Goal: Task Accomplishment & Management: Manage account settings

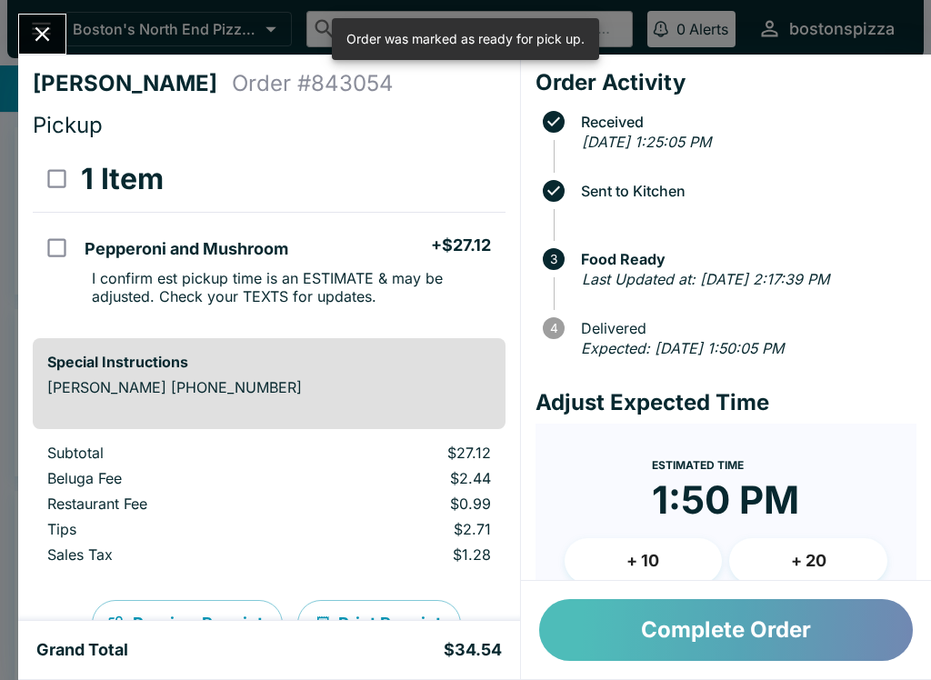
click at [632, 622] on button "Complete Order" at bounding box center [726, 630] width 374 height 62
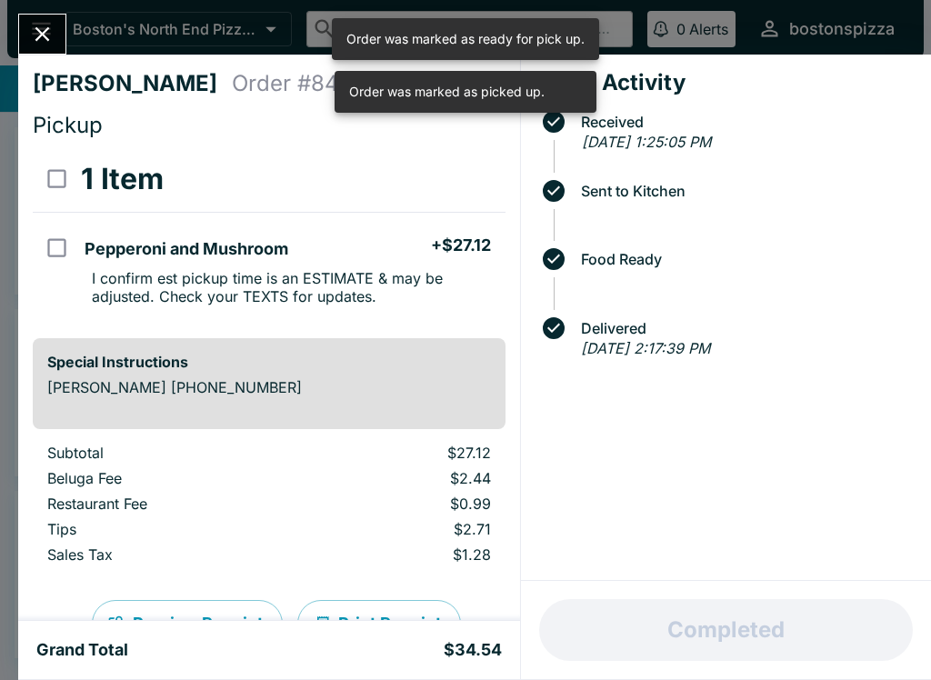
click at [33, 33] on icon "Close" at bounding box center [42, 34] width 25 height 25
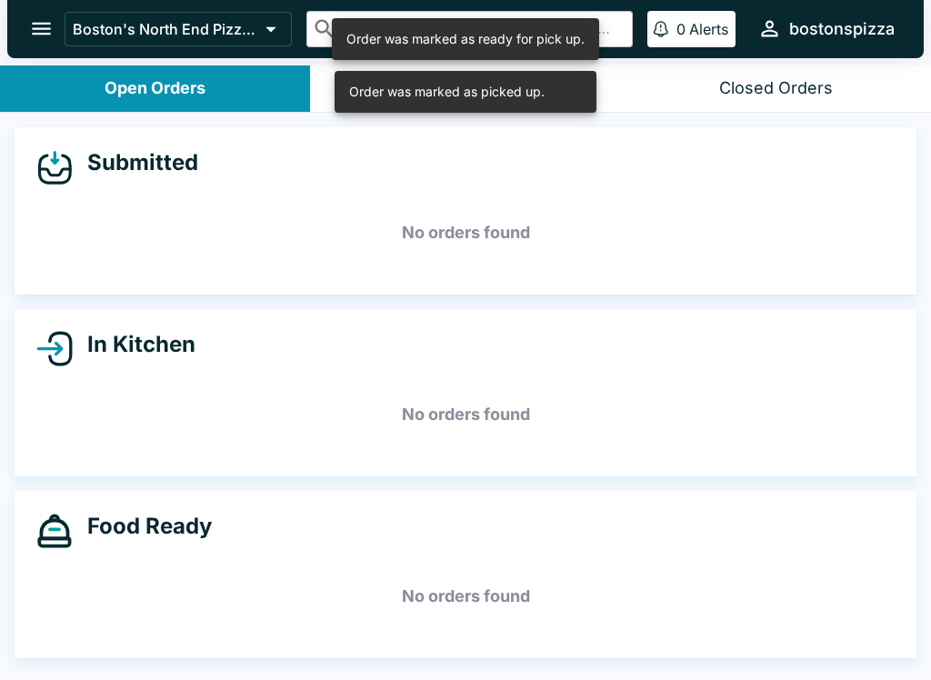
scroll to position [3, 0]
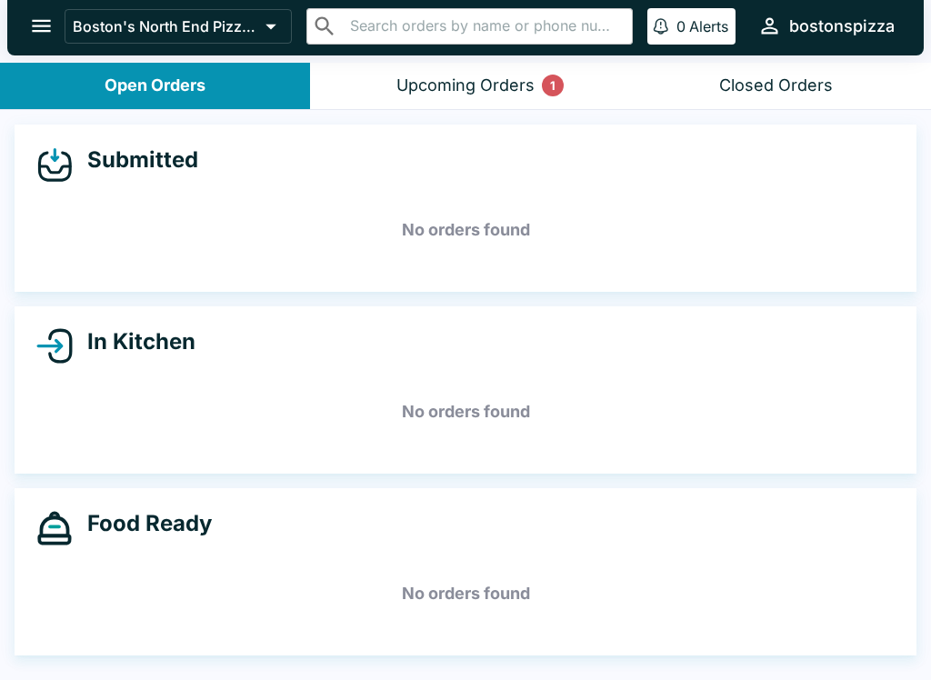
click at [437, 69] on button "Upcoming Orders 1" at bounding box center [465, 86] width 310 height 46
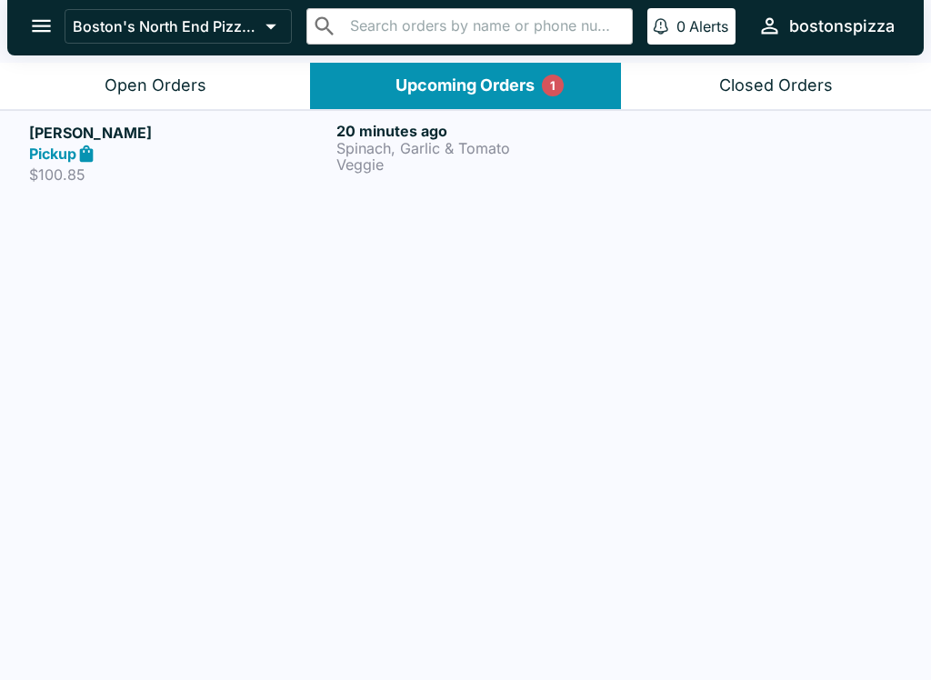
click at [225, 161] on div "Pickup" at bounding box center [179, 154] width 300 height 21
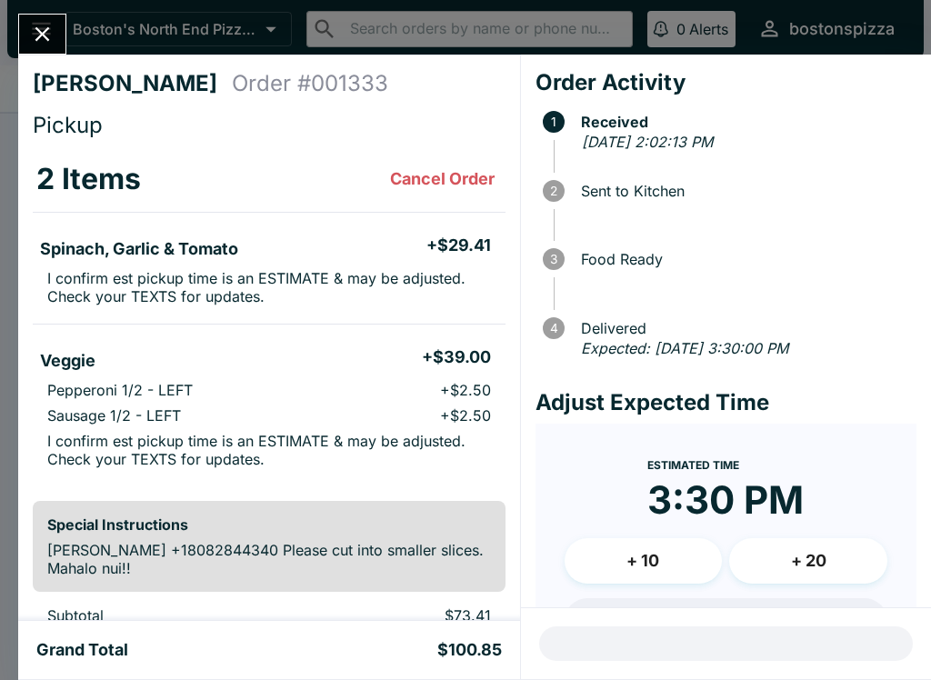
click at [41, 5] on div "[PERSON_NAME] Order # 001333 Pickup 2 Items Cancel Order Spinach, Garlic & Toma…" at bounding box center [465, 340] width 931 height 680
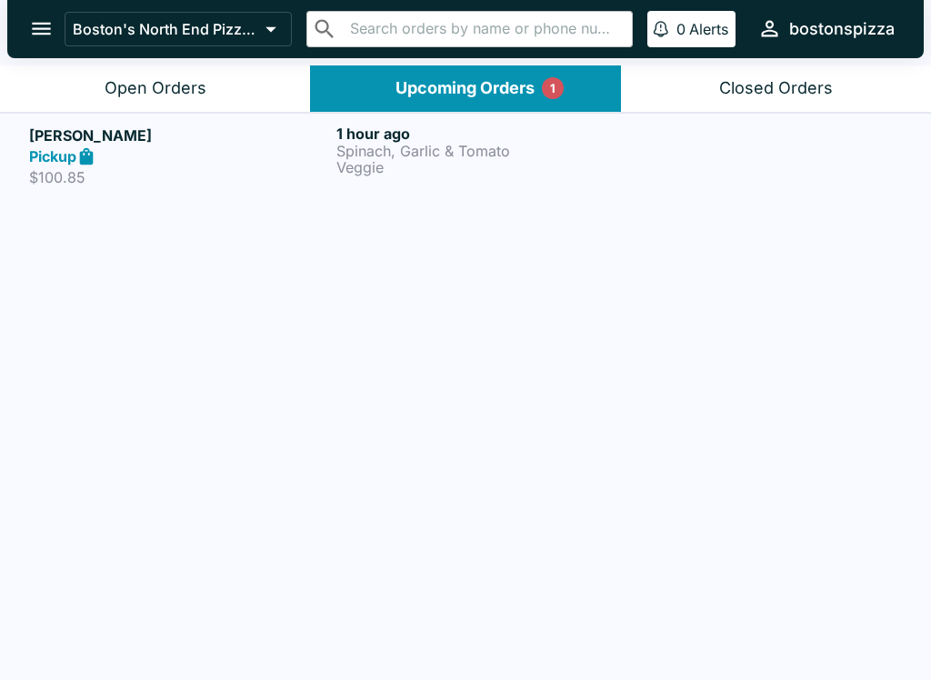
click at [188, 73] on button "Open Orders" at bounding box center [155, 88] width 310 height 46
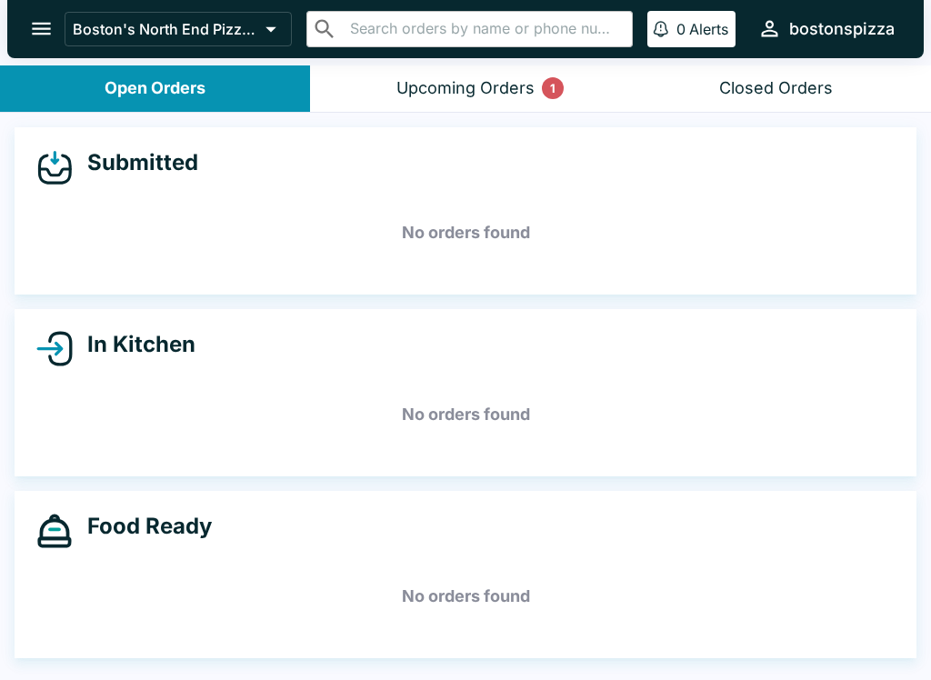
click at [390, 75] on button "Upcoming Orders 1" at bounding box center [465, 88] width 310 height 46
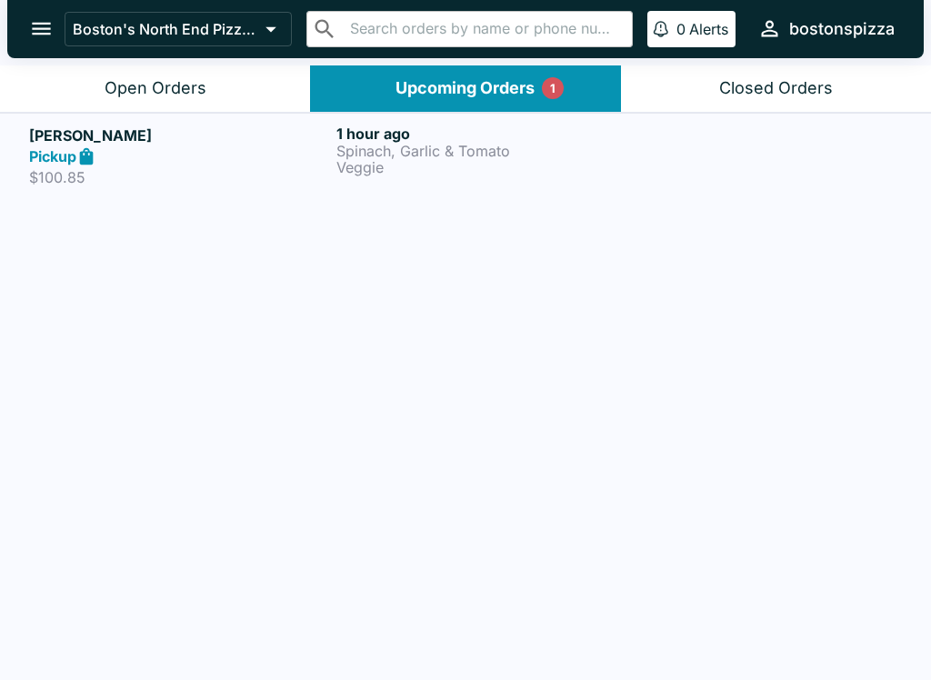
click at [136, 101] on button "Open Orders" at bounding box center [155, 88] width 310 height 46
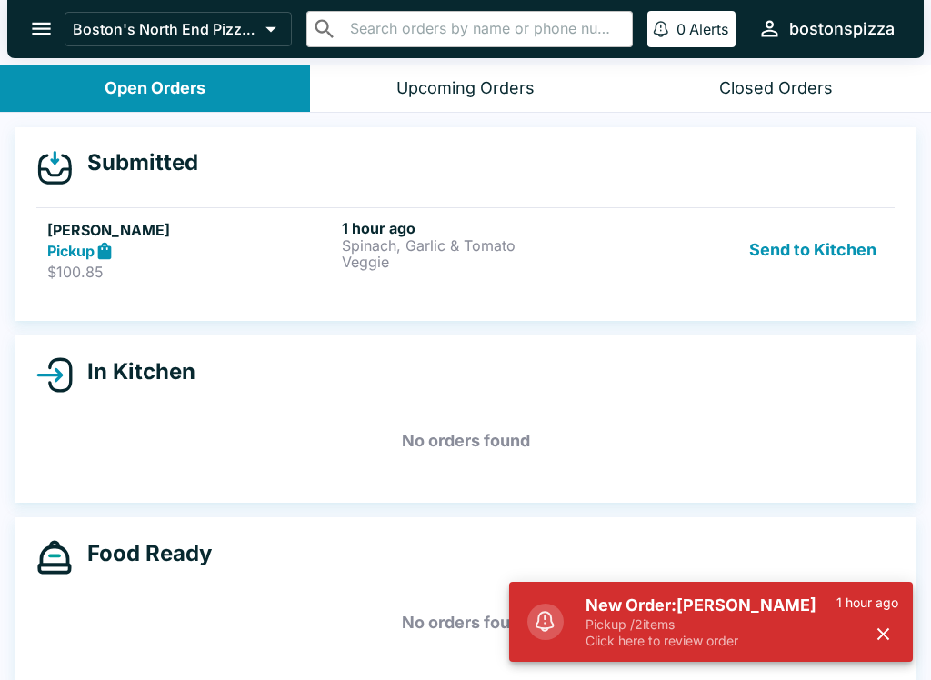
click at [825, 248] on button "Send to Kitchen" at bounding box center [813, 250] width 142 height 63
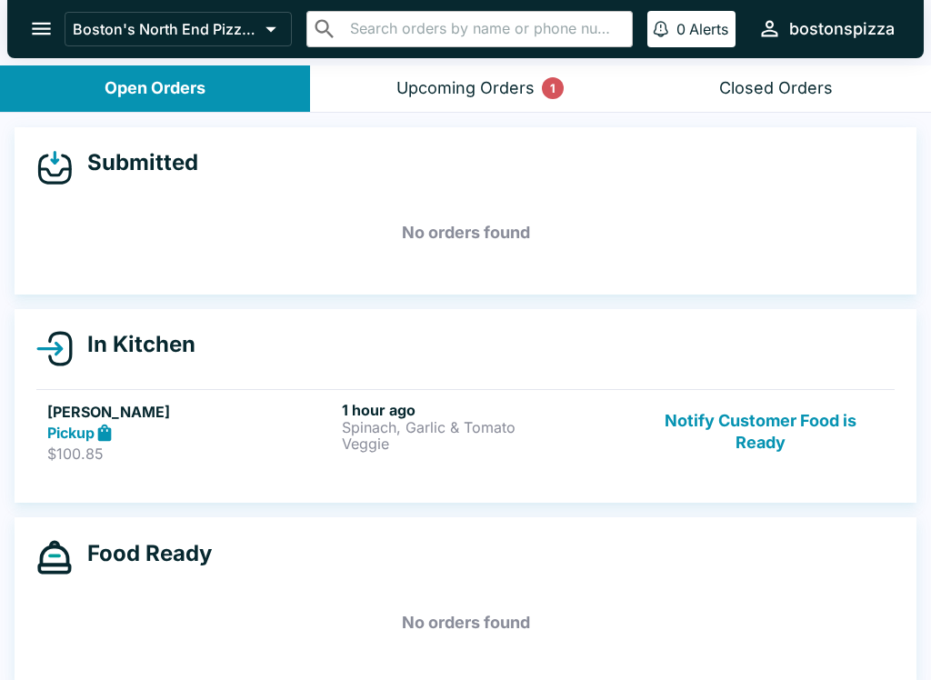
click at [457, 101] on button "Upcoming Orders 1" at bounding box center [465, 88] width 310 height 46
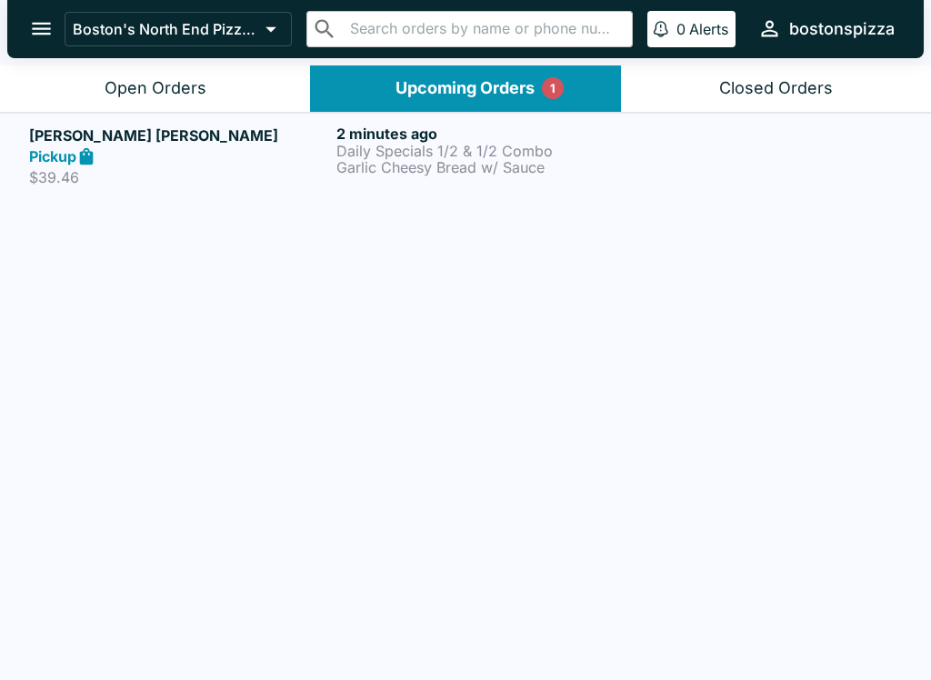
click at [402, 165] on p "Garlic Cheesy Bread w/ Sauce" at bounding box center [486, 167] width 300 height 16
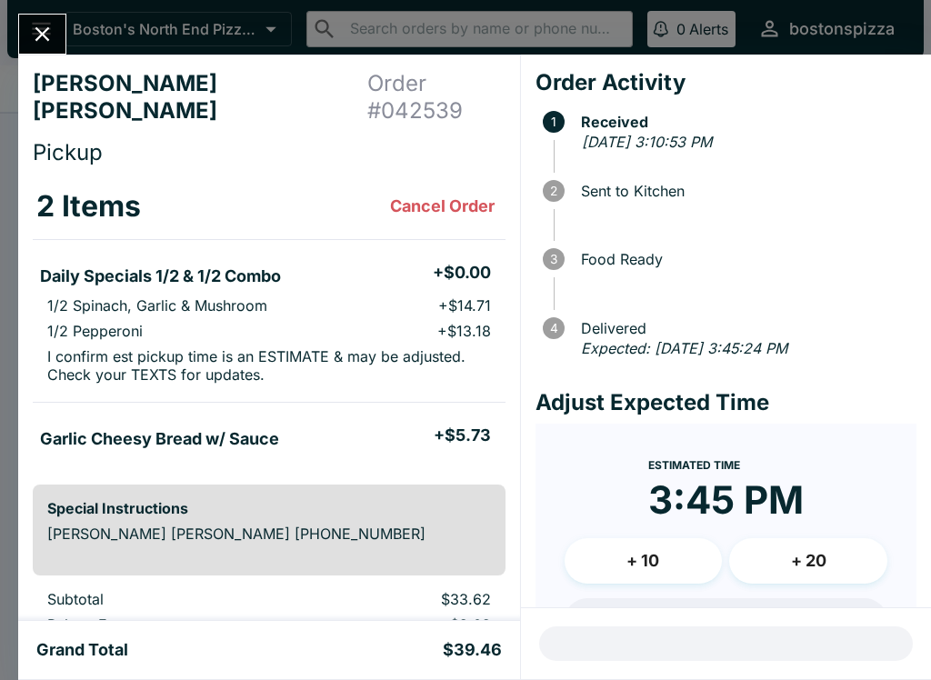
click at [45, 40] on icon "Close" at bounding box center [42, 34] width 25 height 25
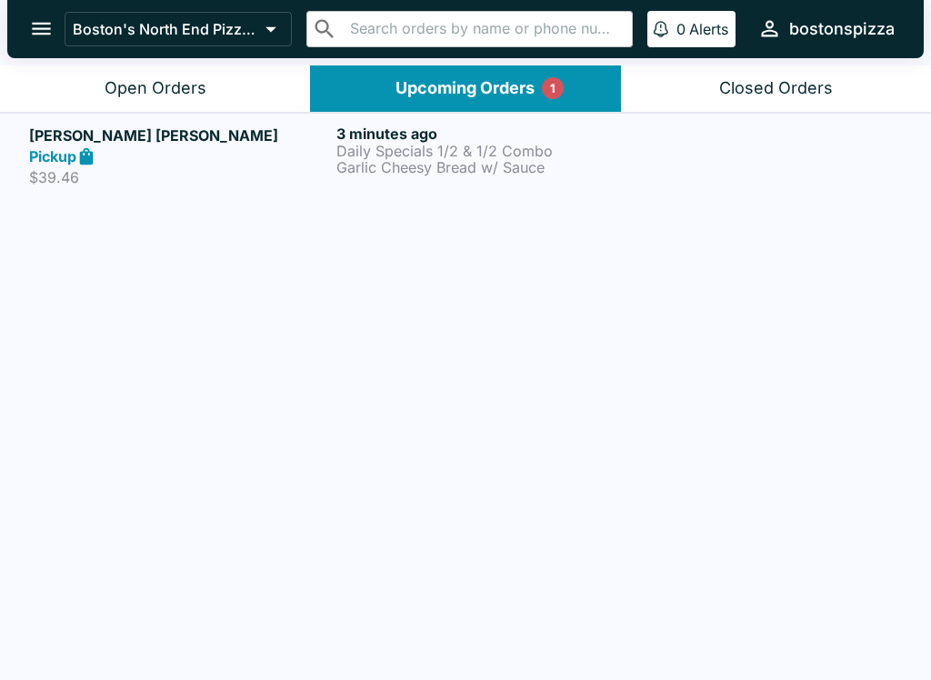
click at [175, 96] on div "Open Orders" at bounding box center [156, 88] width 102 height 21
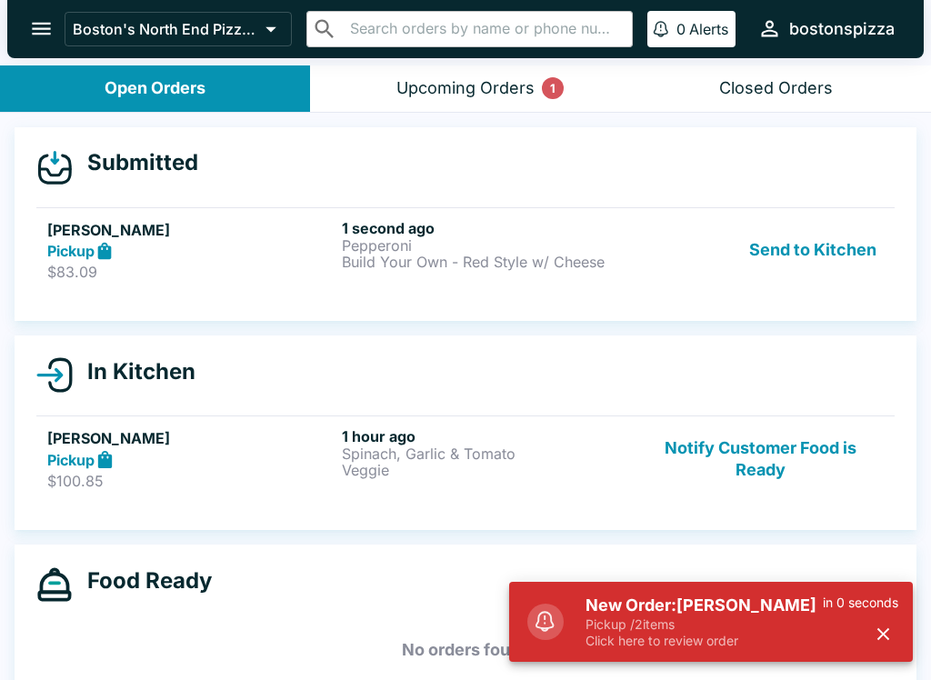
click at [705, 616] on p "Pickup / 2 items" at bounding box center [703, 624] width 237 height 16
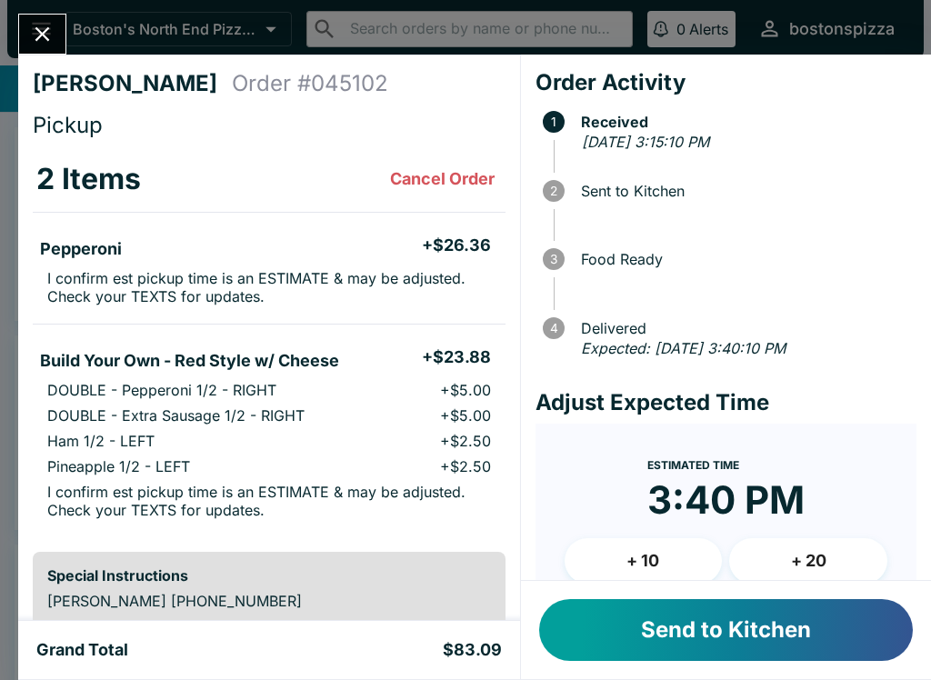
click at [696, 638] on button "Send to Kitchen" at bounding box center [726, 630] width 374 height 62
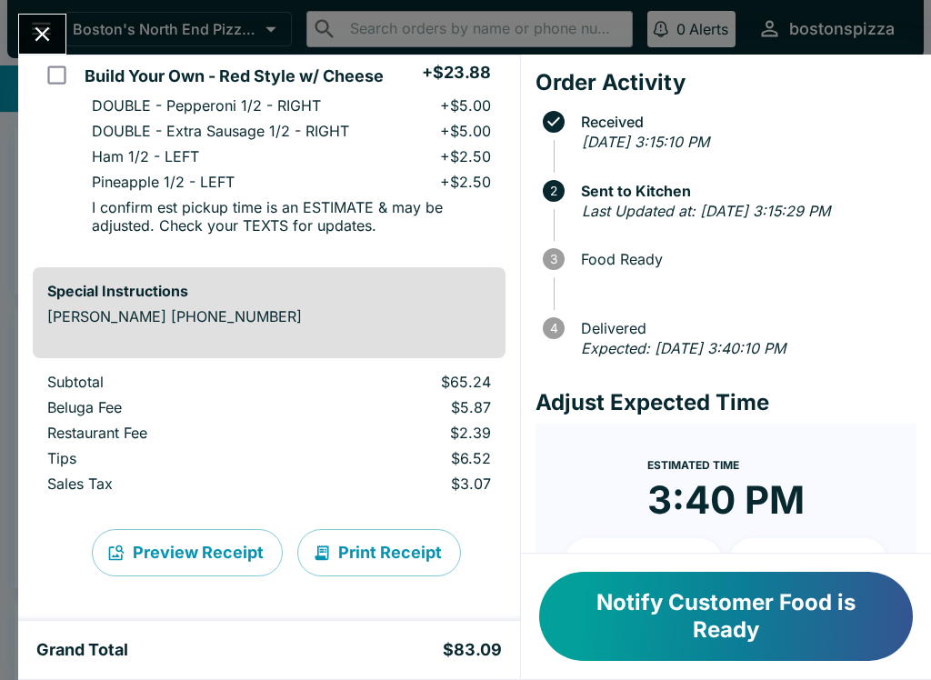
click at [39, 28] on icon "Close" at bounding box center [42, 34] width 25 height 25
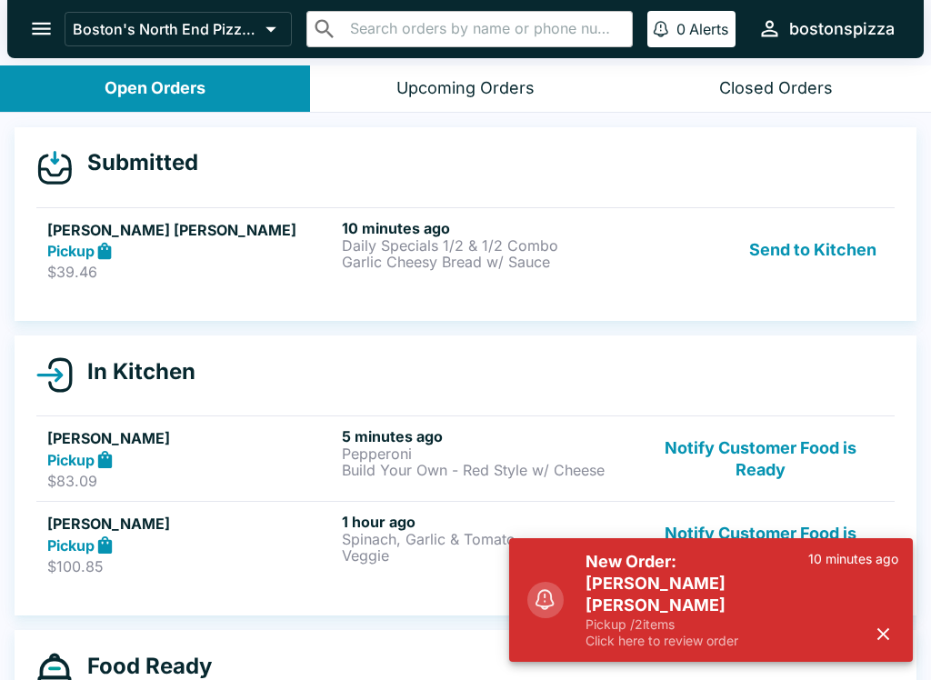
click at [645, 614] on h5 "New Order: [PERSON_NAME] [PERSON_NAME]" at bounding box center [696, 583] width 223 height 65
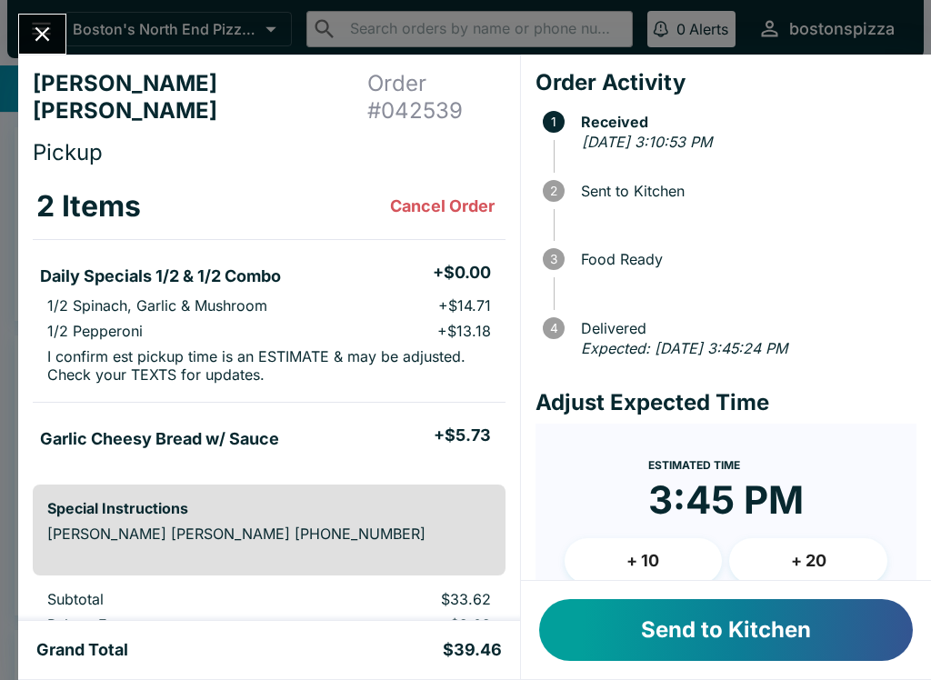
click at [713, 628] on button "Send to Kitchen" at bounding box center [726, 630] width 374 height 62
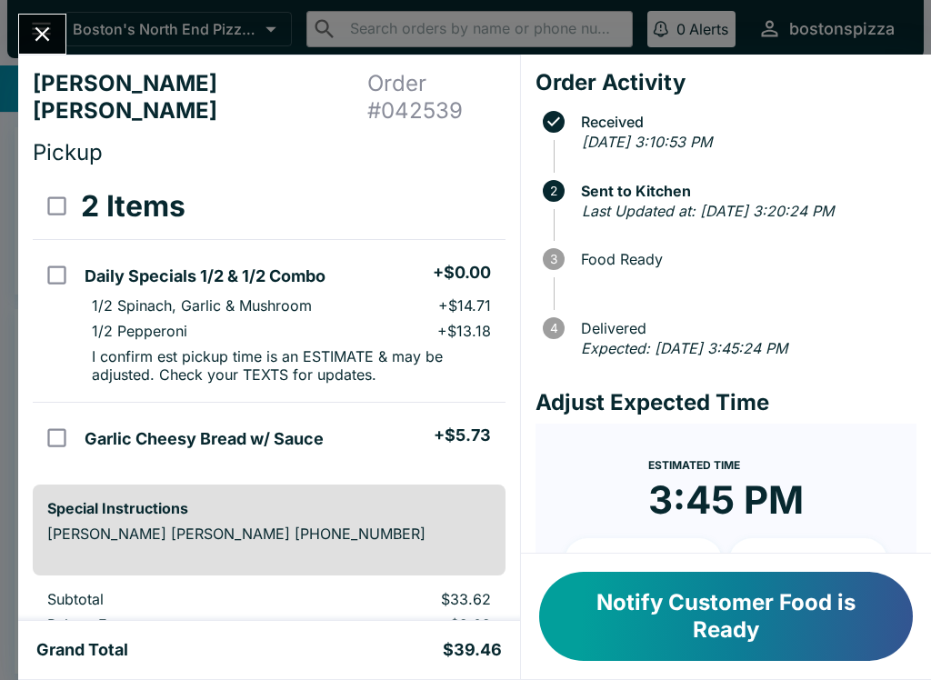
click at [33, 40] on icon "Close" at bounding box center [42, 34] width 25 height 25
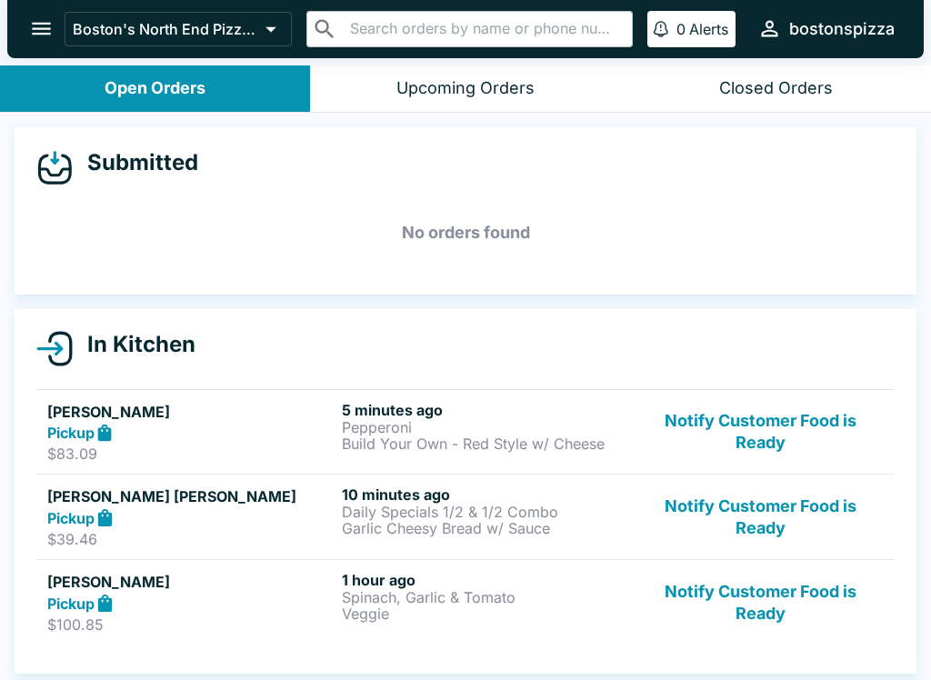
click at [783, 599] on button "Notify Customer Food is Ready" at bounding box center [760, 602] width 246 height 63
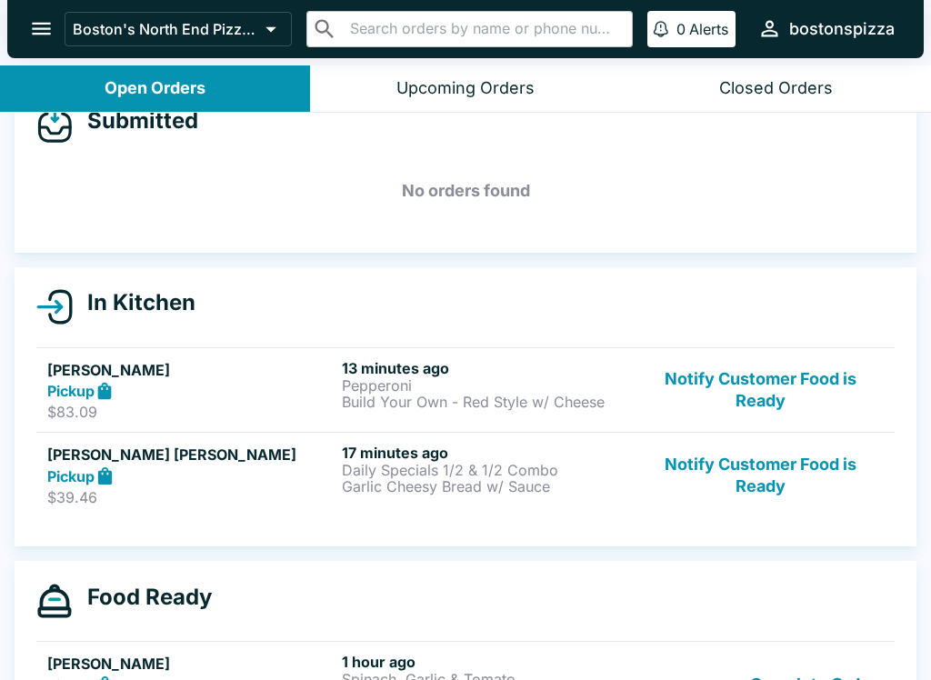
scroll to position [45, 0]
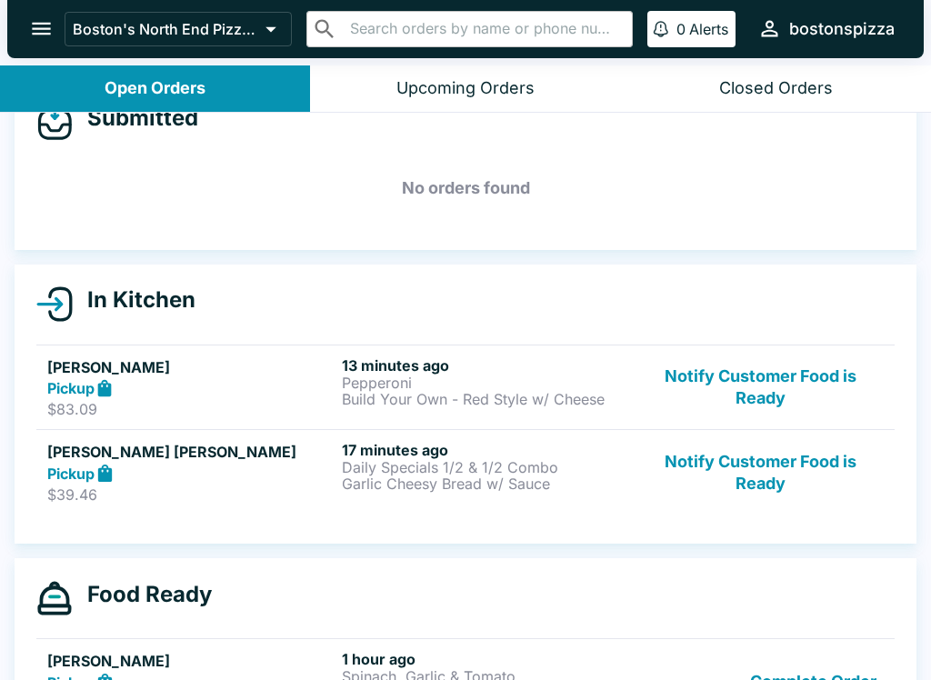
click at [439, 478] on p "Garlic Cheesy Bread w/ Sauce" at bounding box center [485, 483] width 287 height 16
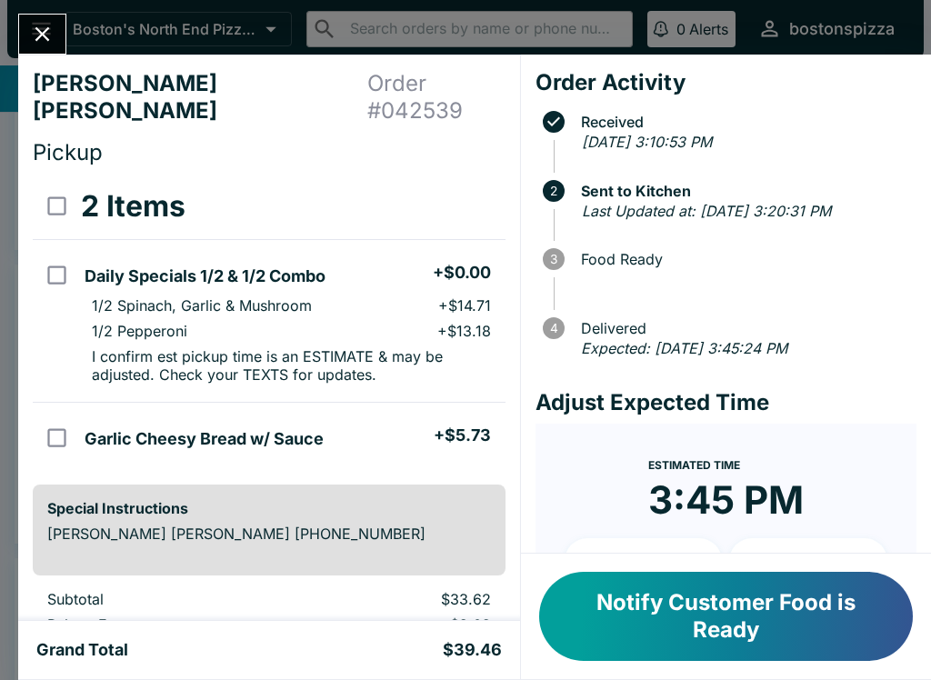
click at [55, 30] on icon "Close" at bounding box center [42, 34] width 25 height 25
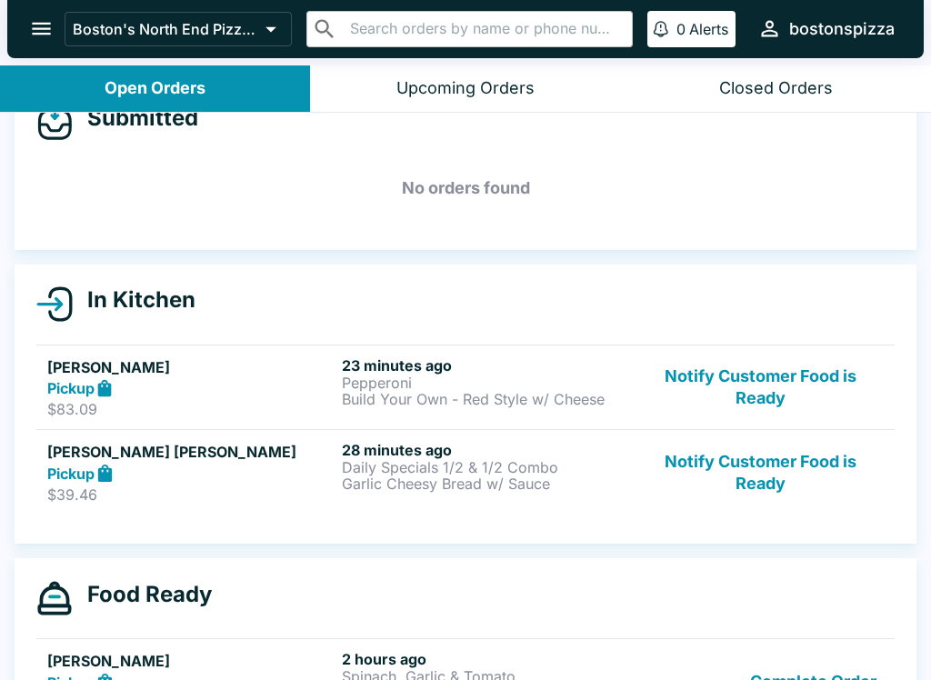
click at [606, 388] on p "Pepperoni" at bounding box center [485, 383] width 287 height 16
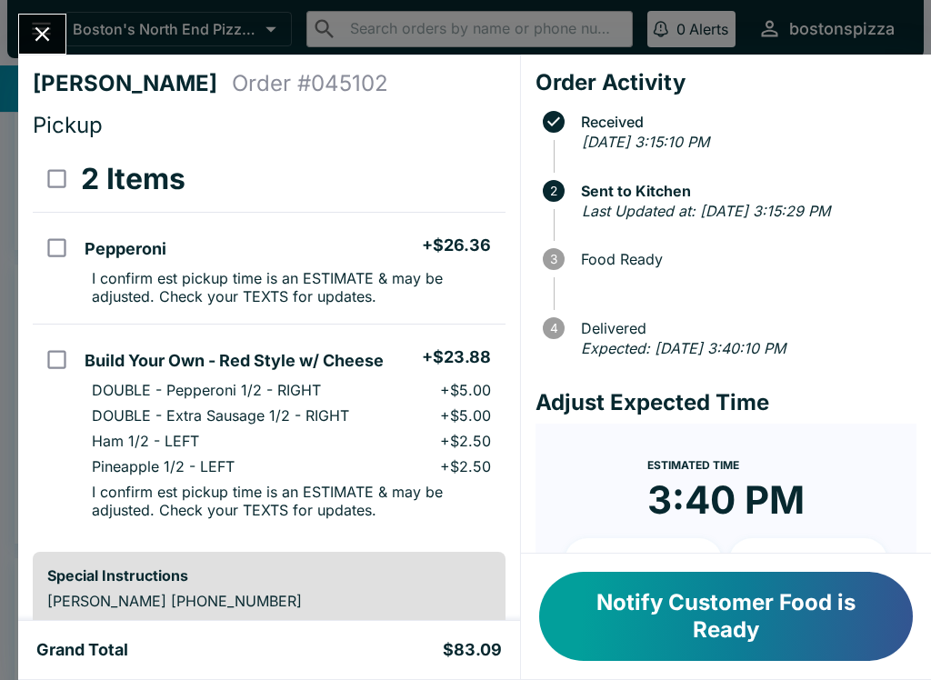
click at [54, 47] on button "Close" at bounding box center [42, 34] width 46 height 39
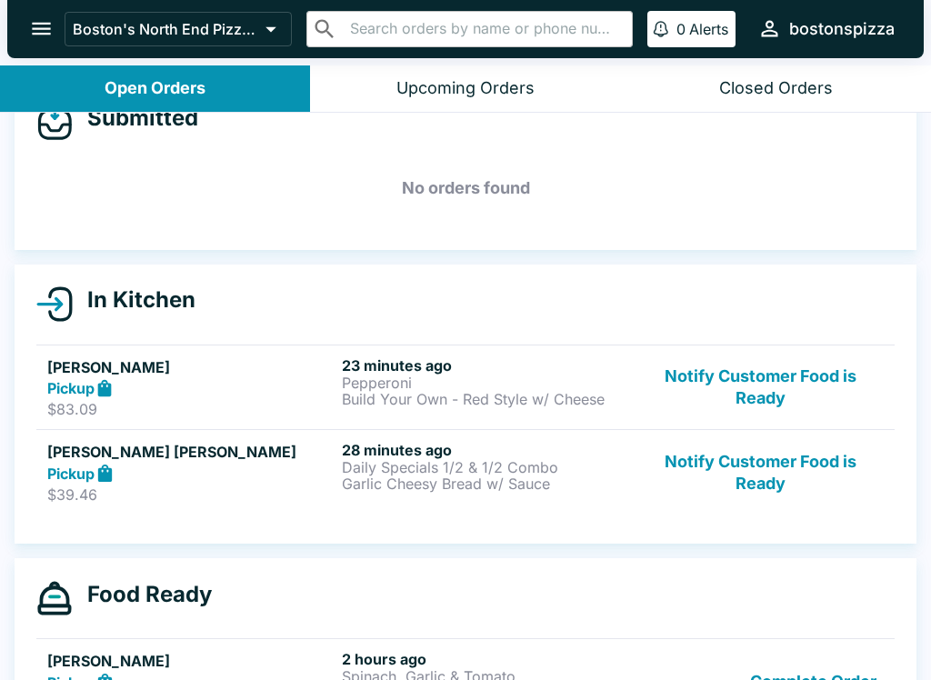
click at [587, 484] on p "Garlic Cheesy Bread w/ Sauce" at bounding box center [485, 483] width 287 height 16
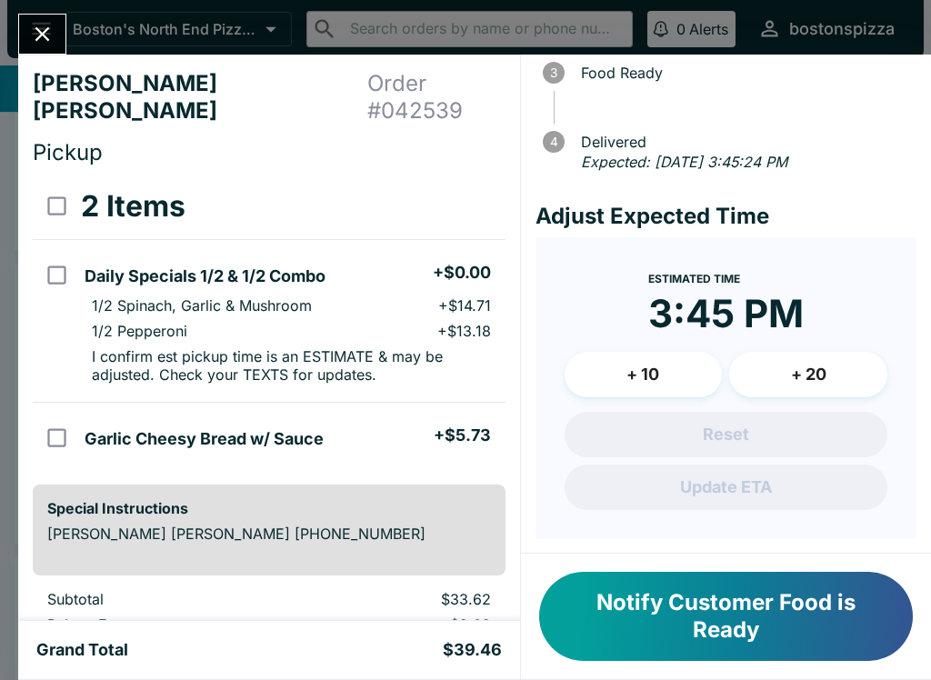
scroll to position [185, 0]
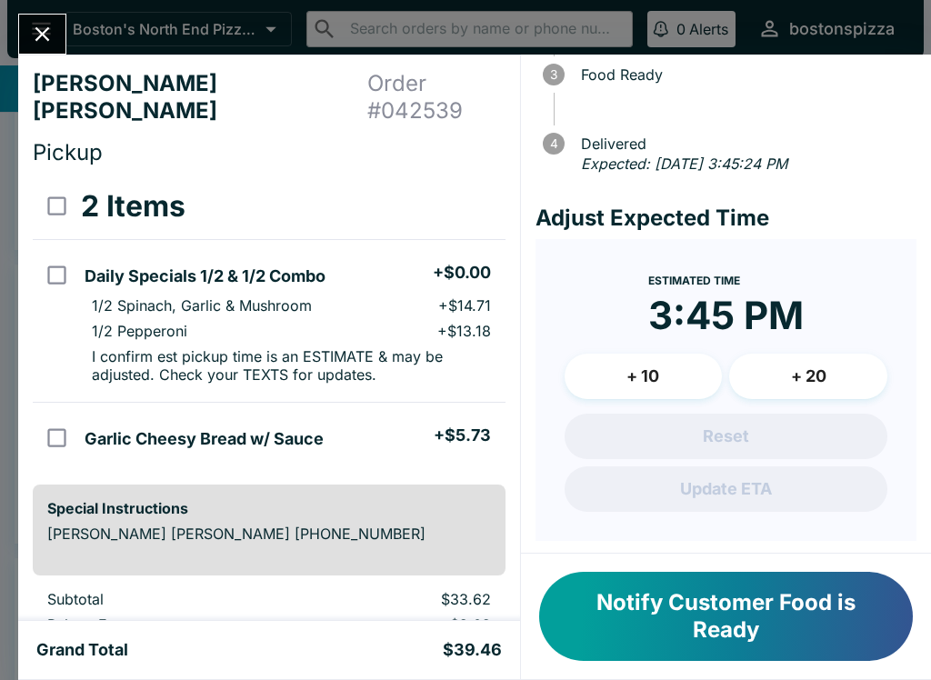
click at [56, 48] on button "Close" at bounding box center [42, 34] width 46 height 39
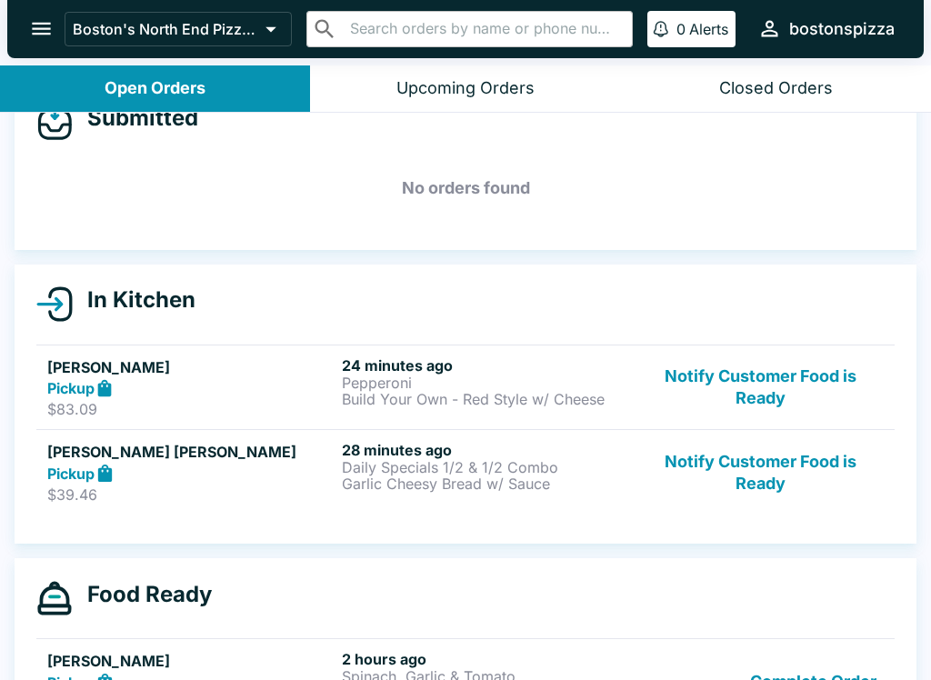
click at [105, 465] on icon at bounding box center [105, 473] width 14 height 17
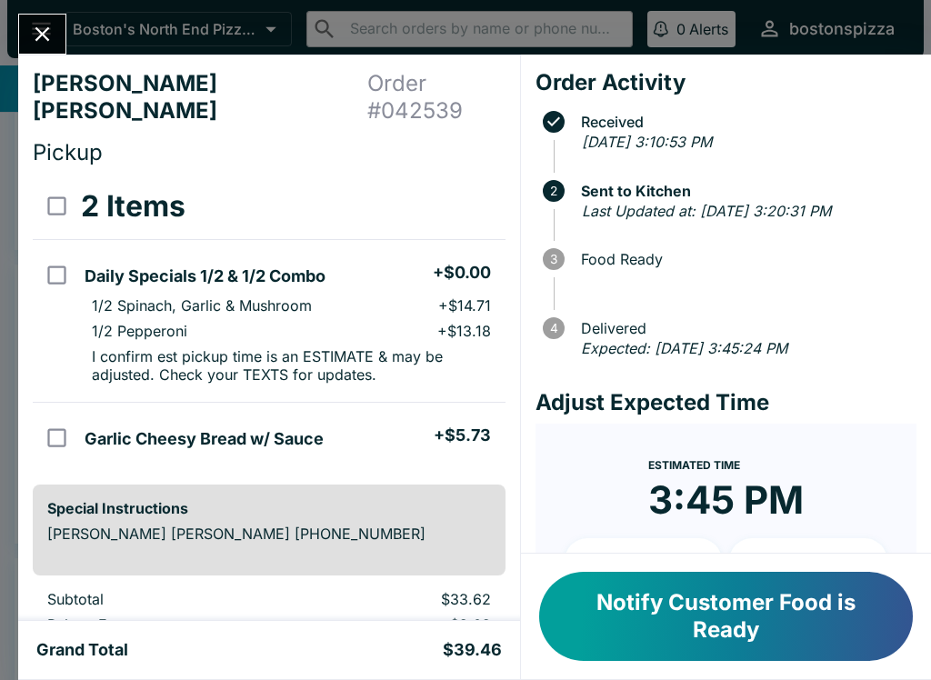
click at [64, 36] on button "Close" at bounding box center [42, 34] width 46 height 39
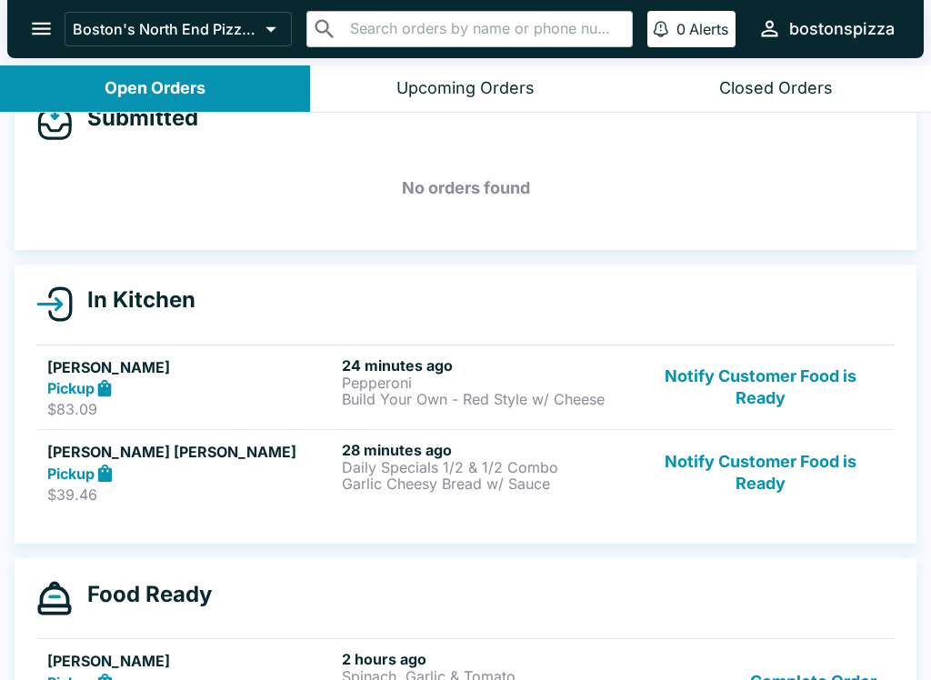
click at [62, 397] on div "Pickup" at bounding box center [190, 388] width 287 height 21
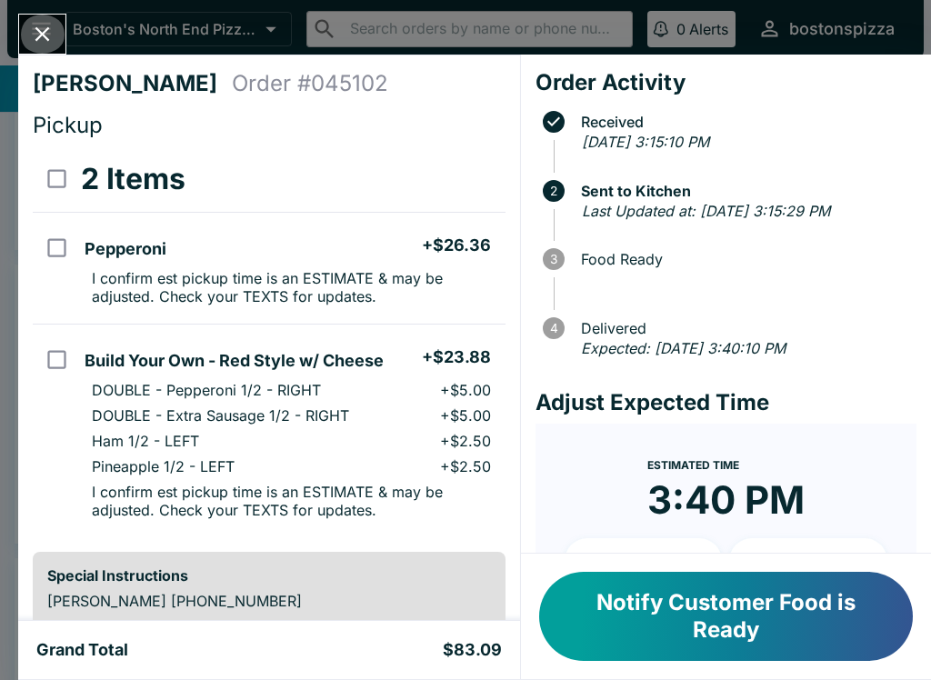
click at [46, 49] on button "Close" at bounding box center [42, 34] width 46 height 39
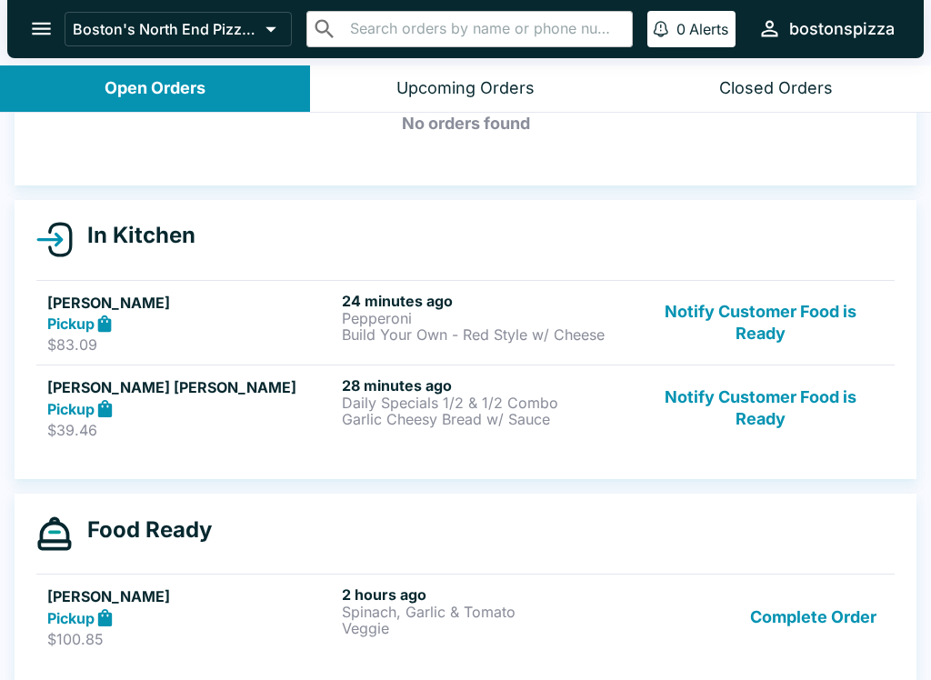
scroll to position [129, 0]
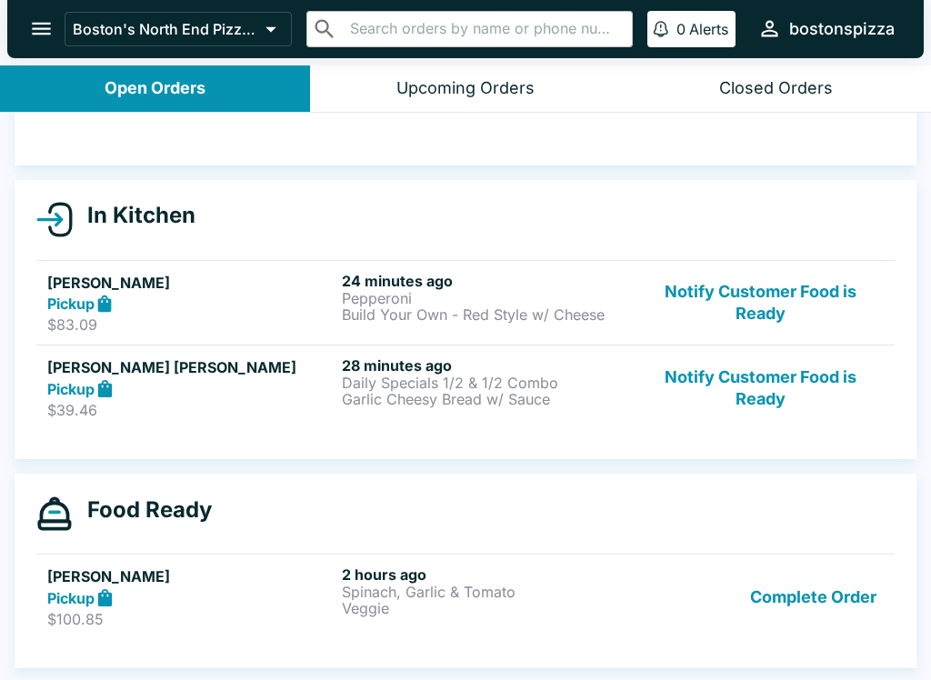
click at [625, 389] on p "Daily Specials 1/2 & 1/2 Combo" at bounding box center [485, 383] width 287 height 16
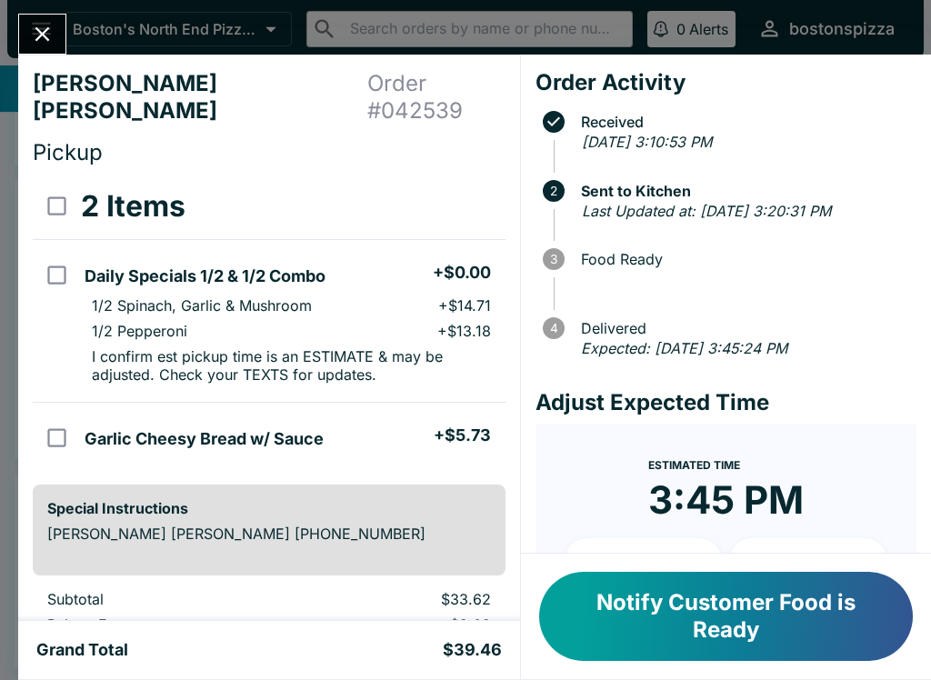
click at [52, 52] on button "Close" at bounding box center [42, 34] width 46 height 39
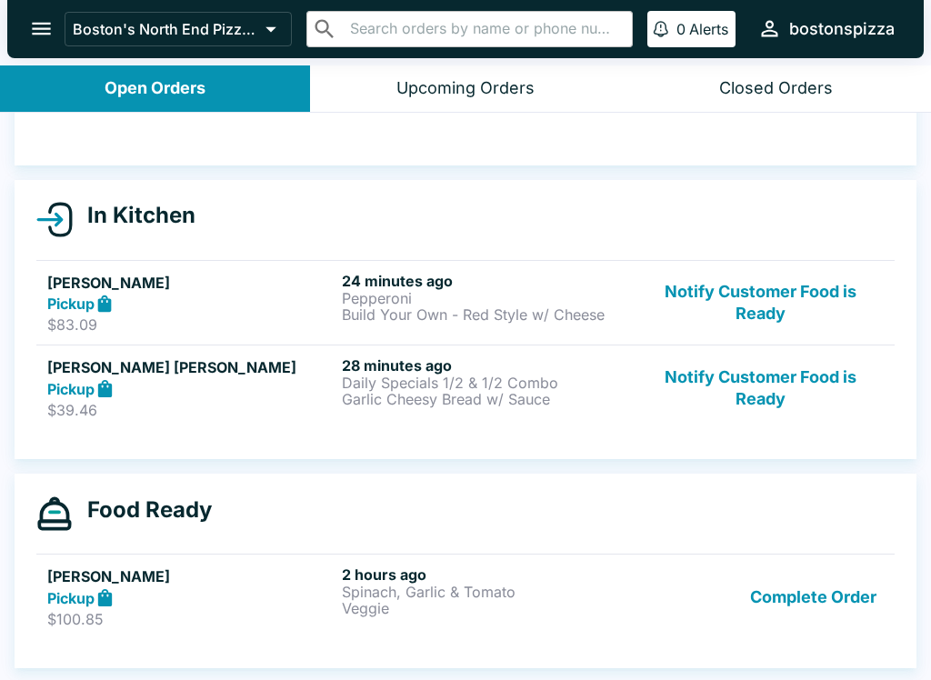
click at [619, 329] on div "24 minutes ago Pepperoni Build Your Own - Red Style w/ Cheese" at bounding box center [485, 303] width 287 height 63
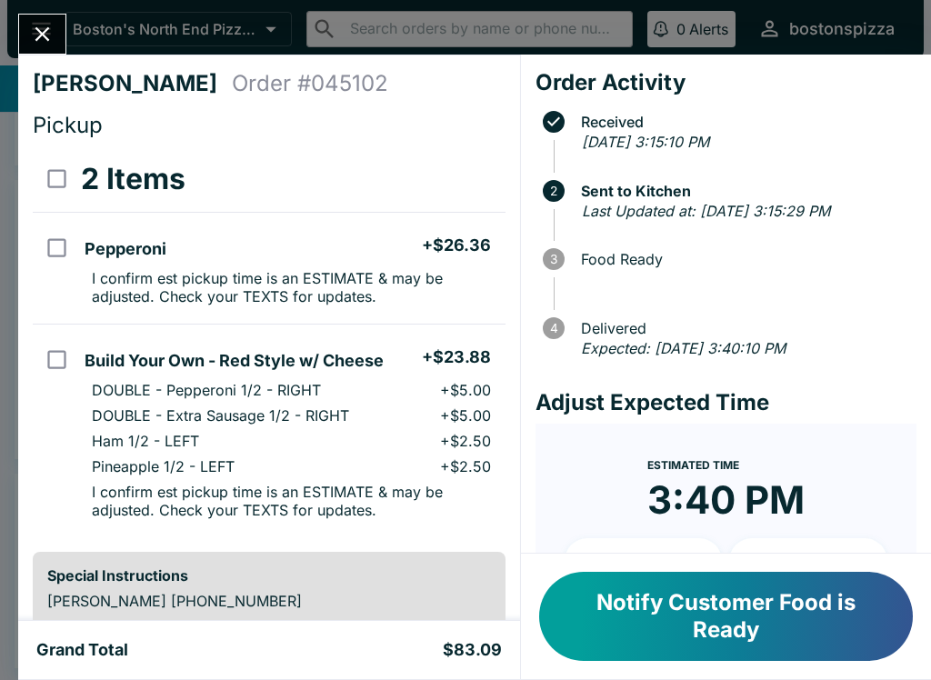
click at [50, 49] on button "Close" at bounding box center [42, 34] width 46 height 39
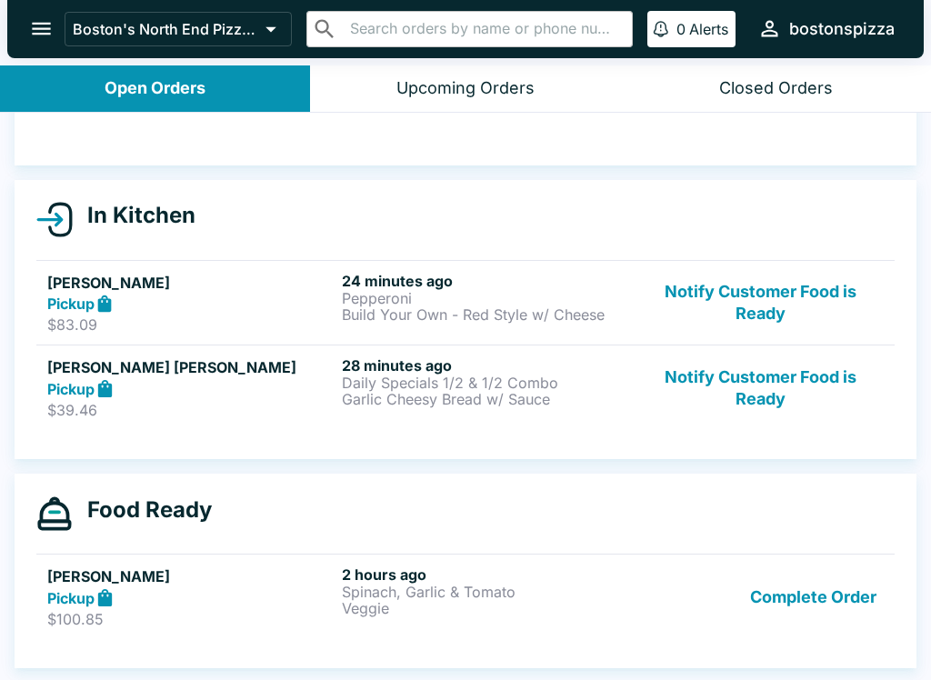
click at [757, 304] on button "Notify Customer Food is Ready" at bounding box center [760, 303] width 246 height 63
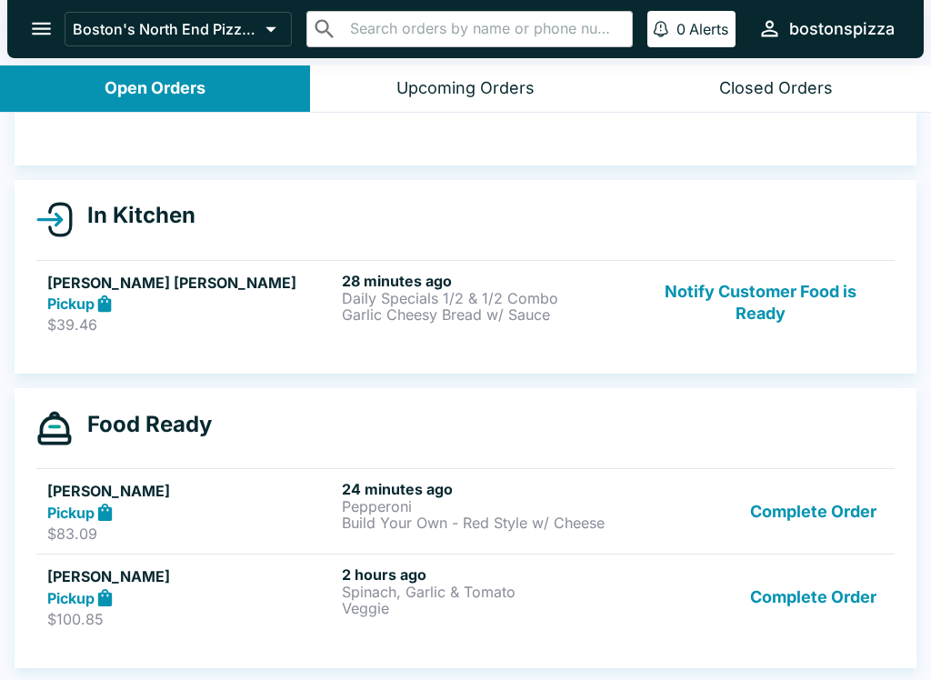
click at [756, 304] on button "Notify Customer Food is Ready" at bounding box center [760, 303] width 246 height 63
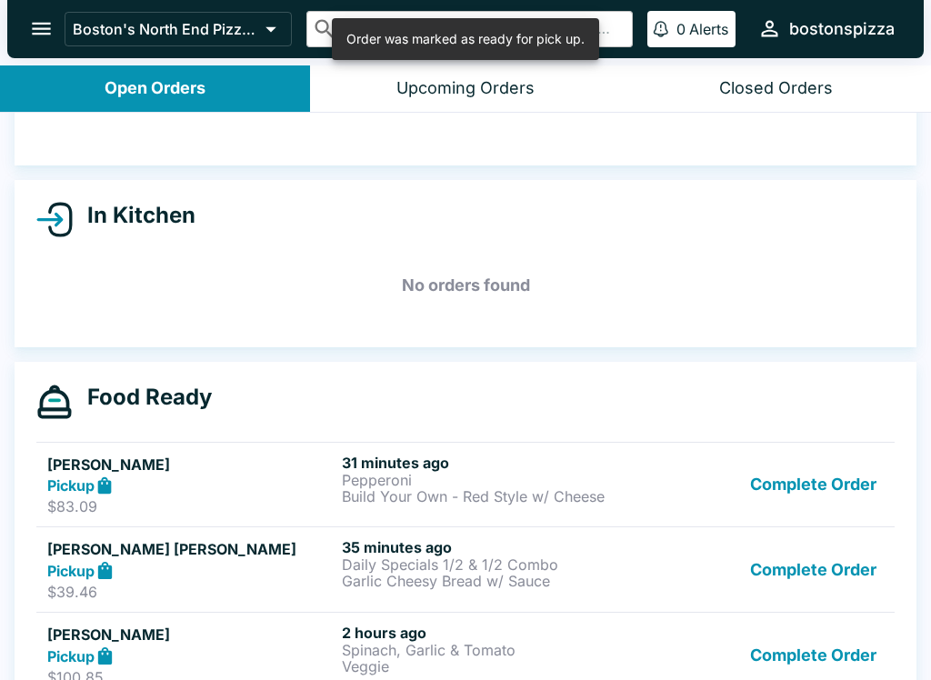
click at [799, 506] on button "Complete Order" at bounding box center [813, 485] width 141 height 63
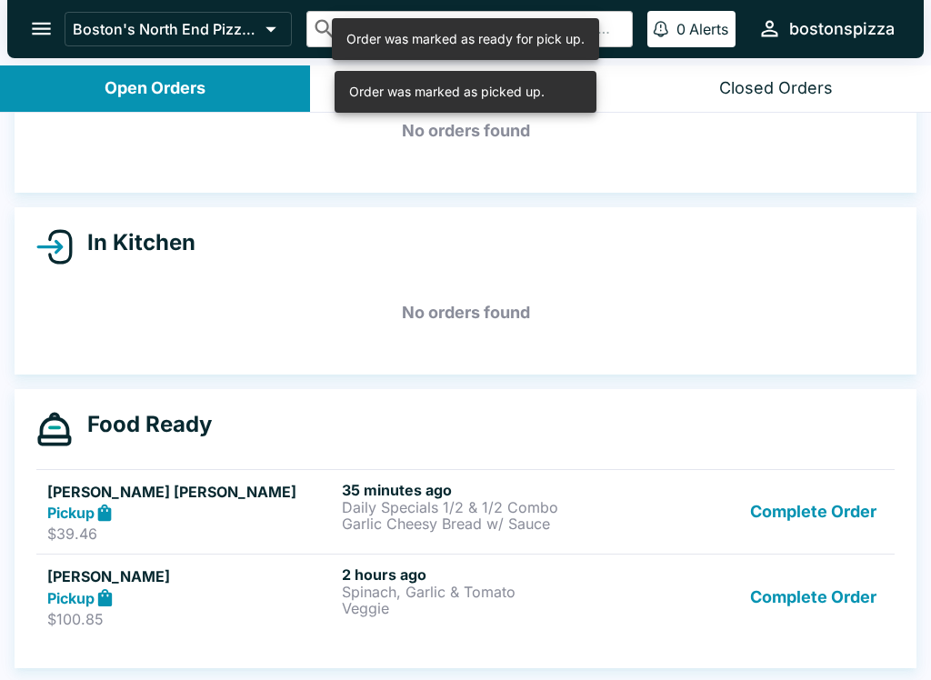
scroll to position [102, 0]
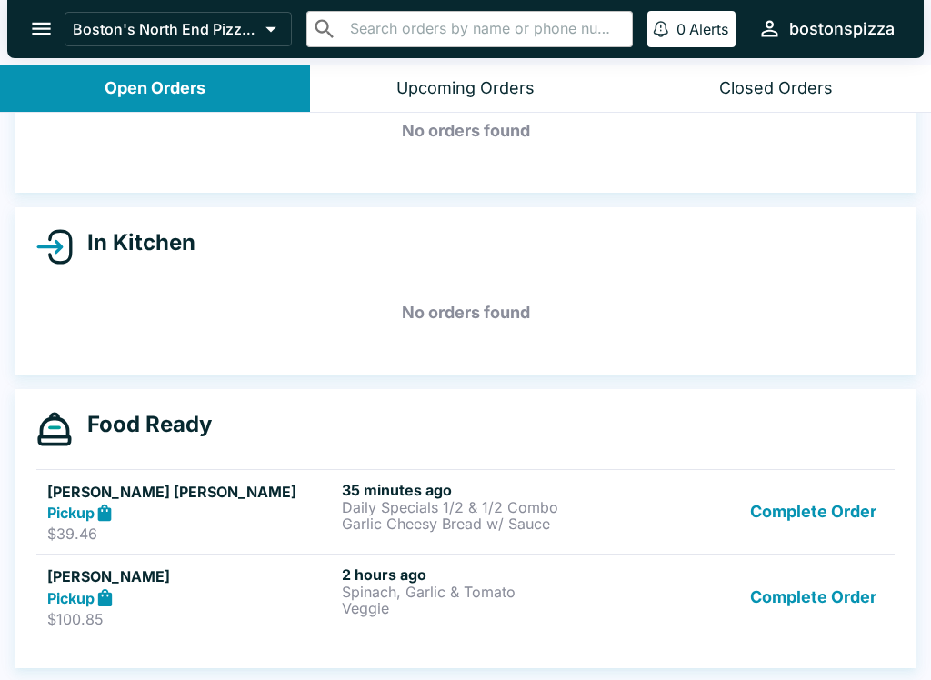
click at [839, 590] on button "Complete Order" at bounding box center [813, 596] width 141 height 63
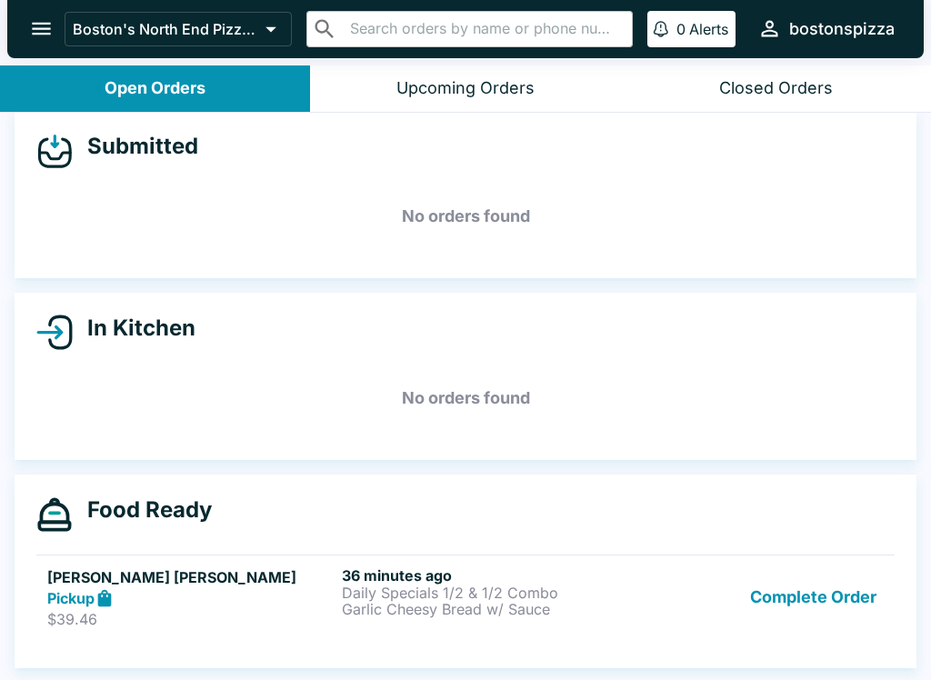
scroll to position [3, 0]
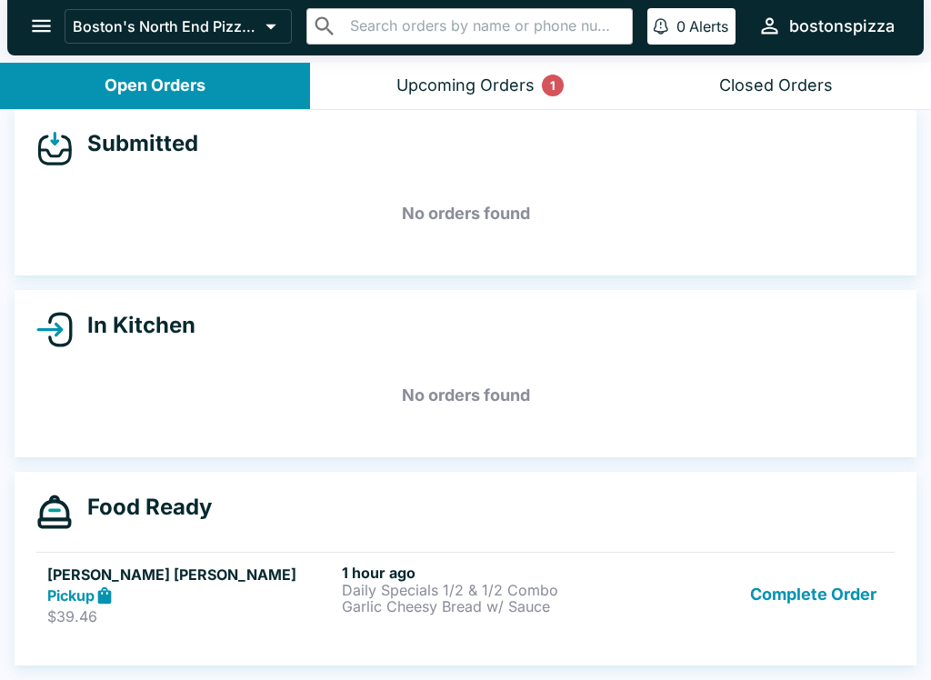
click at [527, 88] on div "Upcoming Orders 1" at bounding box center [465, 85] width 138 height 21
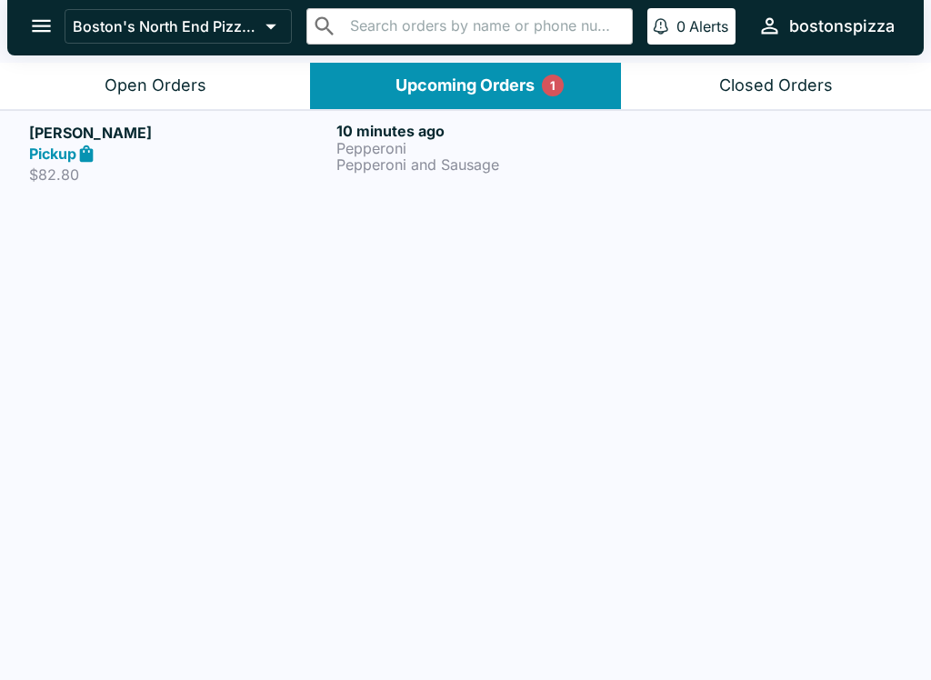
click at [322, 151] on div "Pickup" at bounding box center [179, 154] width 300 height 21
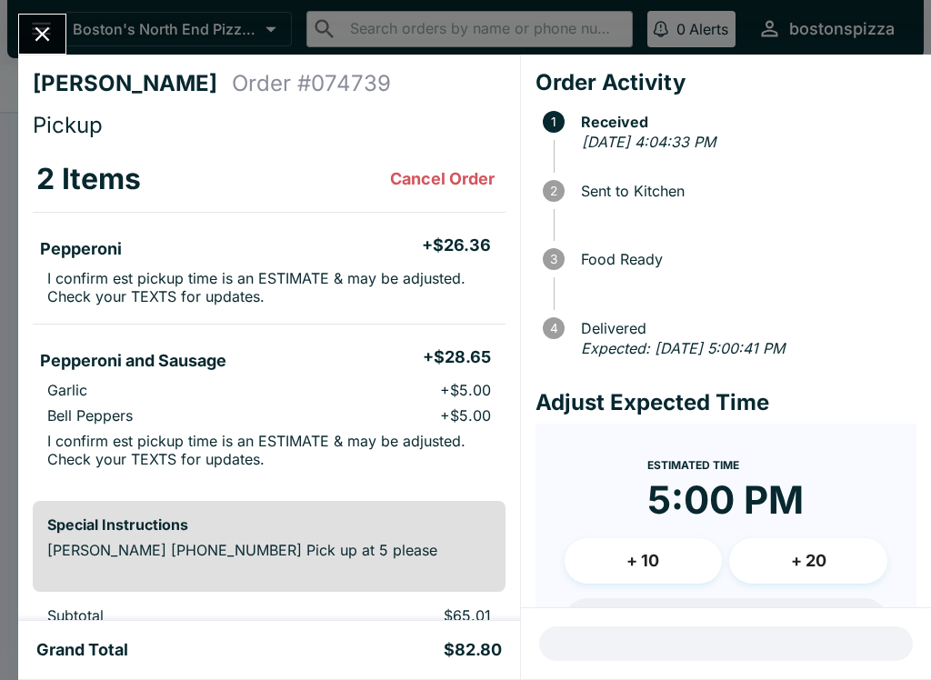
click at [44, 37] on icon "Close" at bounding box center [42, 34] width 25 height 25
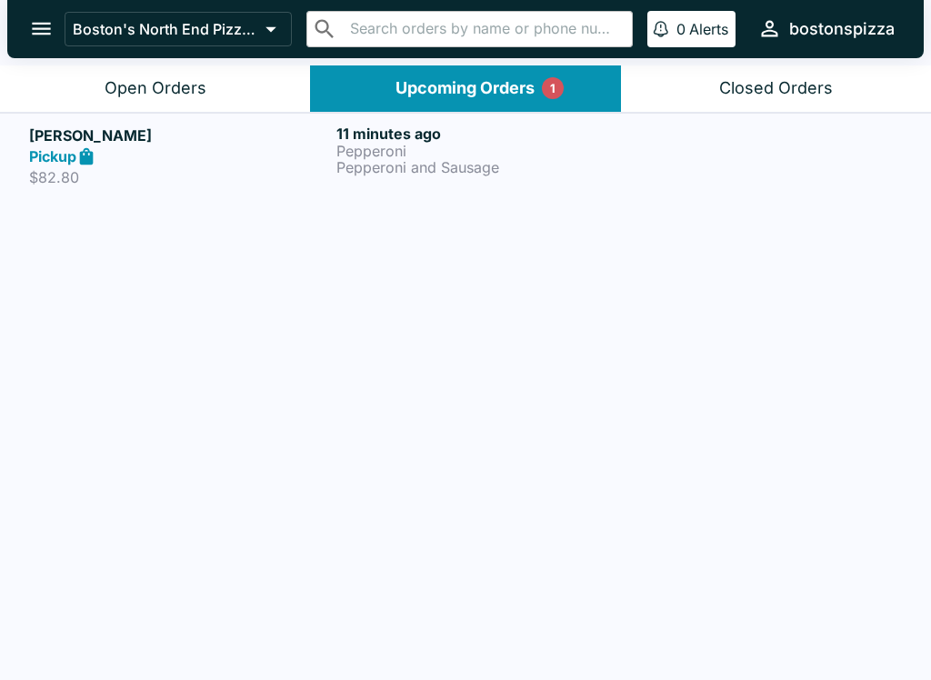
click at [151, 66] on button "Open Orders" at bounding box center [155, 88] width 310 height 46
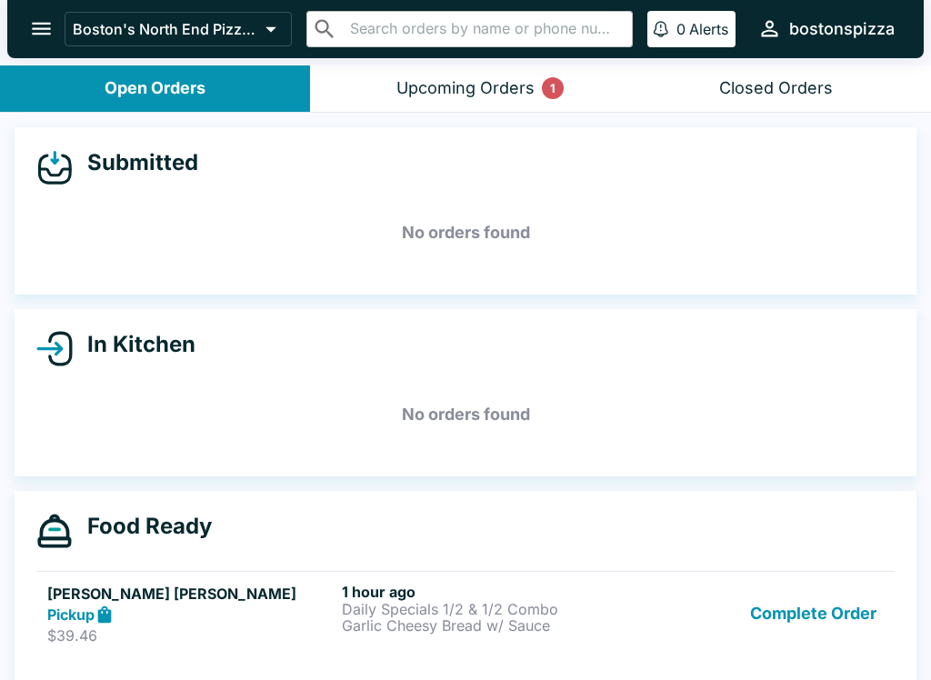
click at [524, 89] on div "Upcoming Orders 1" at bounding box center [465, 88] width 138 height 21
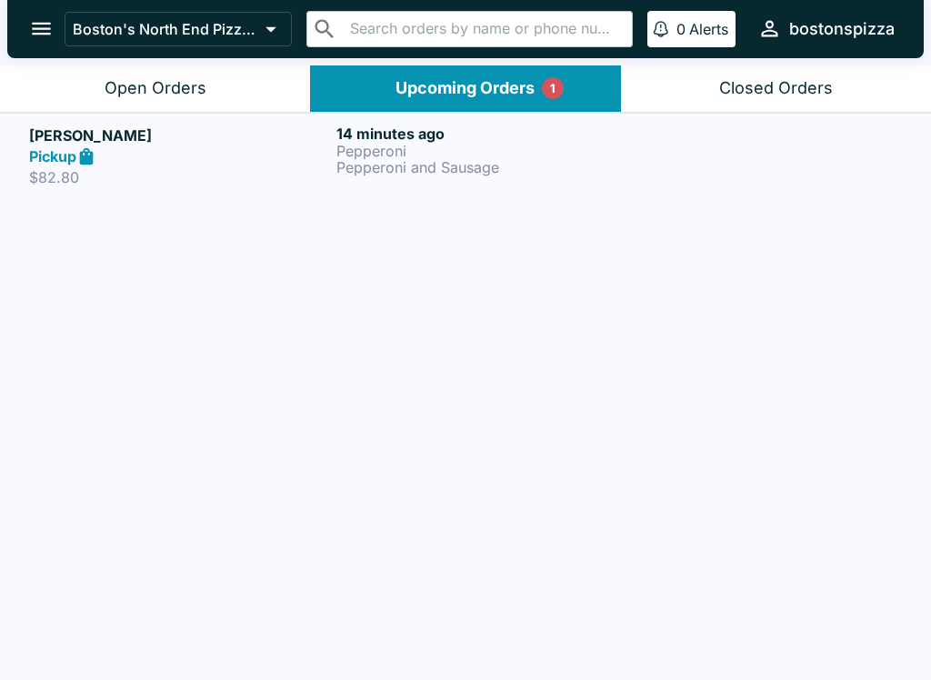
click at [190, 192] on link "[PERSON_NAME] Pickup $82.80 14 minutes ago Pepperoni Pepperoni and Sausage" at bounding box center [465, 155] width 931 height 85
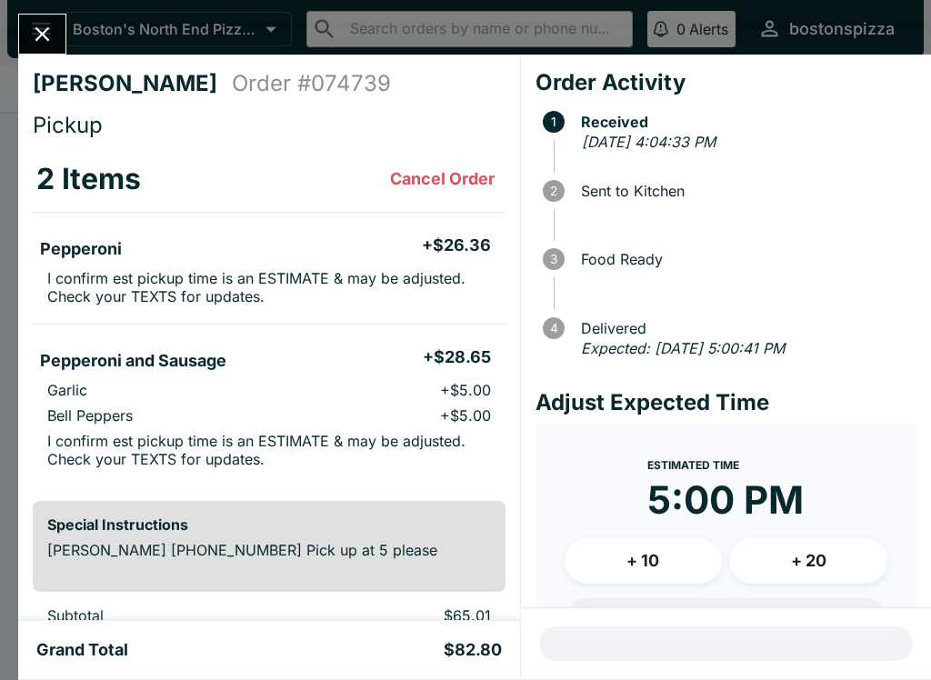
click at [45, 45] on icon "Close" at bounding box center [42, 34] width 25 height 25
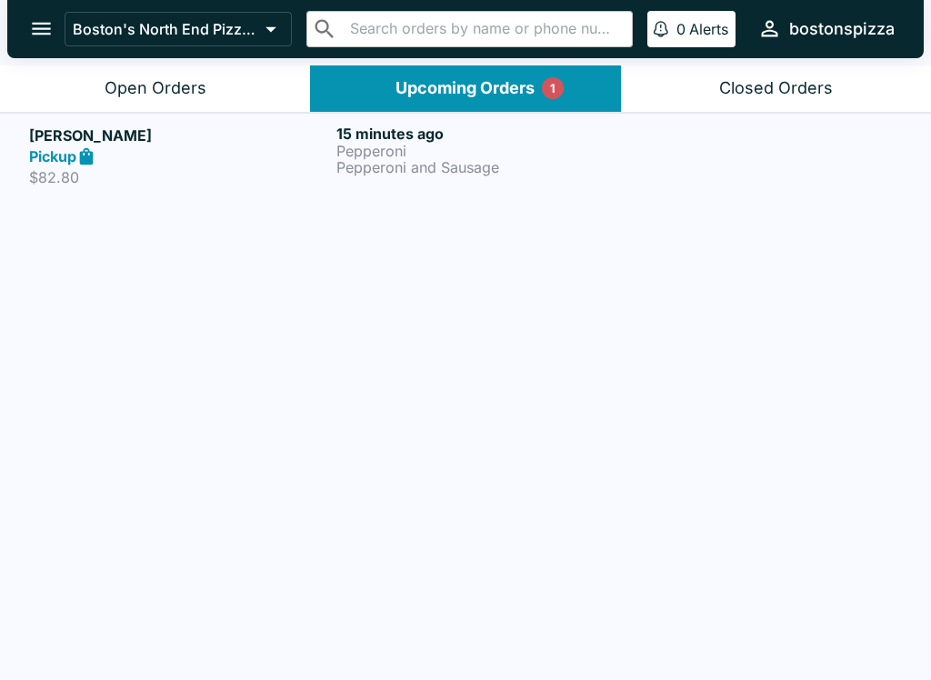
click at [123, 88] on div "Open Orders" at bounding box center [156, 88] width 102 height 21
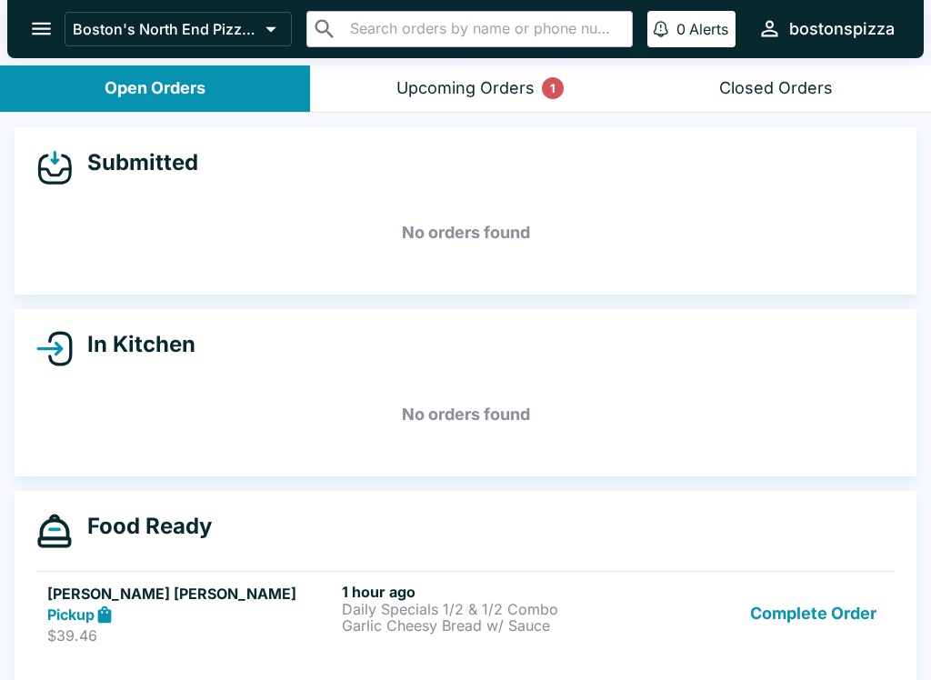
click at [507, 95] on div "Upcoming Orders 1" at bounding box center [465, 88] width 138 height 21
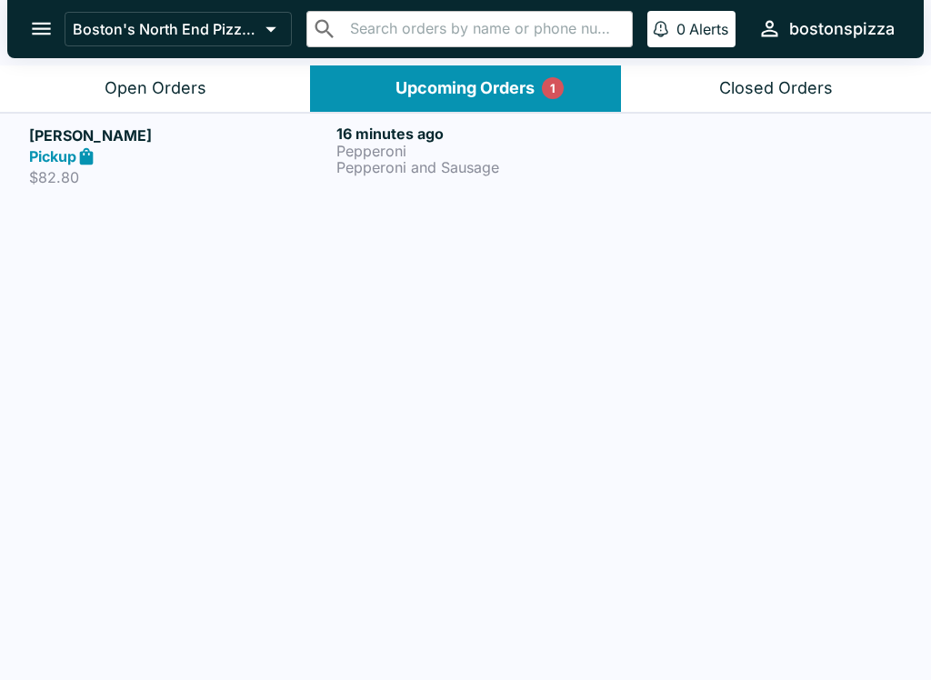
click at [218, 62] on header "Boston's North End Pizza Bakery ​ ​ 0 Alerts bostonspizza" at bounding box center [465, 32] width 931 height 65
click at [217, 57] on div "Boston's North End Pizza Bakery ​ ​ 0 Alerts bostonspizza" at bounding box center [465, 29] width 916 height 58
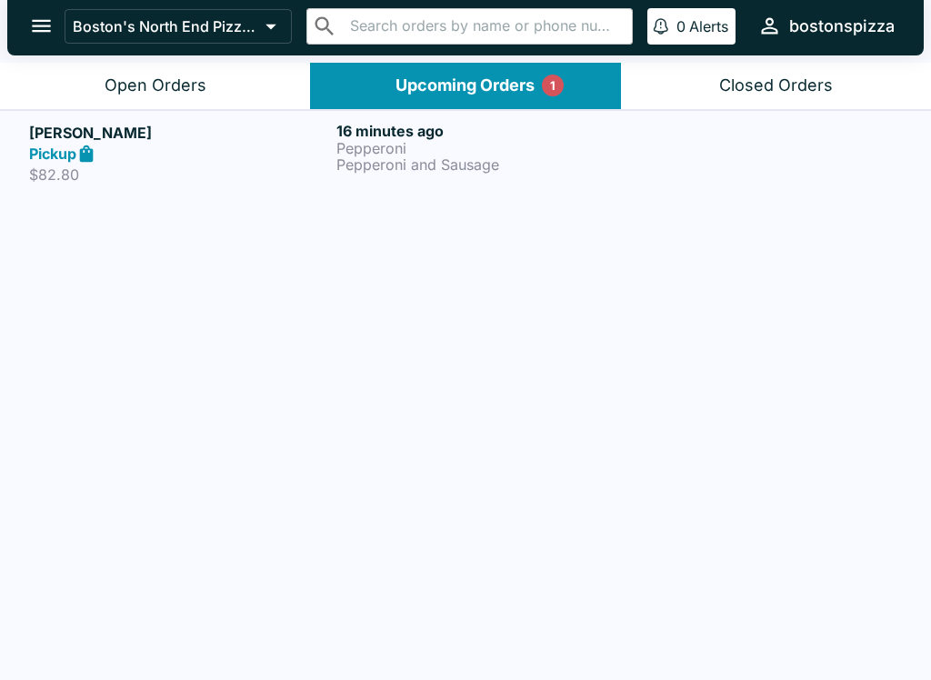
click at [175, 89] on div "Open Orders" at bounding box center [156, 85] width 102 height 21
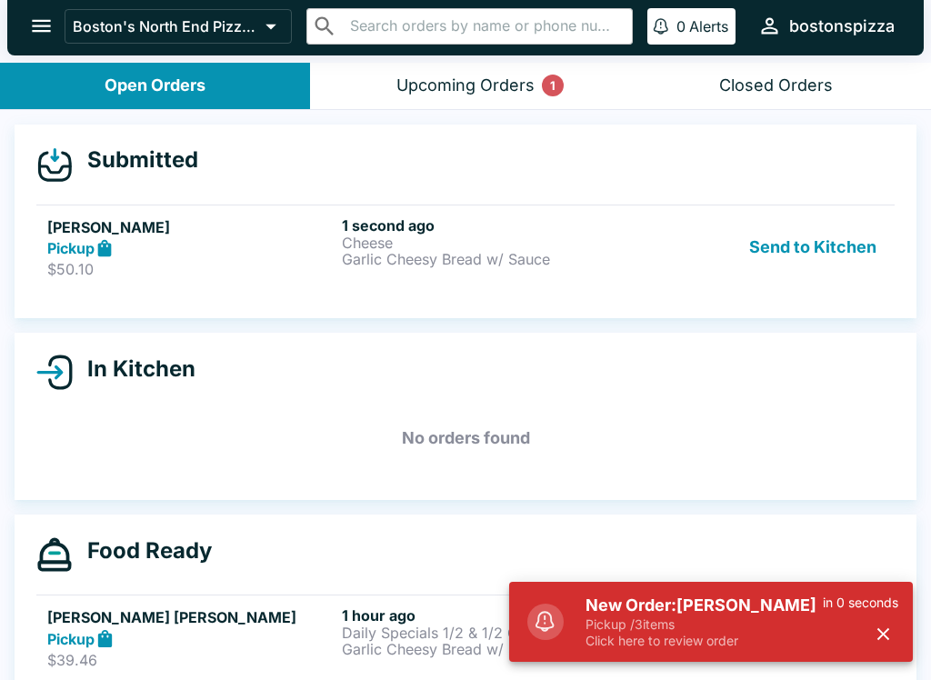
click at [706, 622] on p "Pickup / 3 items" at bounding box center [703, 624] width 237 height 16
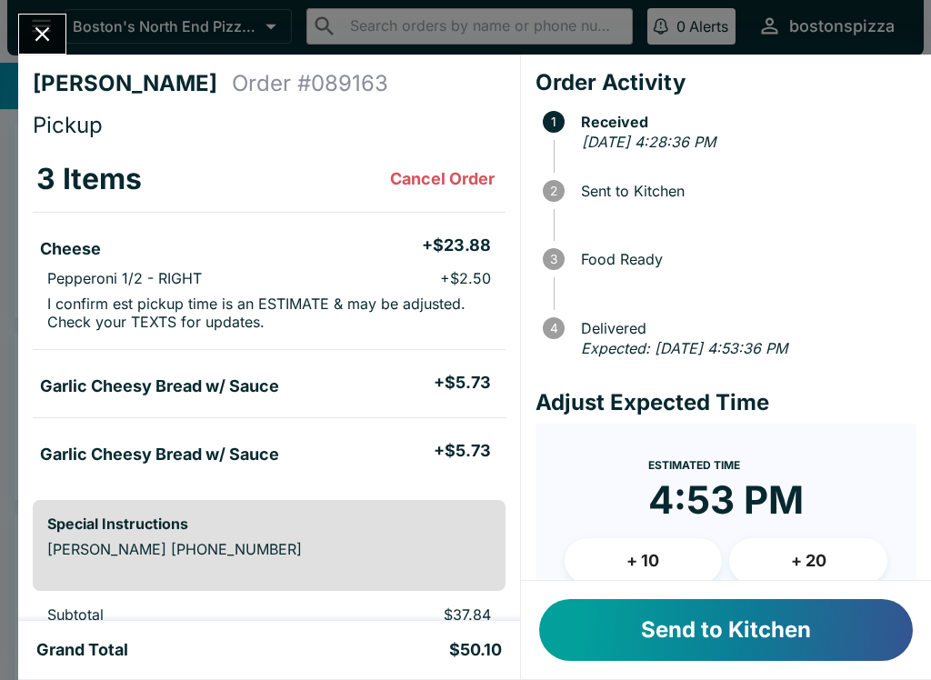
click at [695, 601] on button "Send to Kitchen" at bounding box center [726, 630] width 374 height 62
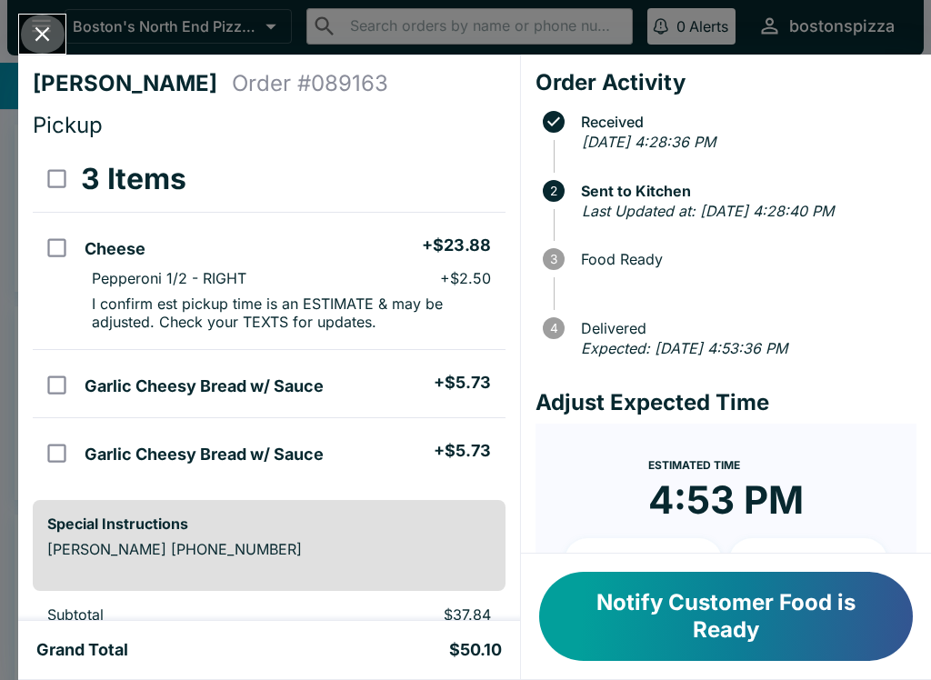
click at [50, 37] on icon "Close" at bounding box center [42, 34] width 25 height 25
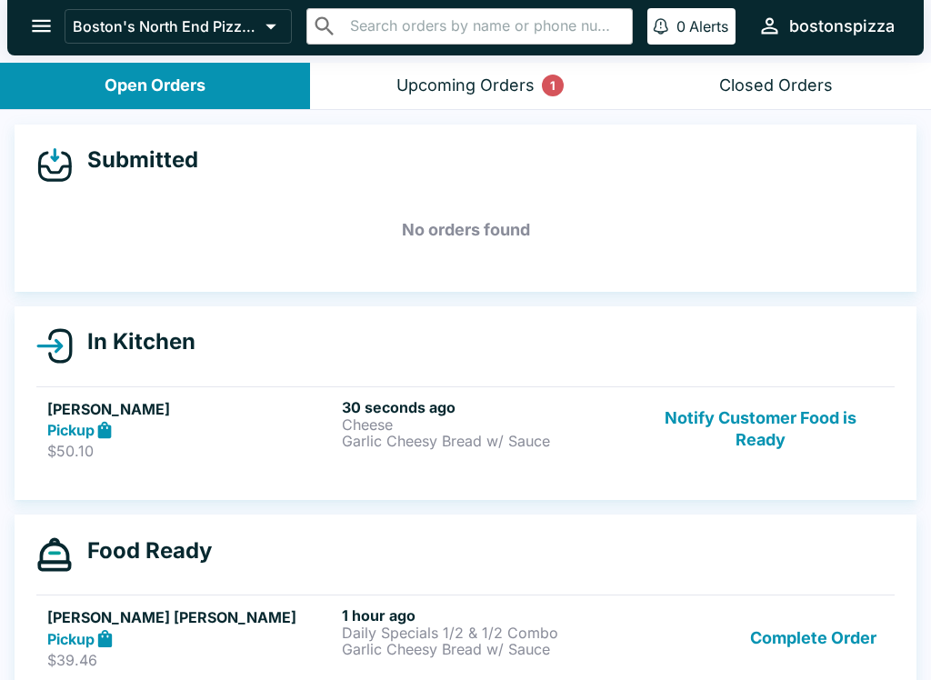
click at [230, 426] on div "Pickup" at bounding box center [190, 430] width 287 height 21
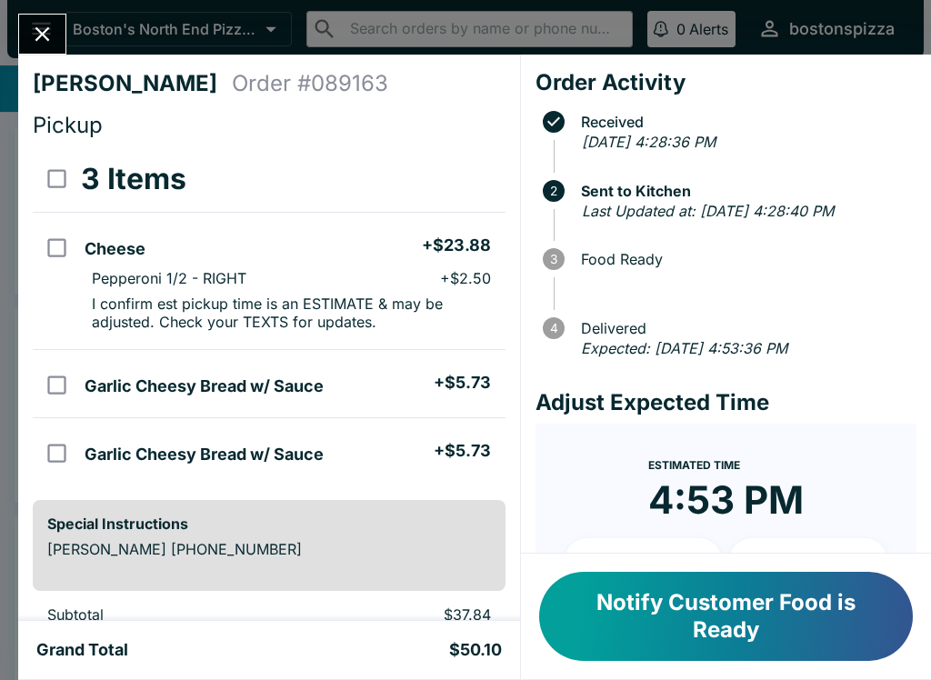
click at [63, 24] on button "Close" at bounding box center [42, 34] width 46 height 39
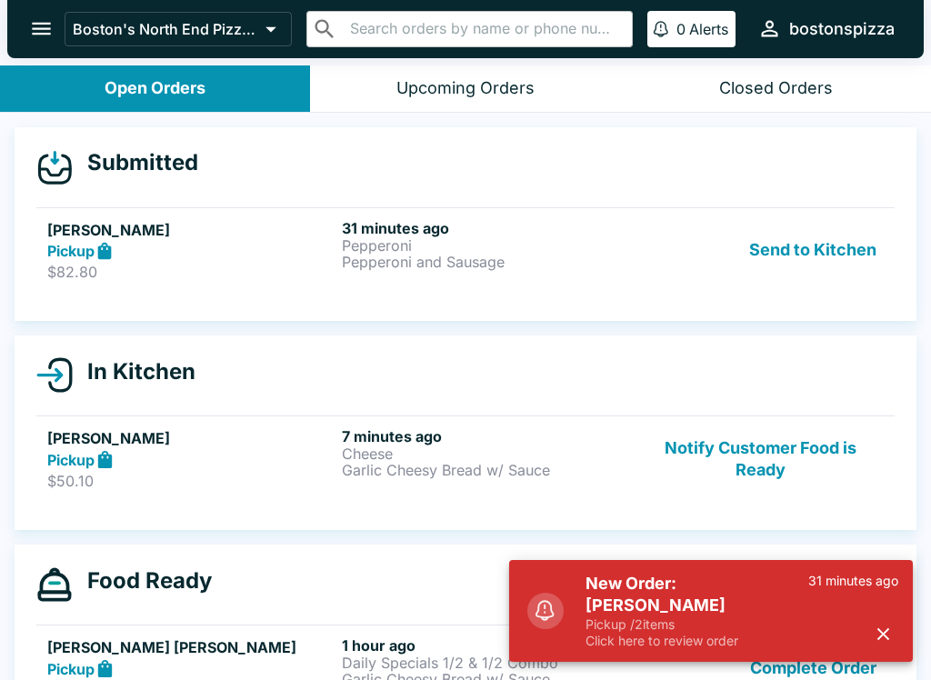
click at [810, 244] on button "Send to Kitchen" at bounding box center [813, 250] width 142 height 63
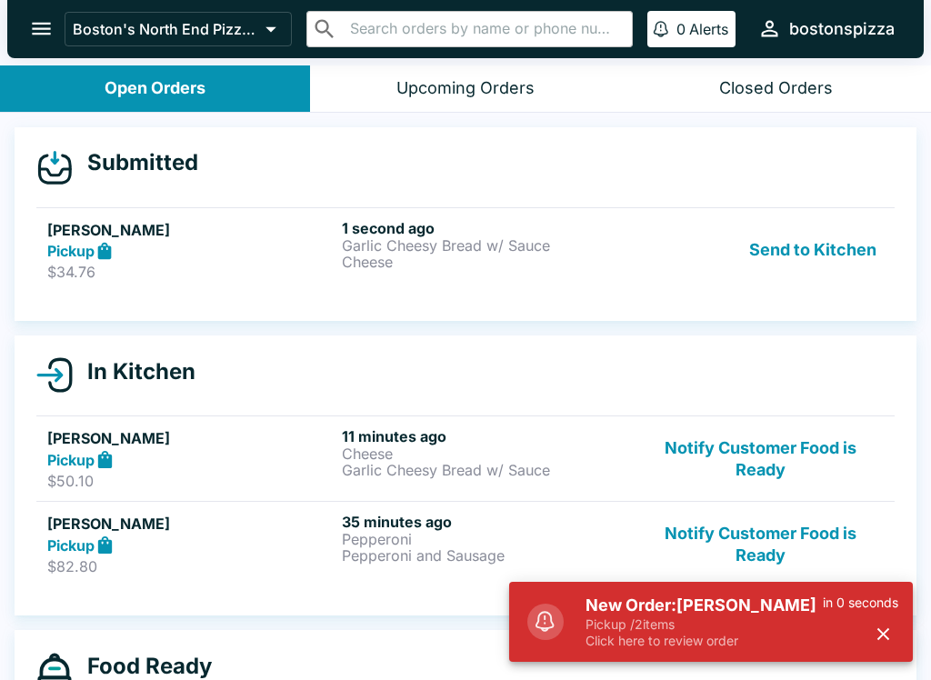
click at [690, 609] on h5 "New Order: [PERSON_NAME]" at bounding box center [703, 606] width 237 height 22
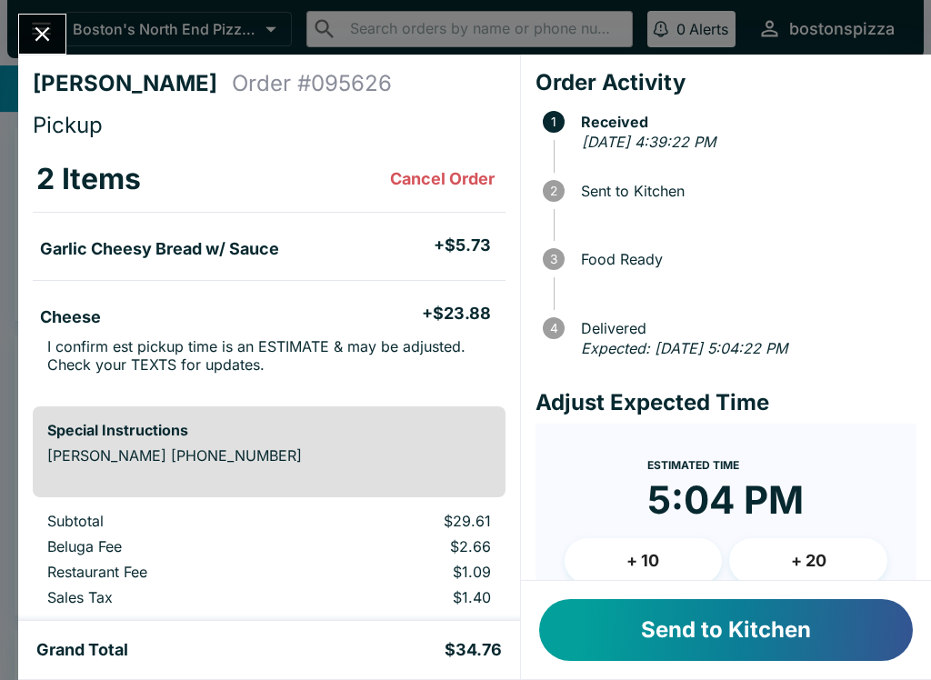
click at [722, 616] on button "Send to Kitchen" at bounding box center [726, 630] width 374 height 62
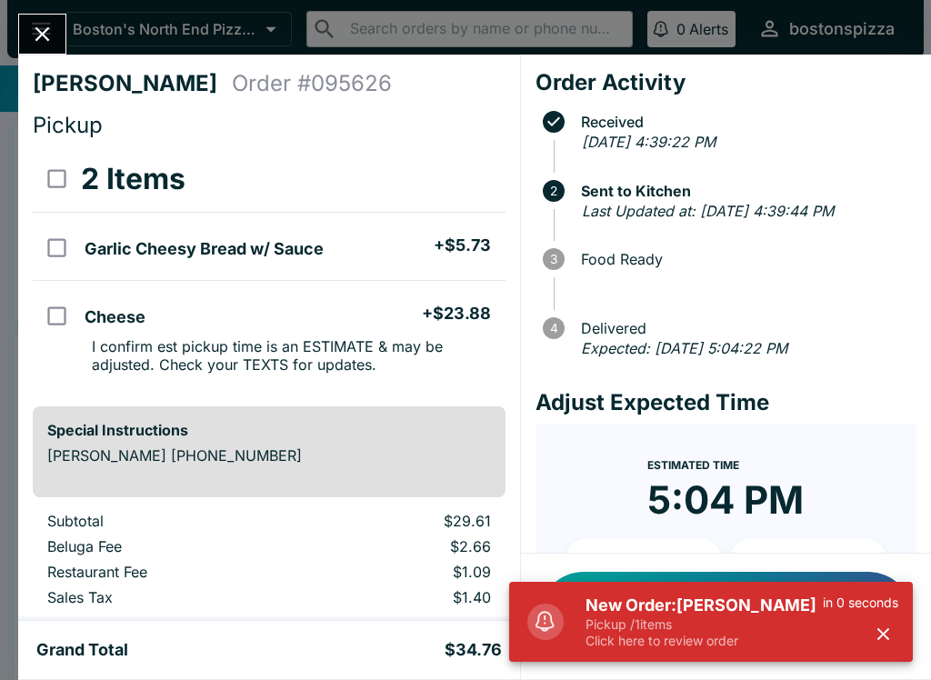
click at [629, 595] on h5 "New Order: [PERSON_NAME]" at bounding box center [703, 606] width 237 height 22
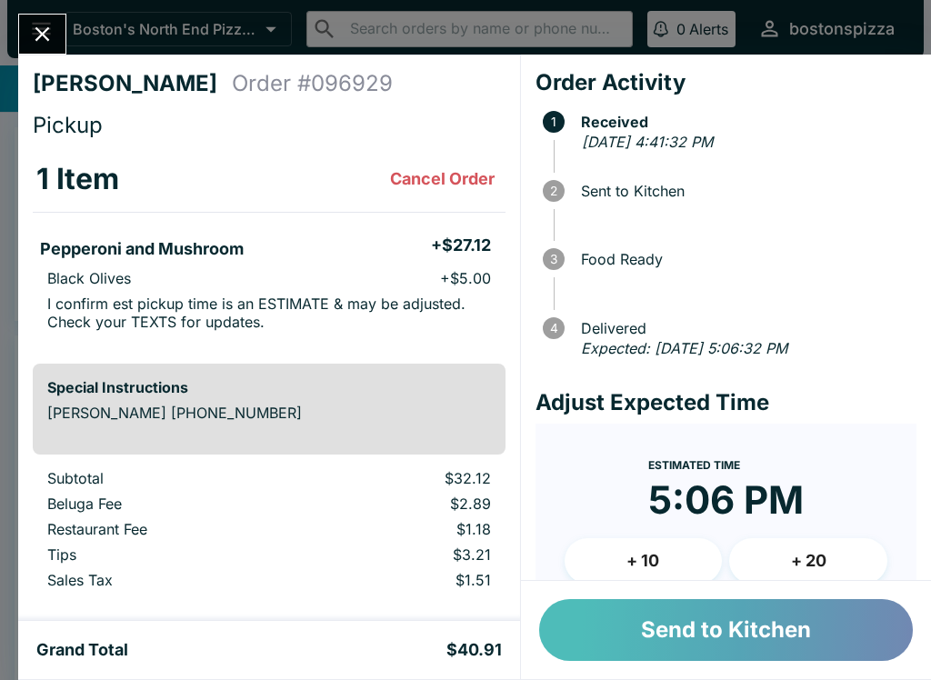
click at [765, 609] on button "Send to Kitchen" at bounding box center [726, 630] width 374 height 62
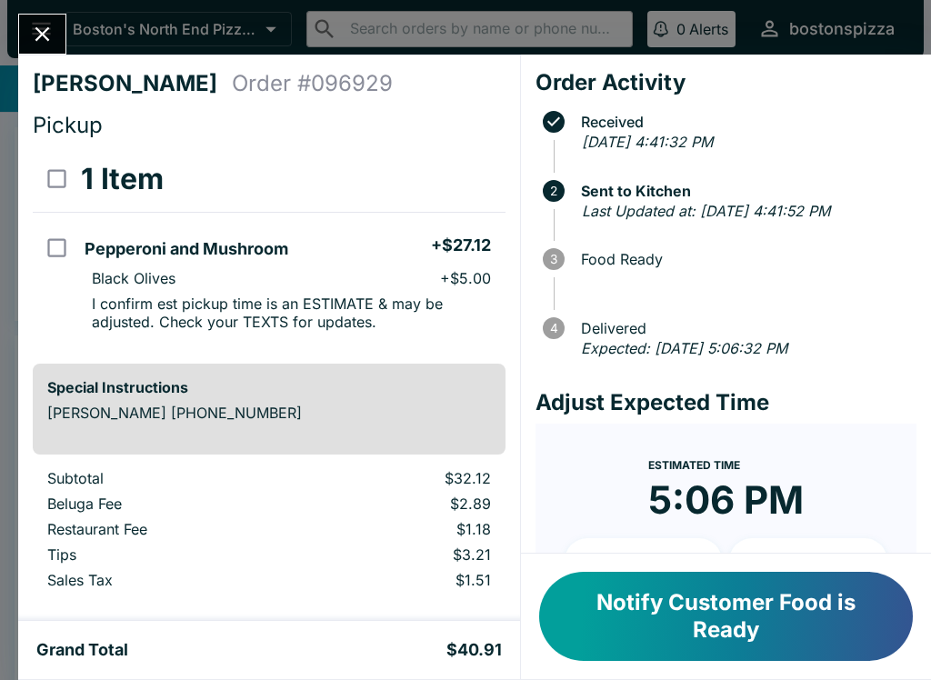
click at [63, 44] on button "Close" at bounding box center [42, 34] width 46 height 39
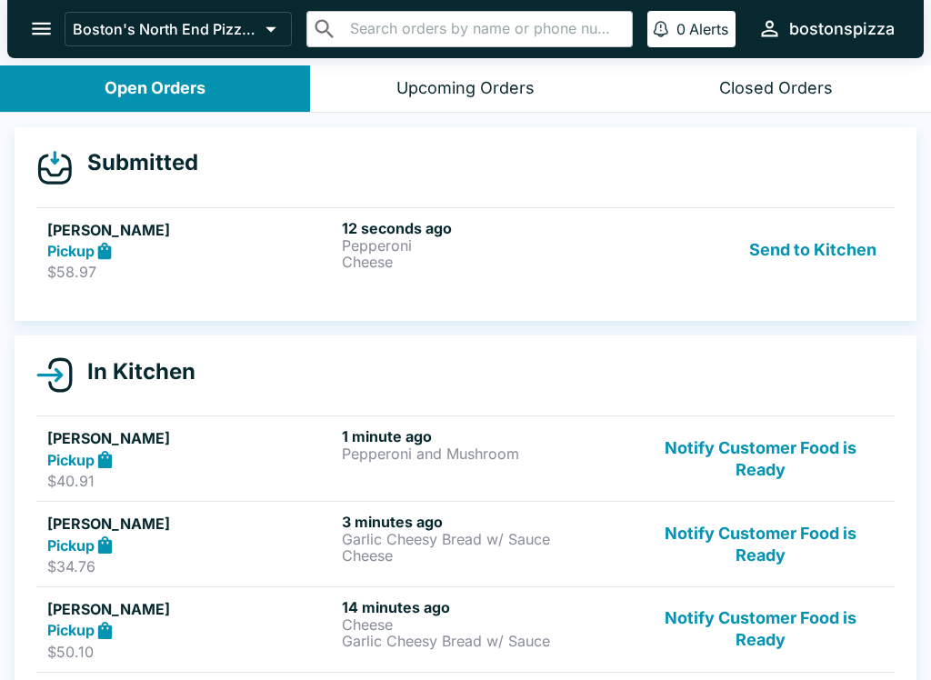
click at [159, 254] on div "Pickup" at bounding box center [190, 251] width 287 height 21
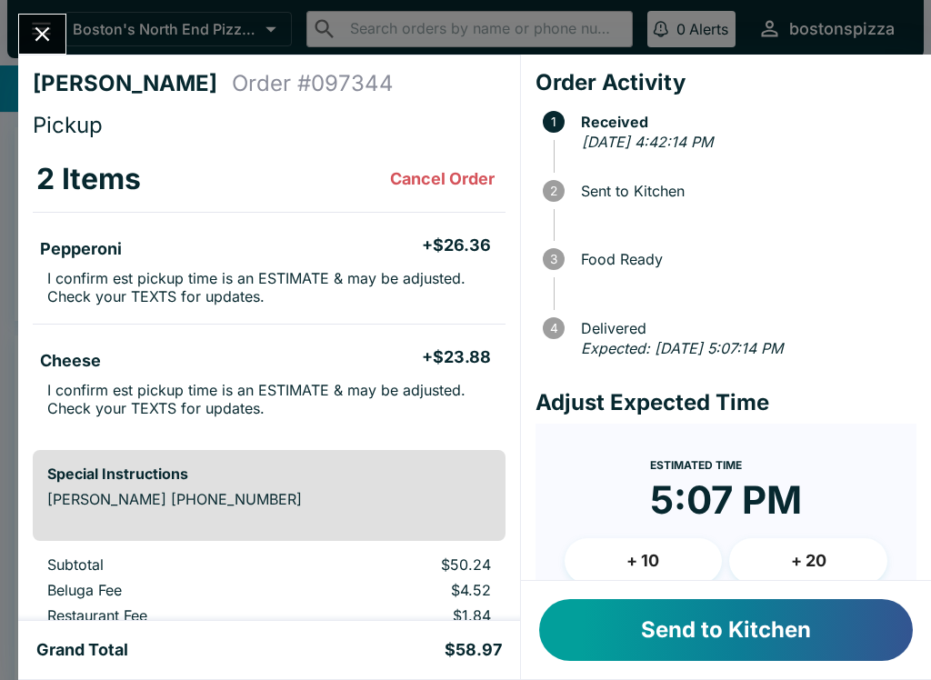
click at [693, 637] on button "Send to Kitchen" at bounding box center [726, 630] width 374 height 62
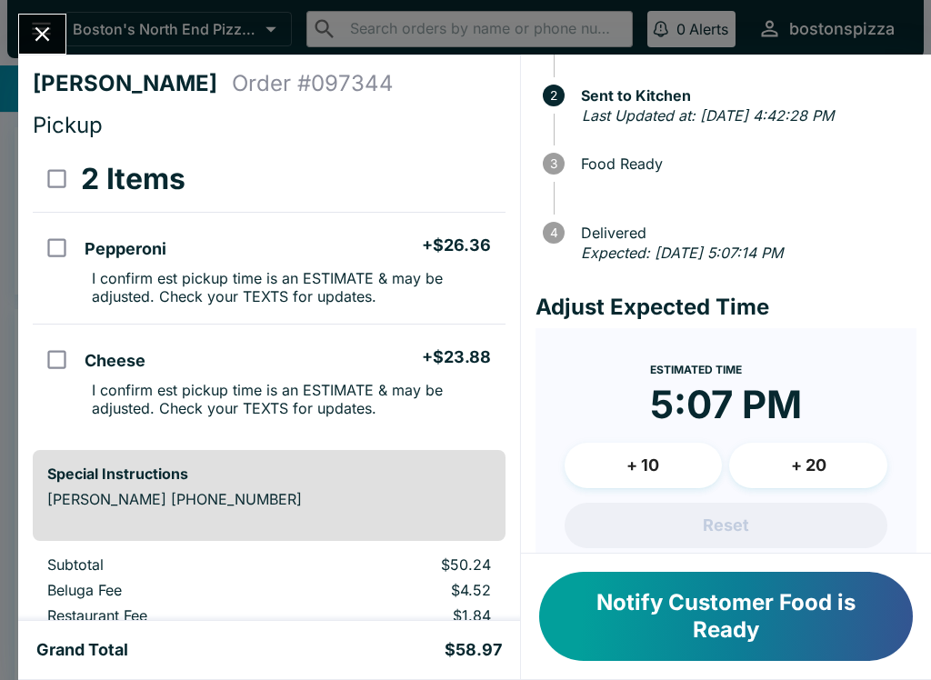
click at [654, 488] on button "+ 10" at bounding box center [644, 465] width 158 height 45
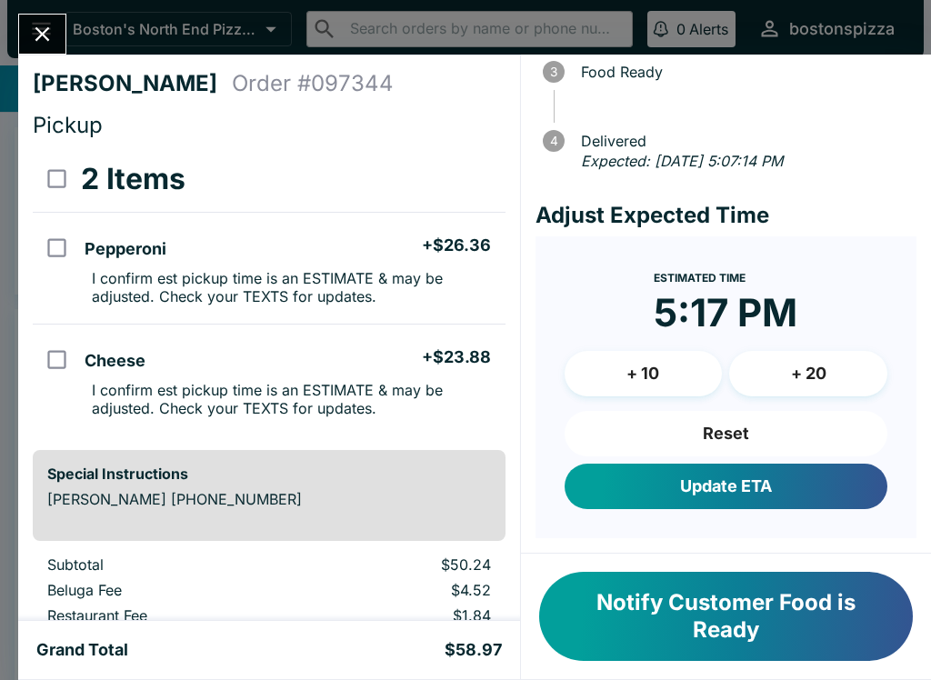
scroll to position [207, 0]
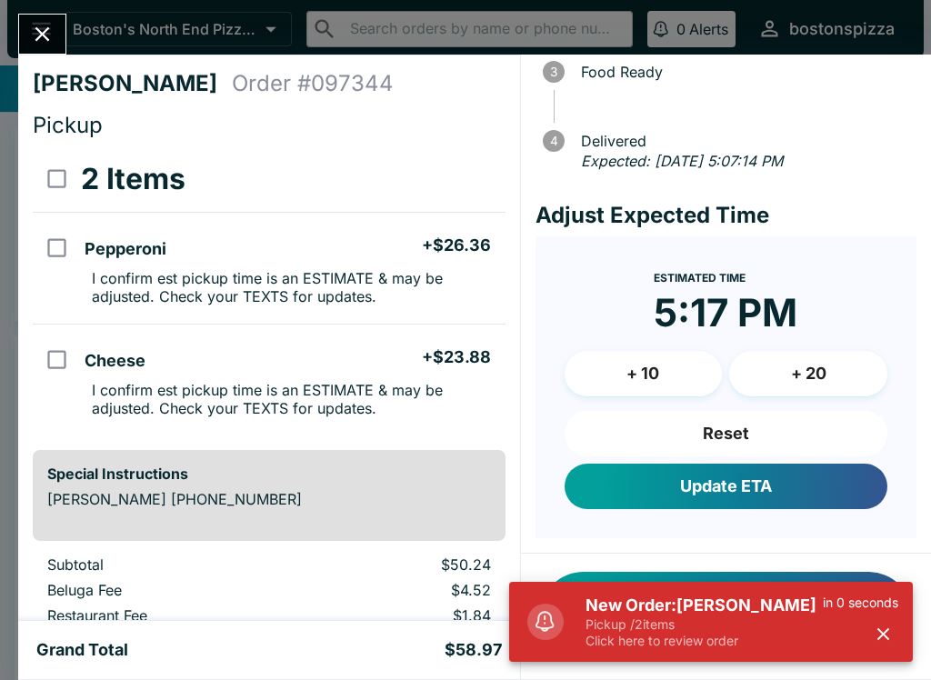
click at [684, 616] on p "Pickup / 2 items" at bounding box center [703, 624] width 237 height 16
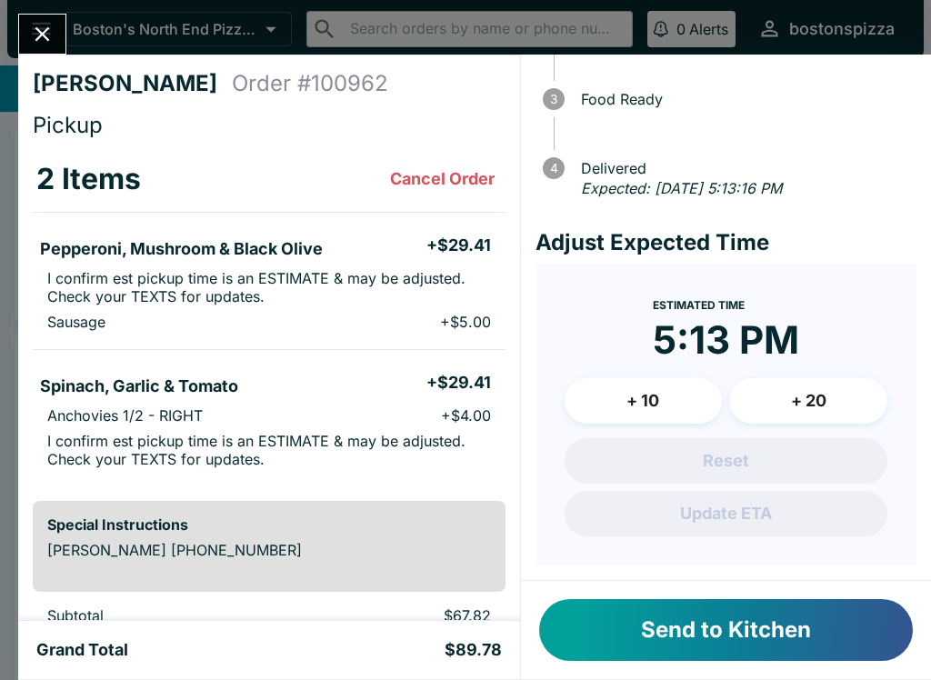
scroll to position [159, 0]
click at [661, 401] on button "+ 10" at bounding box center [644, 401] width 158 height 45
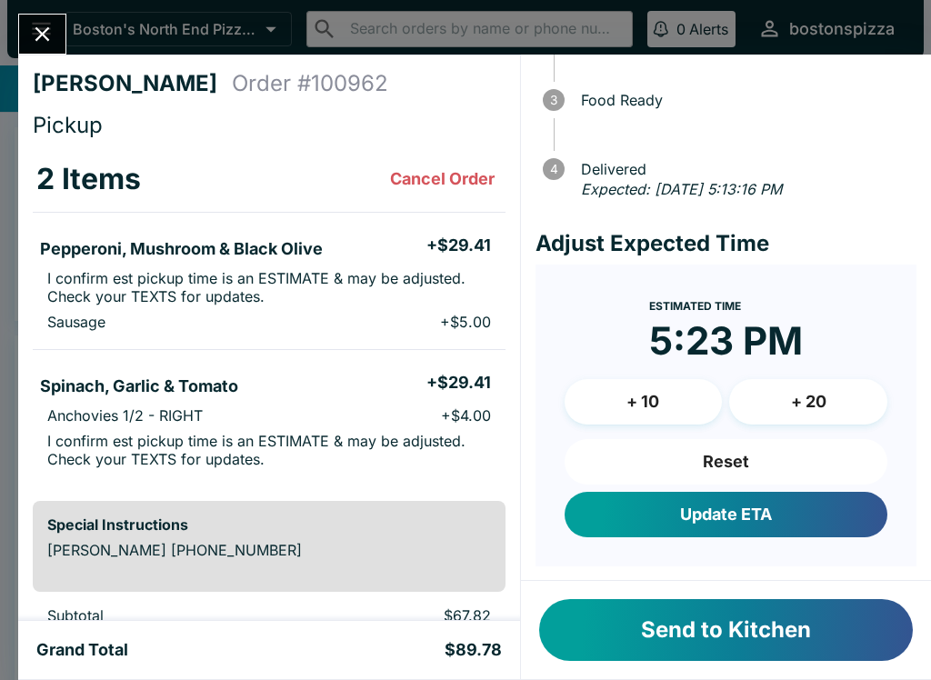
click at [830, 533] on button "Update ETA" at bounding box center [726, 514] width 323 height 45
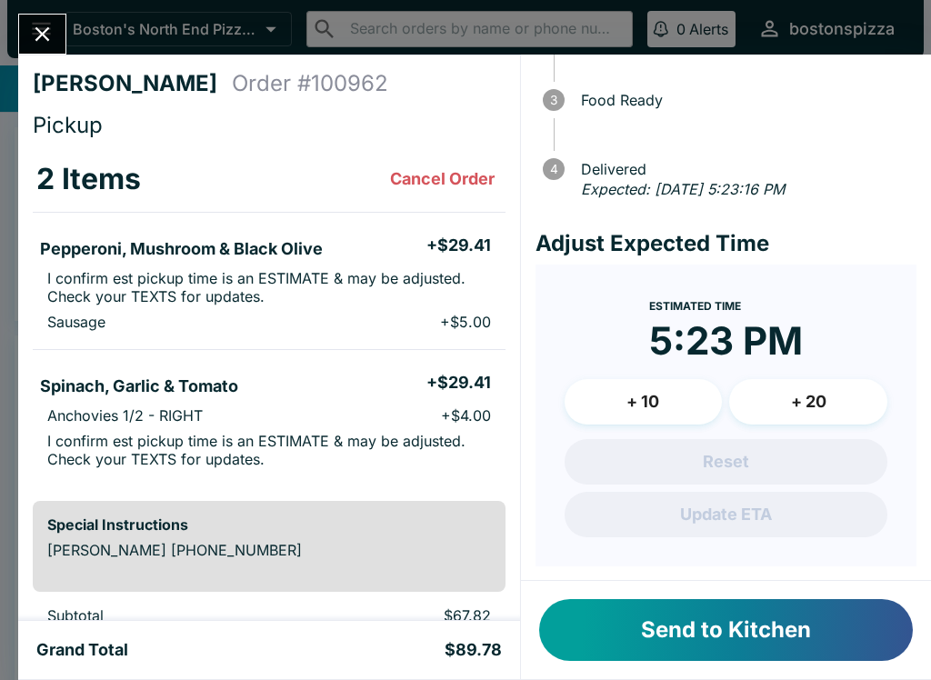
click at [820, 653] on button "Send to Kitchen" at bounding box center [726, 630] width 374 height 62
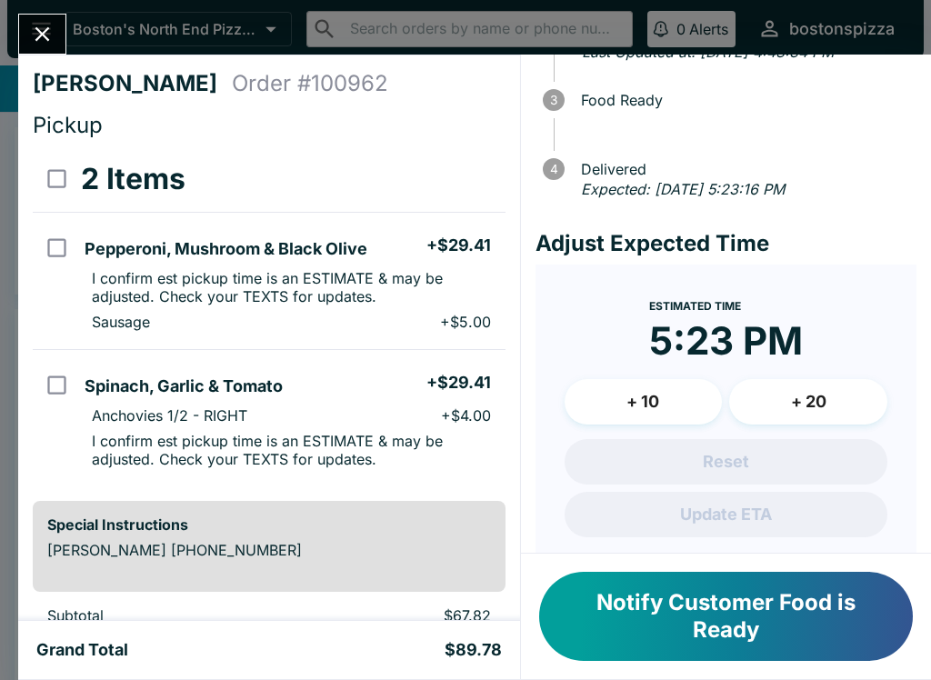
click at [42, 33] on icon "Close" at bounding box center [42, 34] width 15 height 15
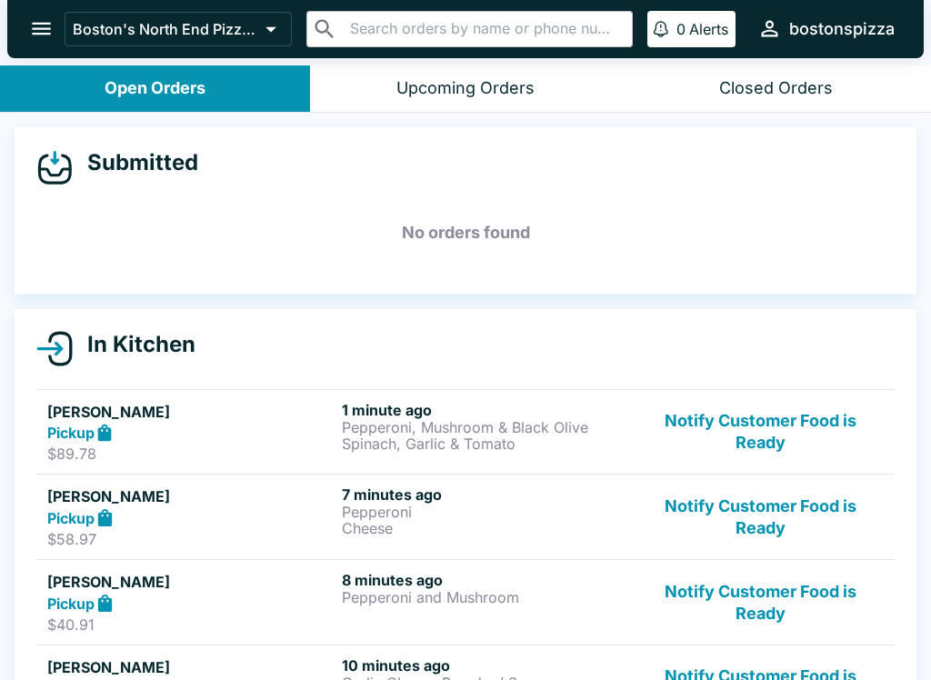
click at [261, 425] on div "Pickup" at bounding box center [190, 433] width 287 height 21
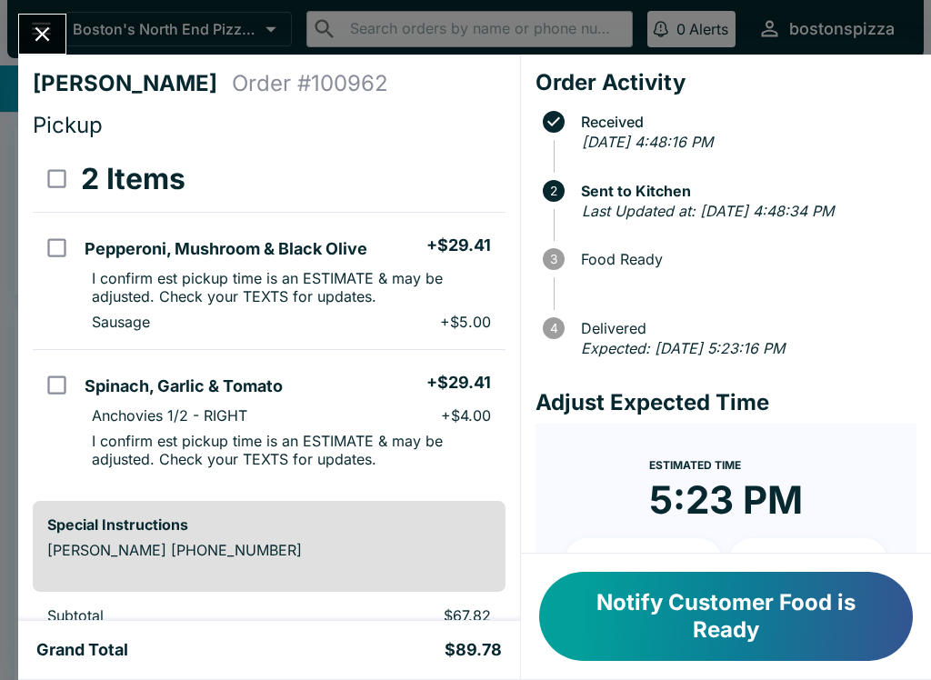
click at [72, 28] on div "[PERSON_NAME] Order # 100962 Pickup 2 Items Pepperoni, Mushroom & Black Olive +…" at bounding box center [465, 340] width 931 height 680
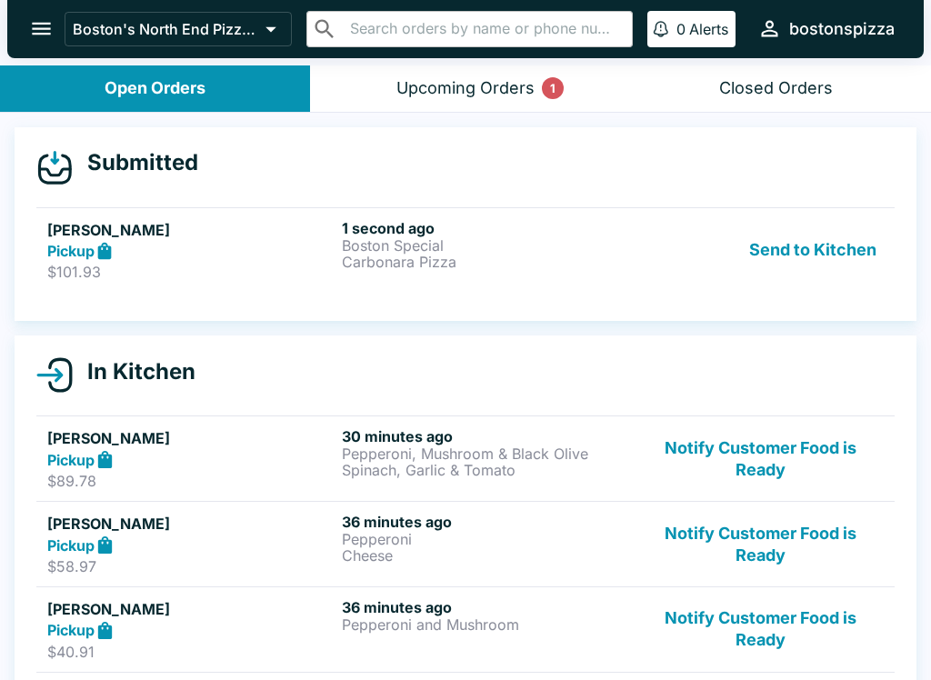
click at [790, 235] on button "Send to Kitchen" at bounding box center [813, 250] width 142 height 63
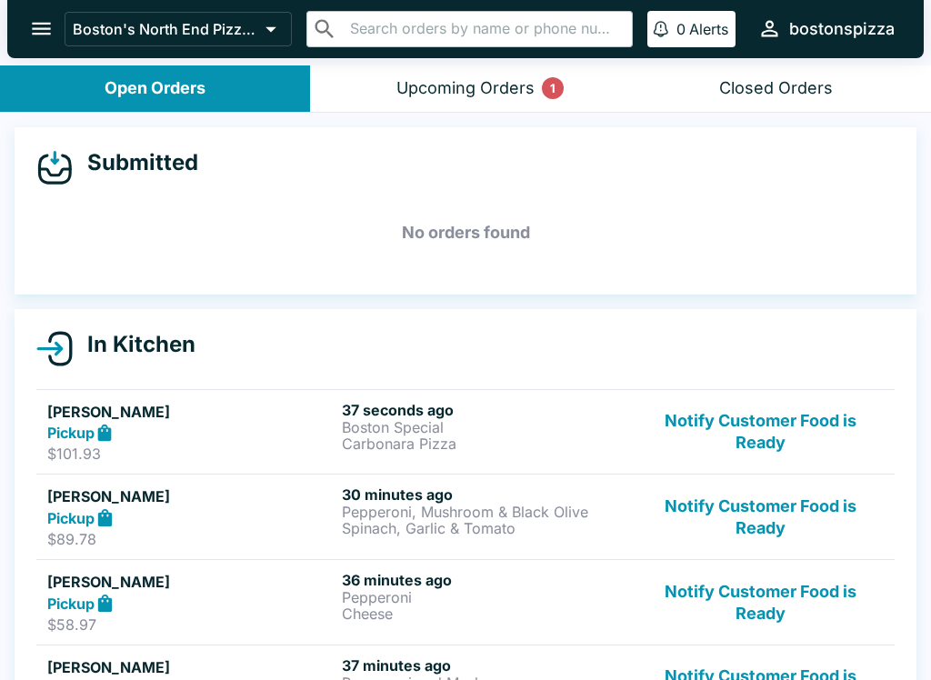
click at [357, 392] on link "[PERSON_NAME] Pickup $101.93 37 seconds ago Boston Special Carbonara Pizza Noti…" at bounding box center [465, 431] width 858 height 85
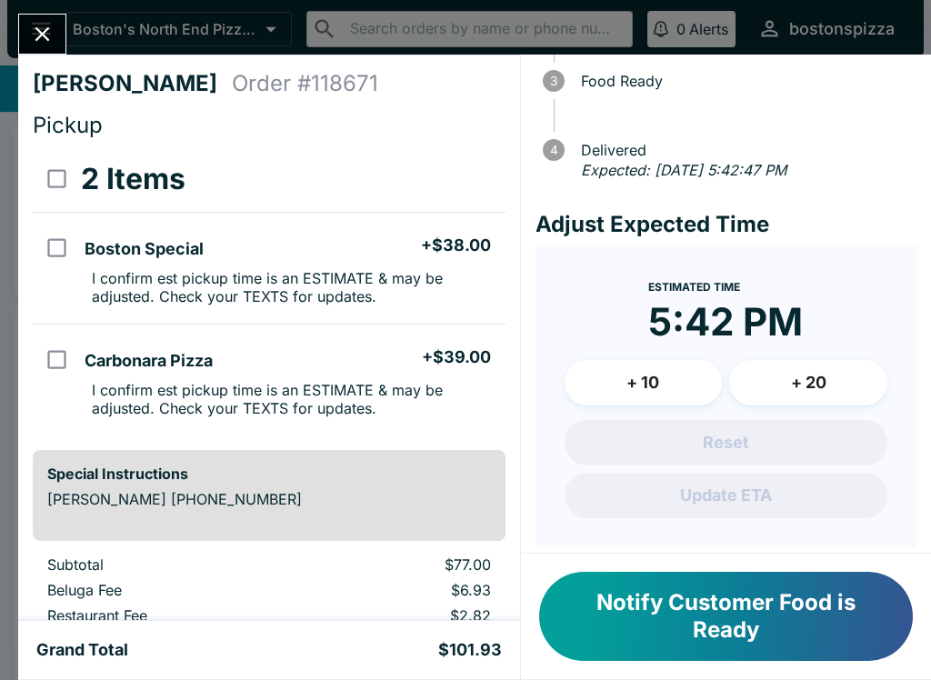
scroll to position [181, 0]
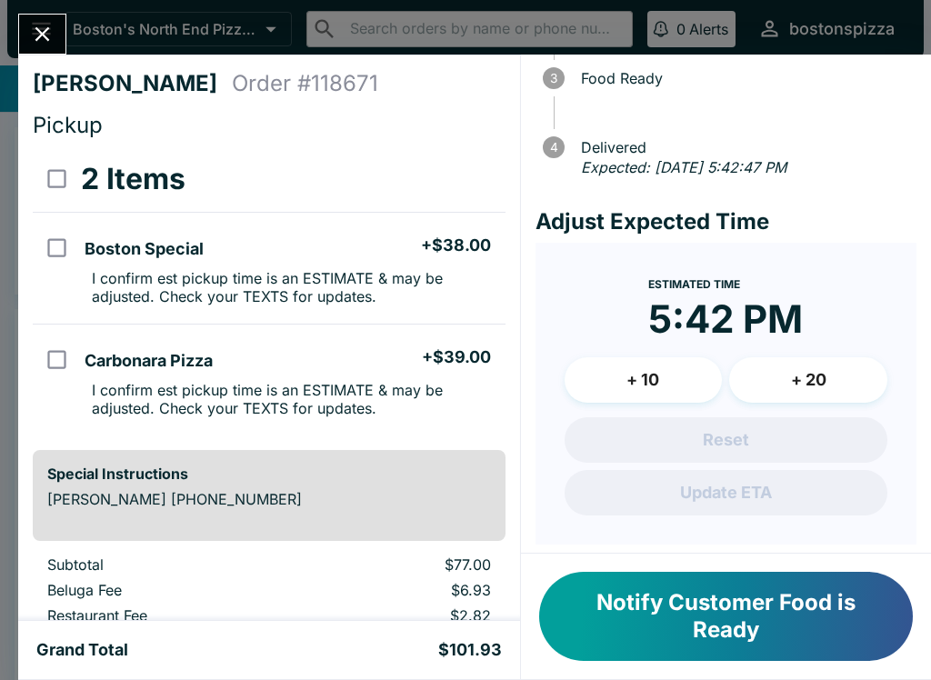
click at [804, 362] on button "+ 20" at bounding box center [808, 379] width 158 height 45
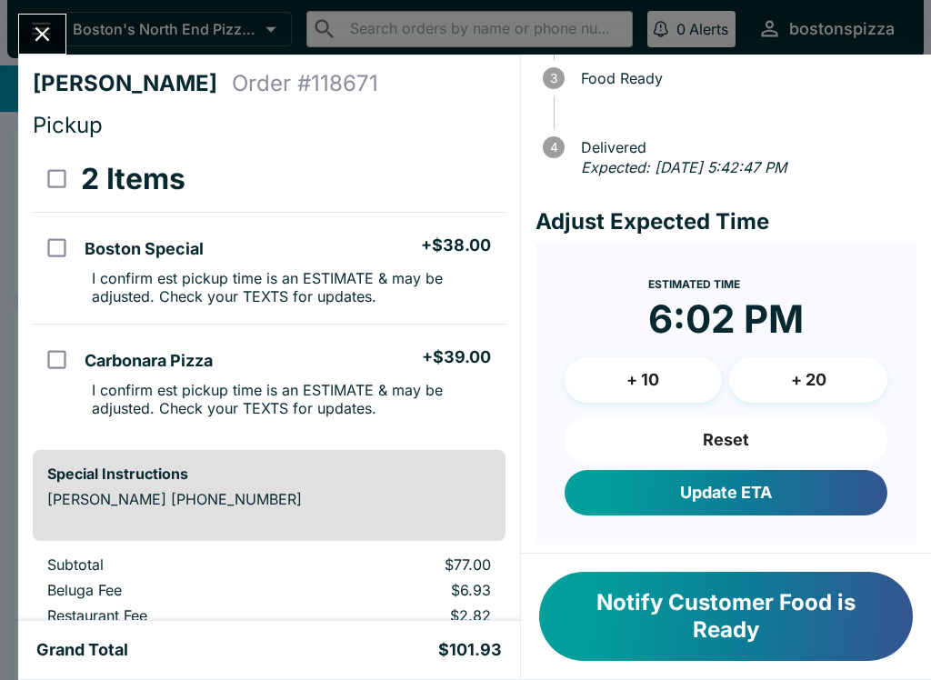
click at [816, 368] on button "+ 20" at bounding box center [808, 379] width 158 height 45
click at [715, 485] on button "Update ETA" at bounding box center [726, 492] width 323 height 45
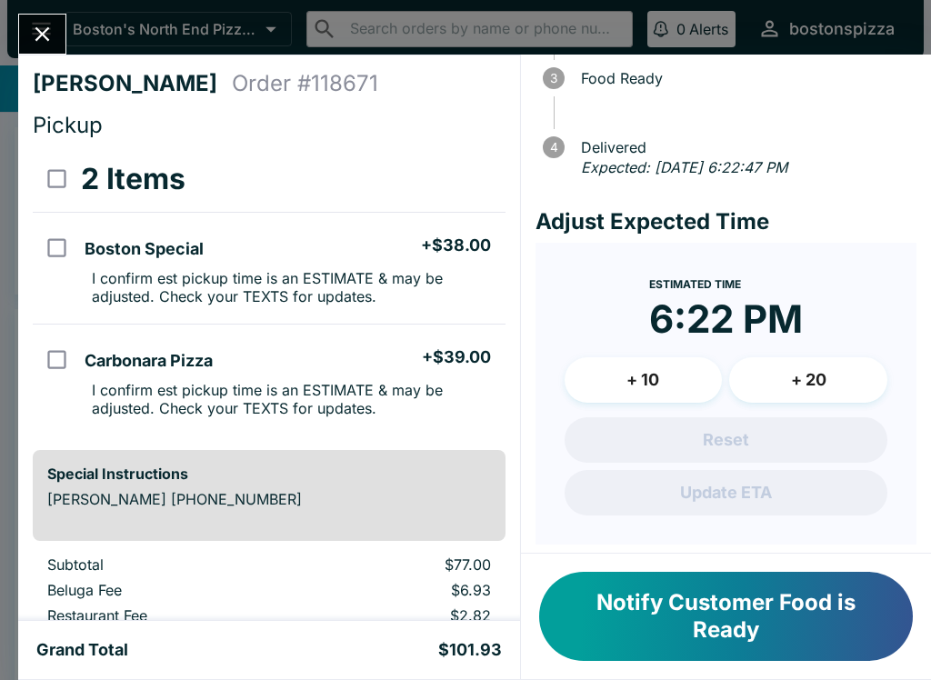
click at [30, 7] on div "[PERSON_NAME] Order # 118671 Pickup 2 Items Boston Special + $38.00 I confirm e…" at bounding box center [465, 340] width 931 height 680
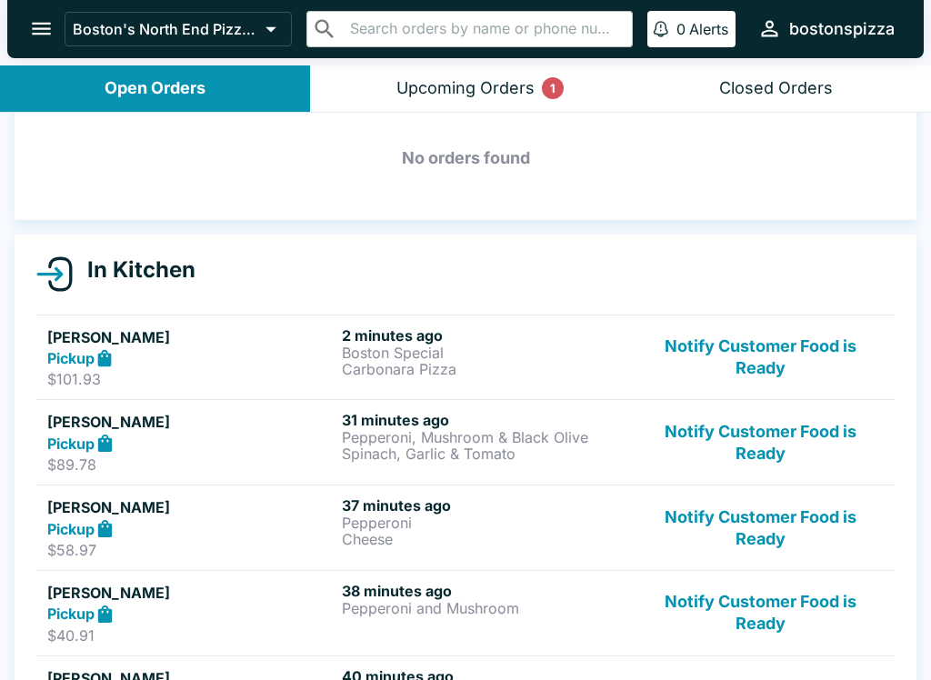
scroll to position [76, 0]
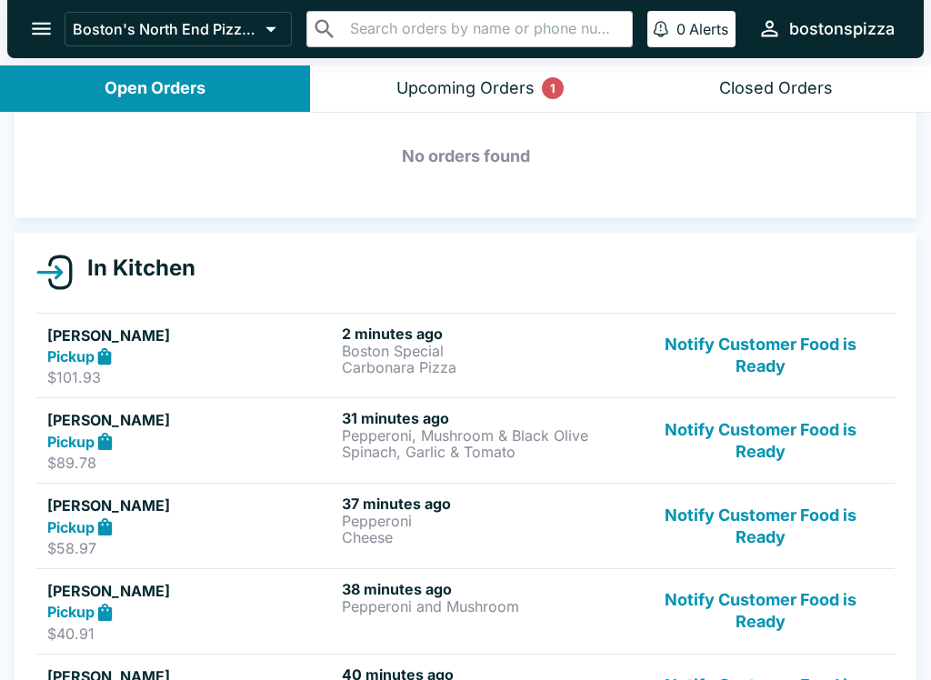
click at [821, 589] on button "Notify Customer Food is Ready" at bounding box center [760, 611] width 246 height 63
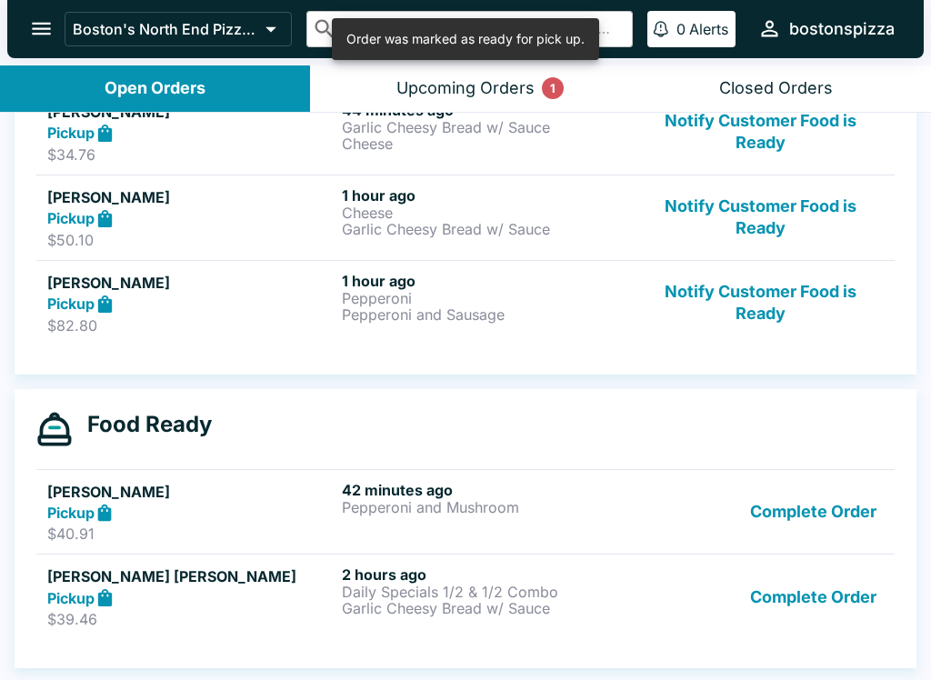
click at [801, 498] on button "Complete Order" at bounding box center [813, 512] width 141 height 63
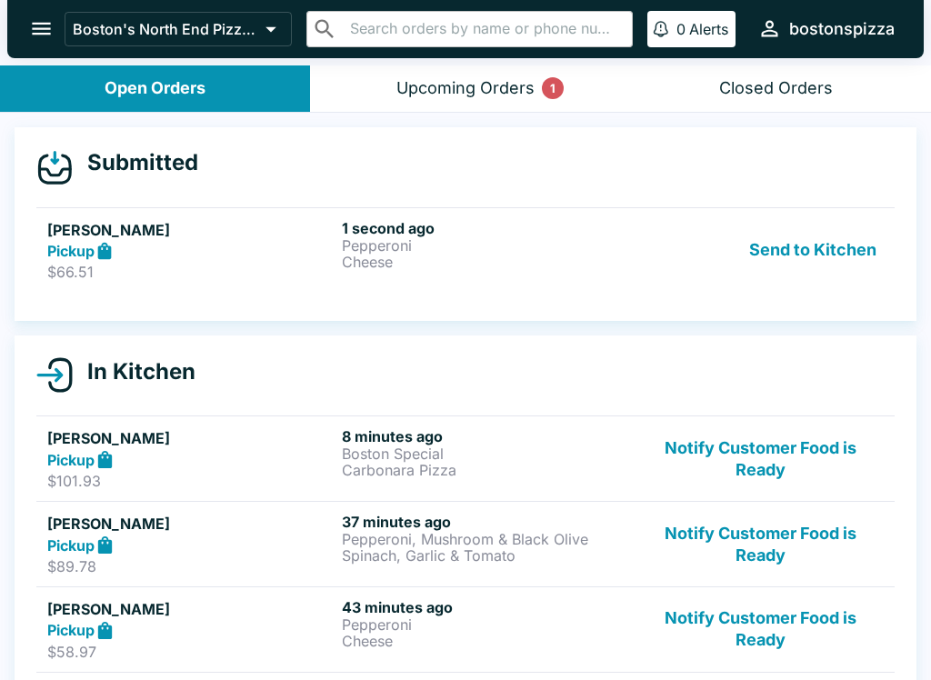
scroll to position [0, 0]
click at [198, 248] on div "Pickup" at bounding box center [190, 251] width 287 height 21
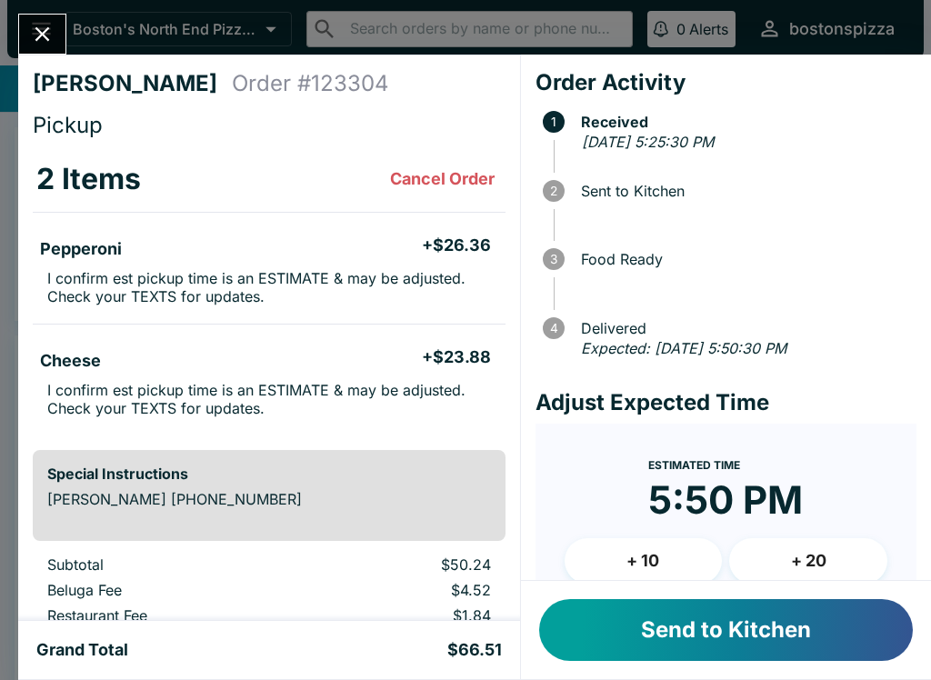
click at [682, 635] on button "Send to Kitchen" at bounding box center [726, 630] width 374 height 62
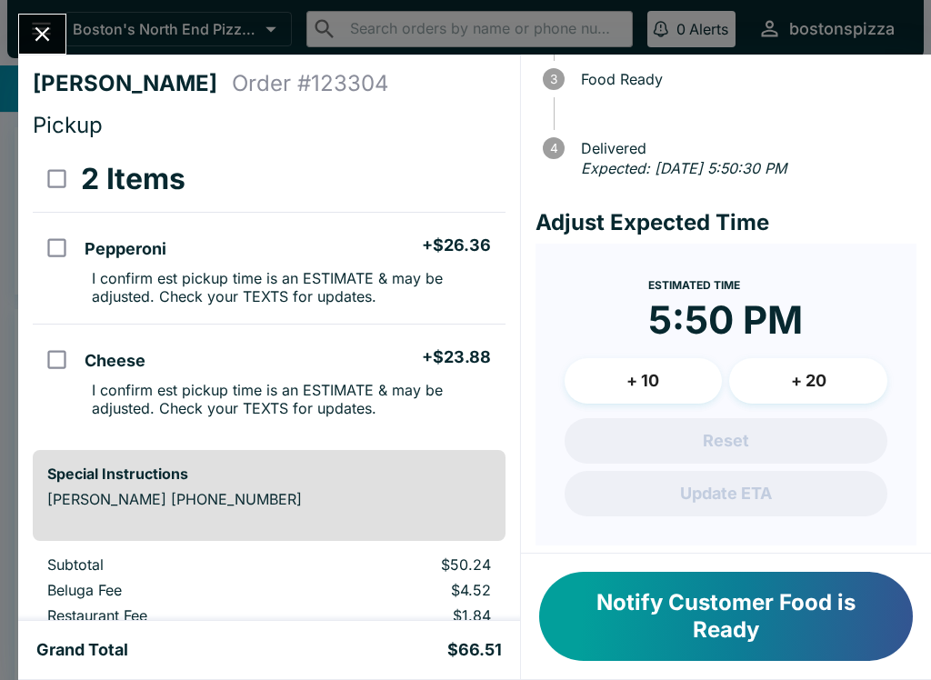
scroll to position [181, 0]
click at [809, 402] on button "+ 20" at bounding box center [808, 379] width 158 height 45
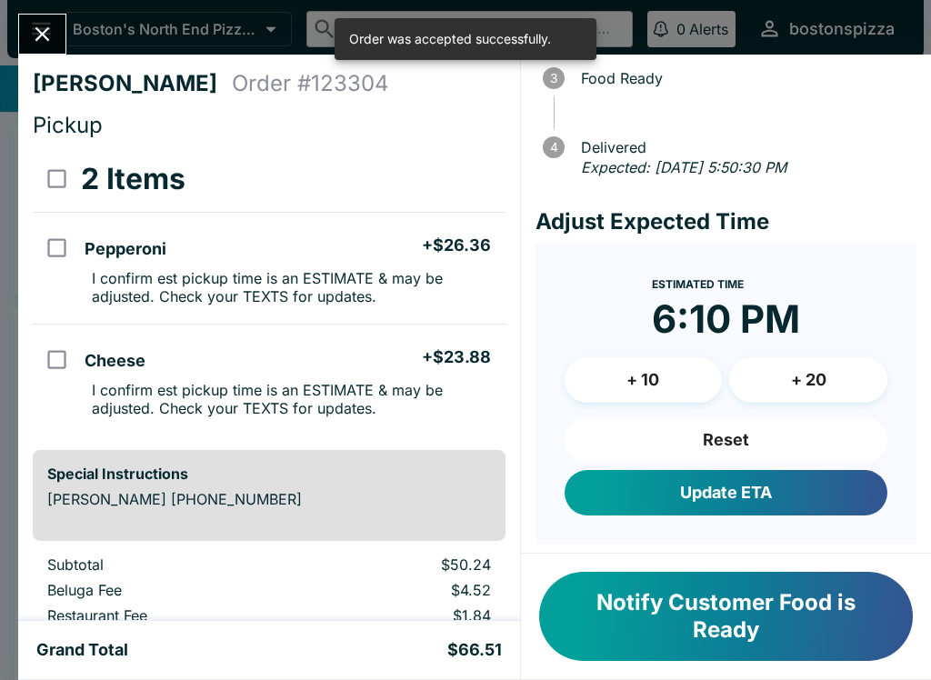
click at [788, 393] on button "+ 20" at bounding box center [808, 379] width 158 height 45
click at [644, 510] on button "Update ETA" at bounding box center [726, 492] width 323 height 45
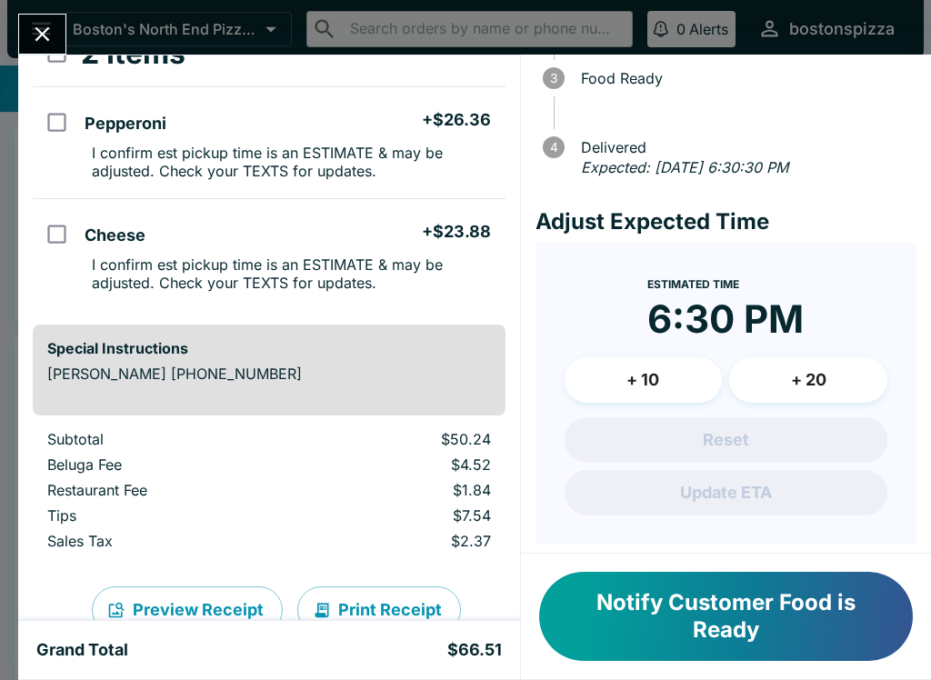
click at [51, 19] on button "Close" at bounding box center [42, 34] width 46 height 39
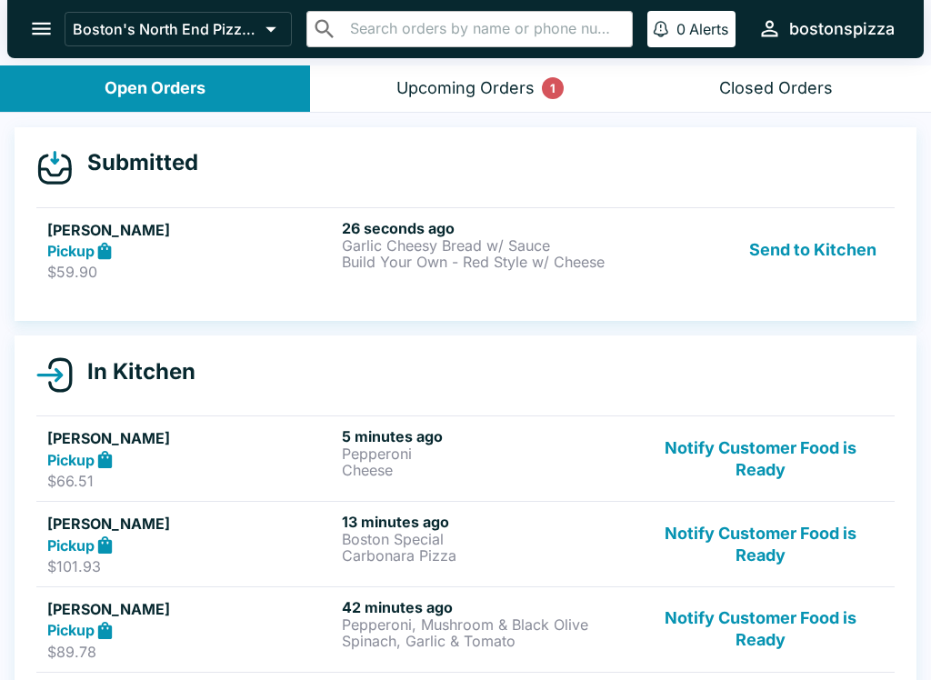
click at [216, 250] on div "Pickup" at bounding box center [190, 251] width 287 height 21
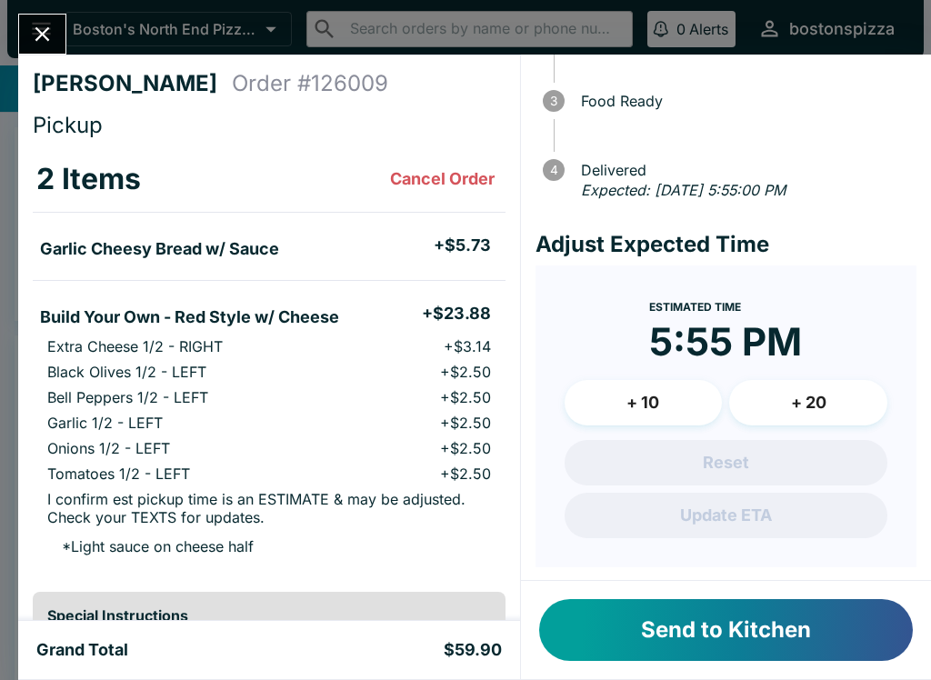
scroll to position [157, 0]
click at [649, 397] on button "+ 10" at bounding box center [644, 403] width 158 height 45
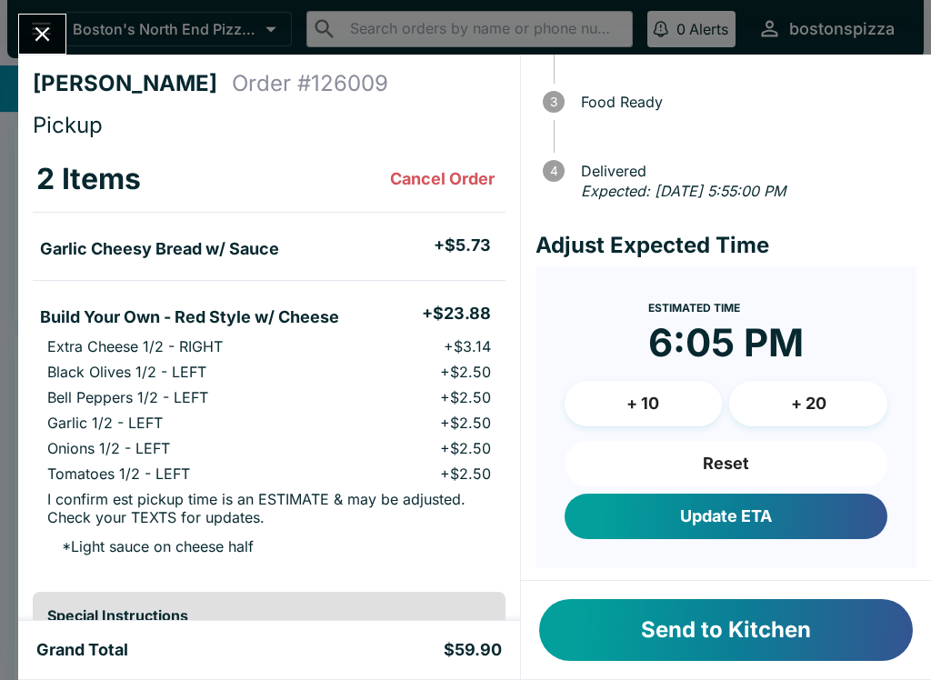
click at [648, 397] on button "+ 10" at bounding box center [644, 403] width 158 height 45
click at [657, 384] on button "+ 10" at bounding box center [644, 403] width 158 height 45
click at [657, 387] on button "+ 10" at bounding box center [644, 403] width 158 height 45
click at [735, 645] on button "Send to Kitchen" at bounding box center [726, 630] width 374 height 62
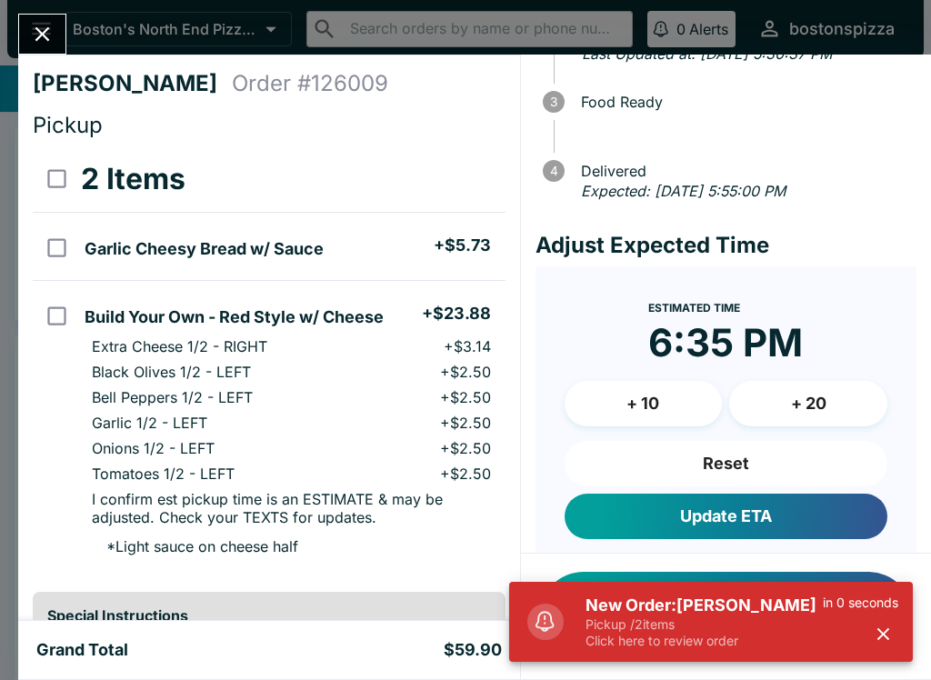
click at [696, 615] on h5 "New Order: [PERSON_NAME]" at bounding box center [703, 606] width 237 height 22
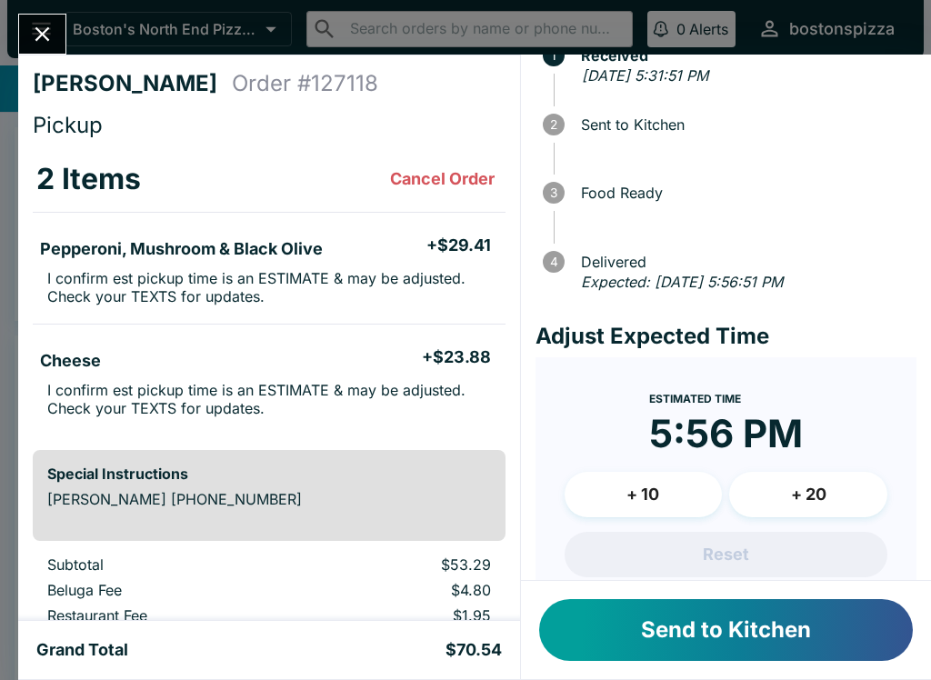
scroll to position [67, 0]
click at [813, 481] on button "+ 20" at bounding box center [808, 493] width 158 height 45
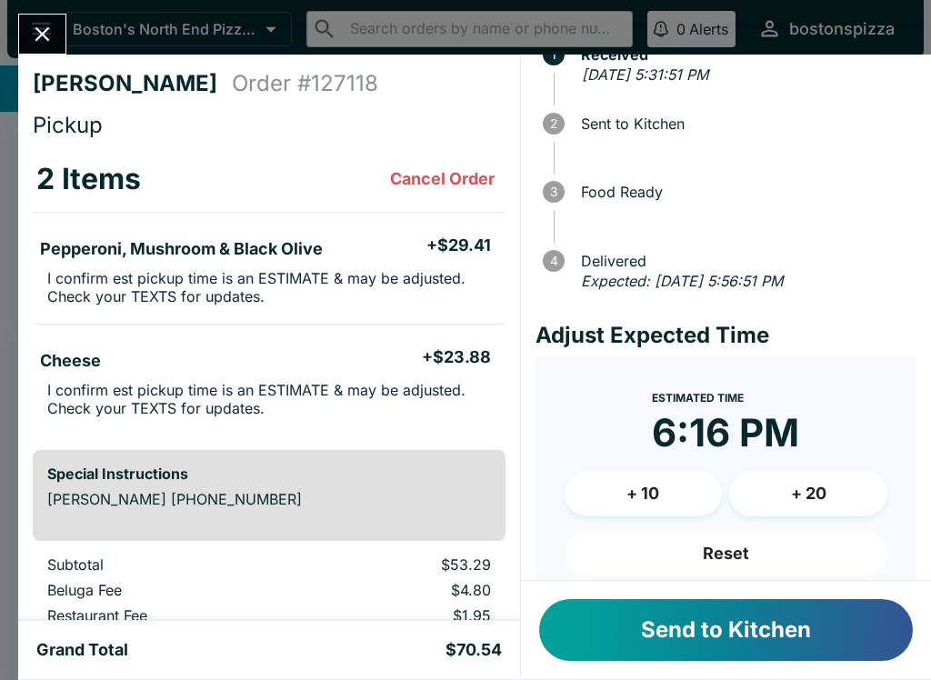
click at [820, 487] on button "+ 20" at bounding box center [808, 493] width 158 height 45
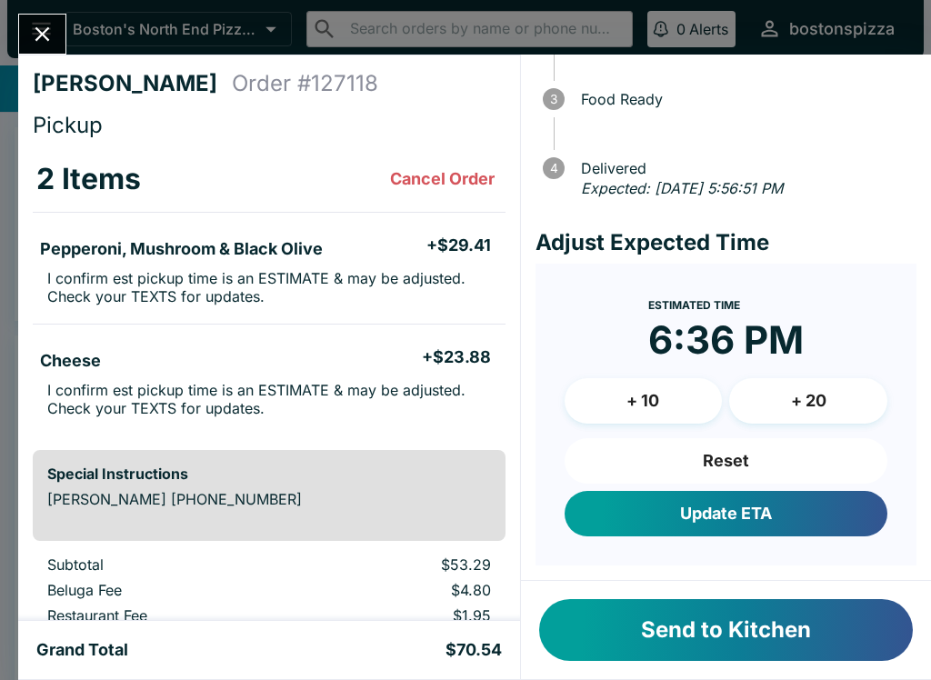
scroll to position [157, 0]
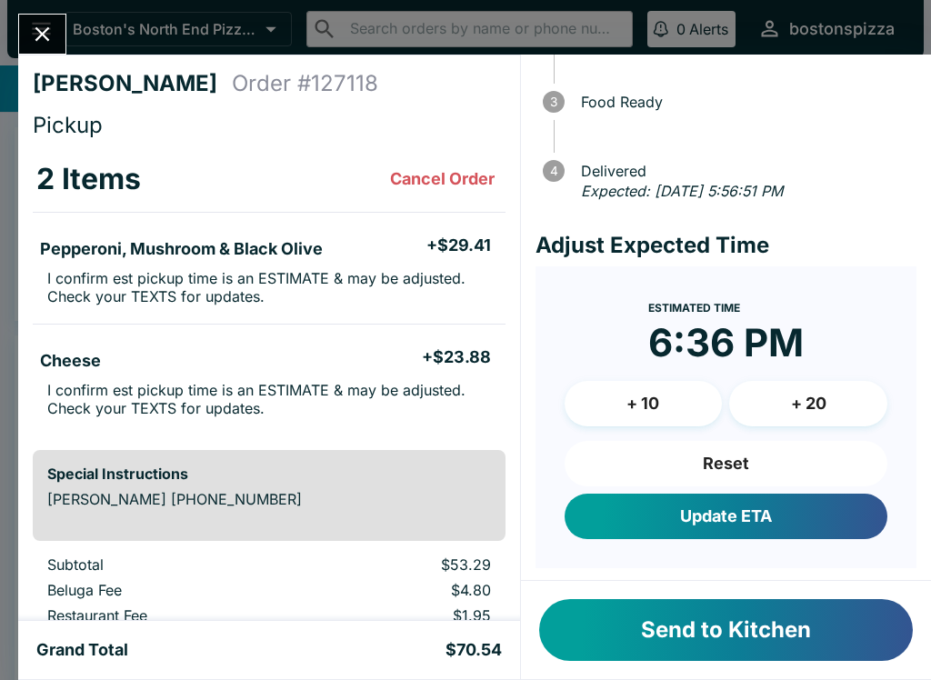
click at [696, 612] on button "Send to Kitchen" at bounding box center [726, 630] width 374 height 62
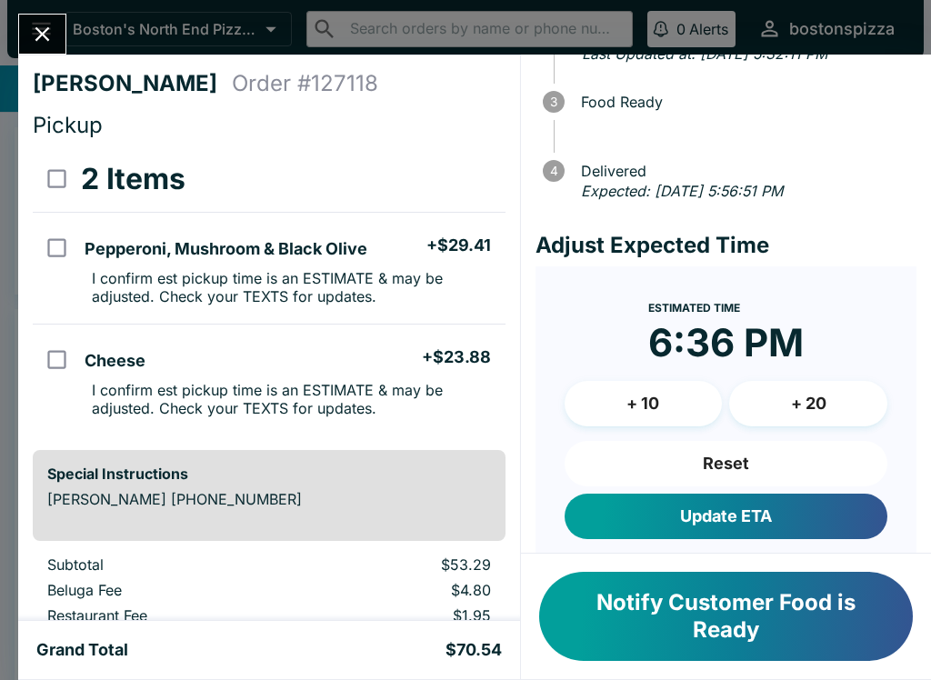
click at [38, 54] on button "Close" at bounding box center [42, 34] width 46 height 39
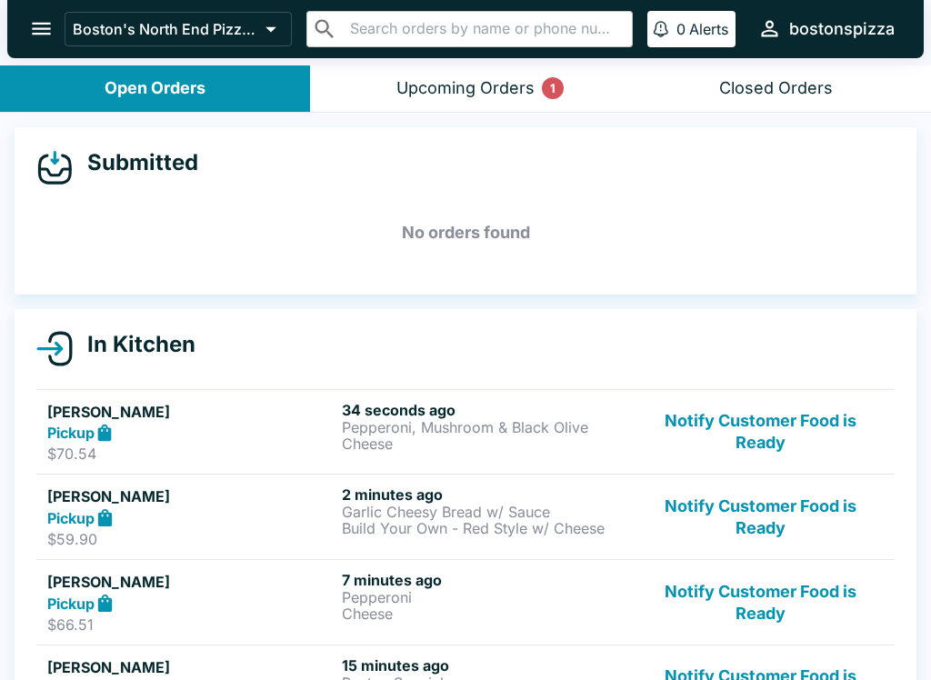
click at [33, 44] on button "open drawer" at bounding box center [41, 28] width 46 height 46
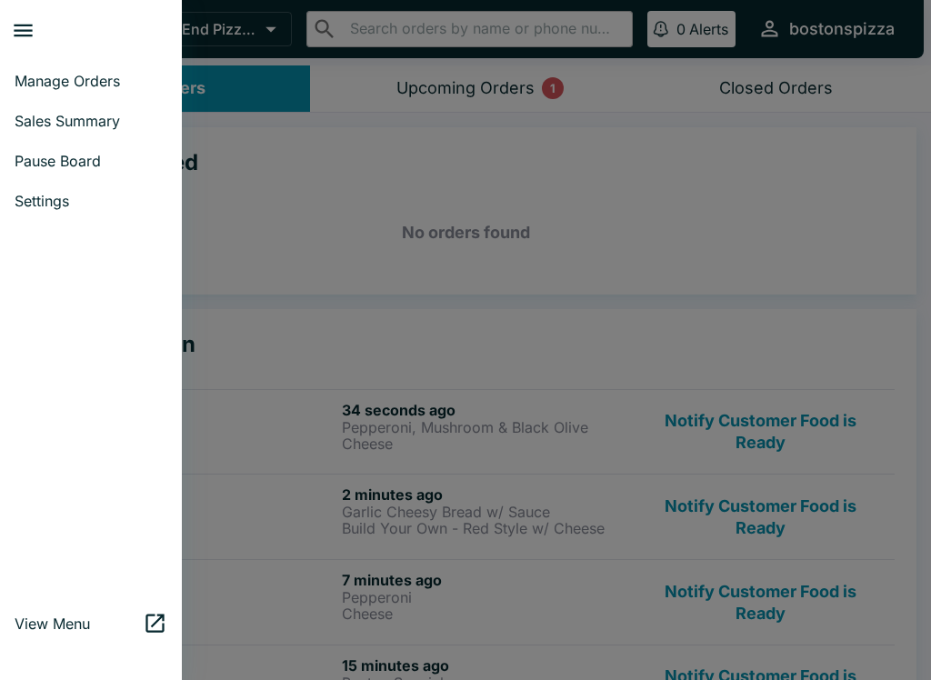
click at [72, 165] on span "Pause Board" at bounding box center [91, 161] width 153 height 18
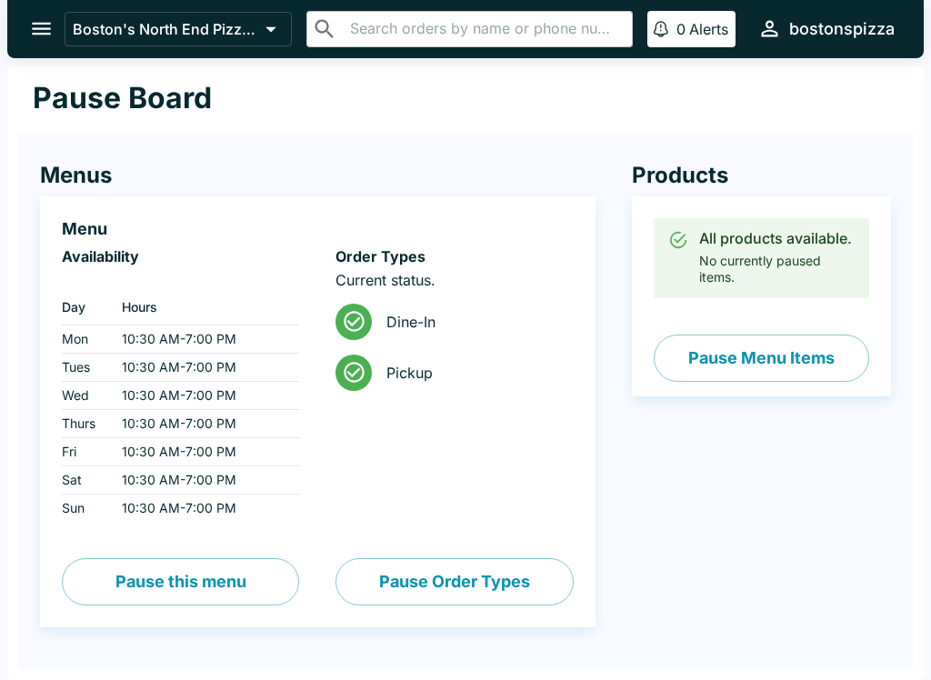
click at [448, 572] on button "Pause Order Types" at bounding box center [453, 581] width 237 height 47
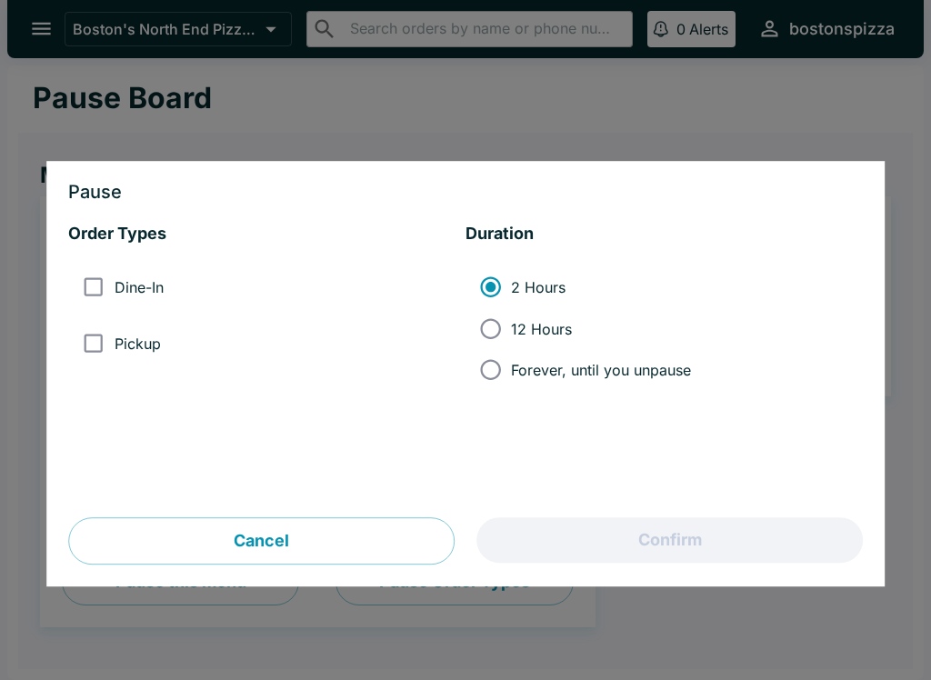
click at [90, 280] on input "Dine-In" at bounding box center [93, 287] width 41 height 41
checkbox input "true"
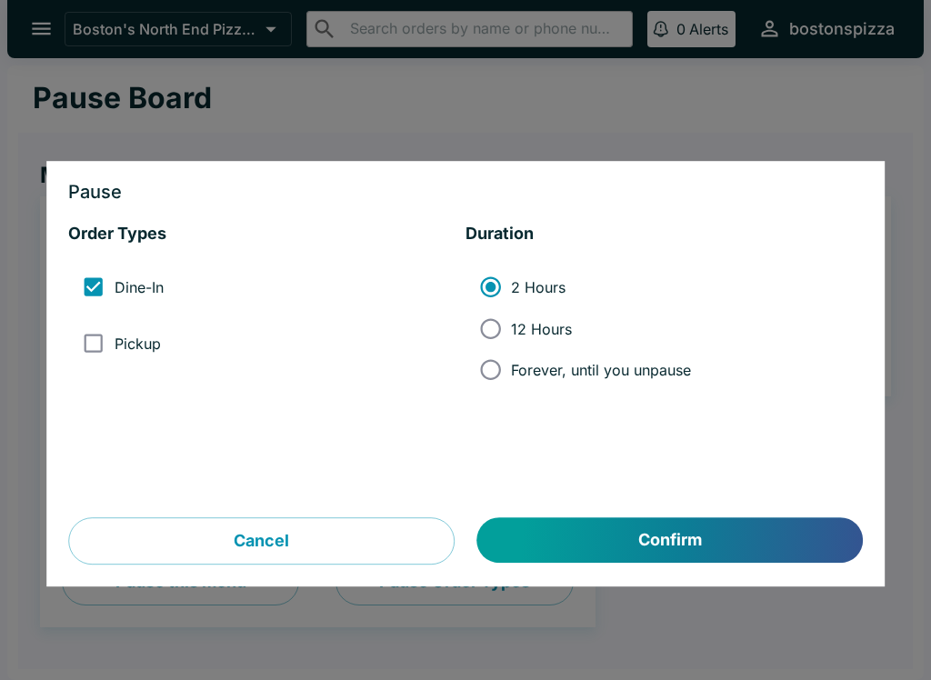
click at [101, 326] on input "Pickup" at bounding box center [93, 343] width 41 height 41
checkbox input "true"
click at [636, 533] on button "Confirm" at bounding box center [669, 540] width 385 height 45
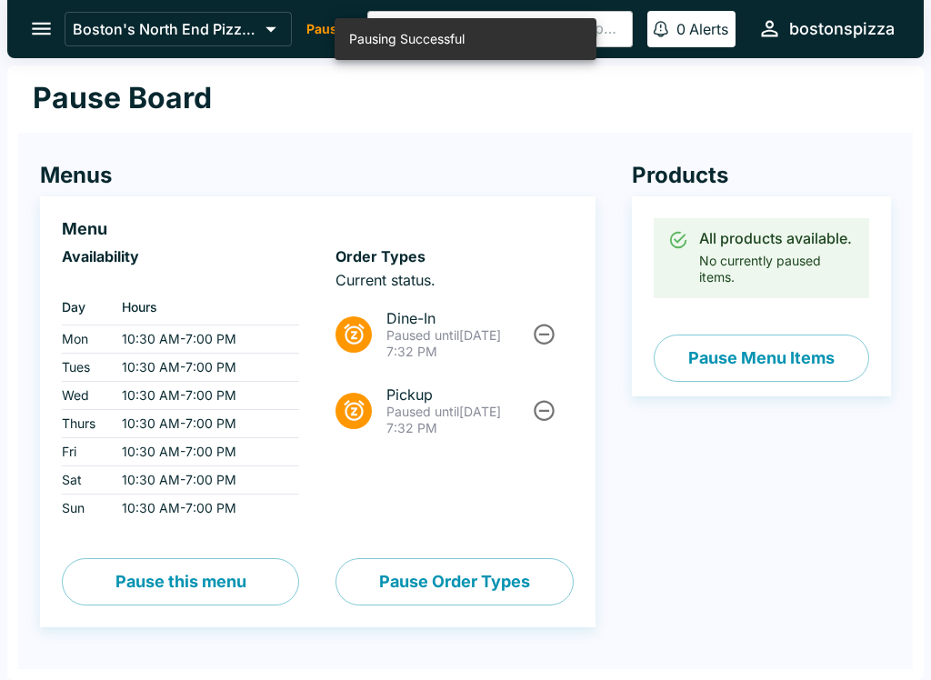
click at [39, 27] on icon "open drawer" at bounding box center [41, 28] width 25 height 25
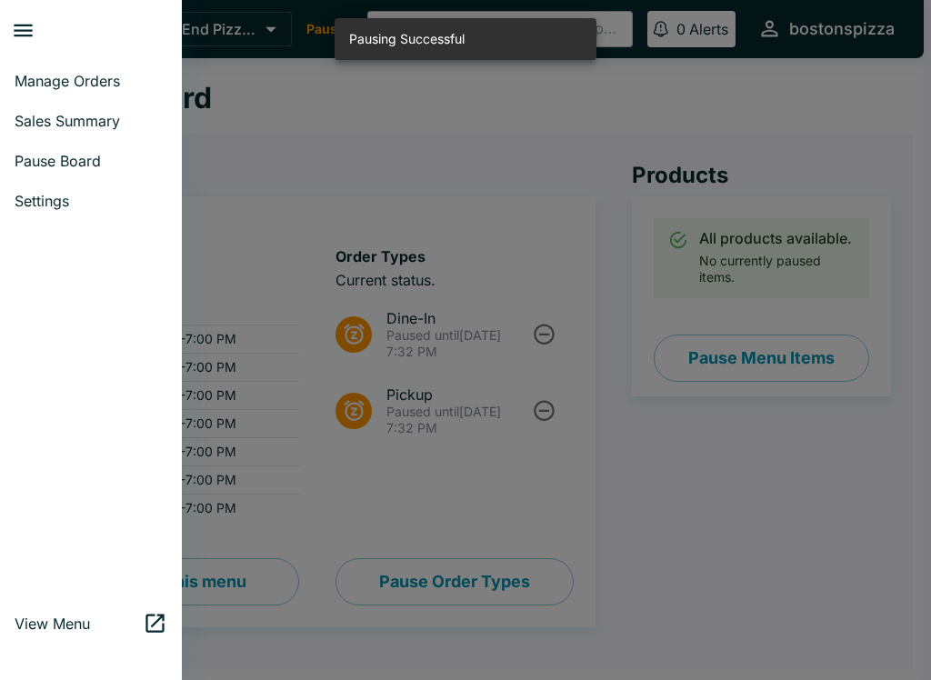
click at [65, 98] on link "Manage Orders" at bounding box center [91, 81] width 182 height 40
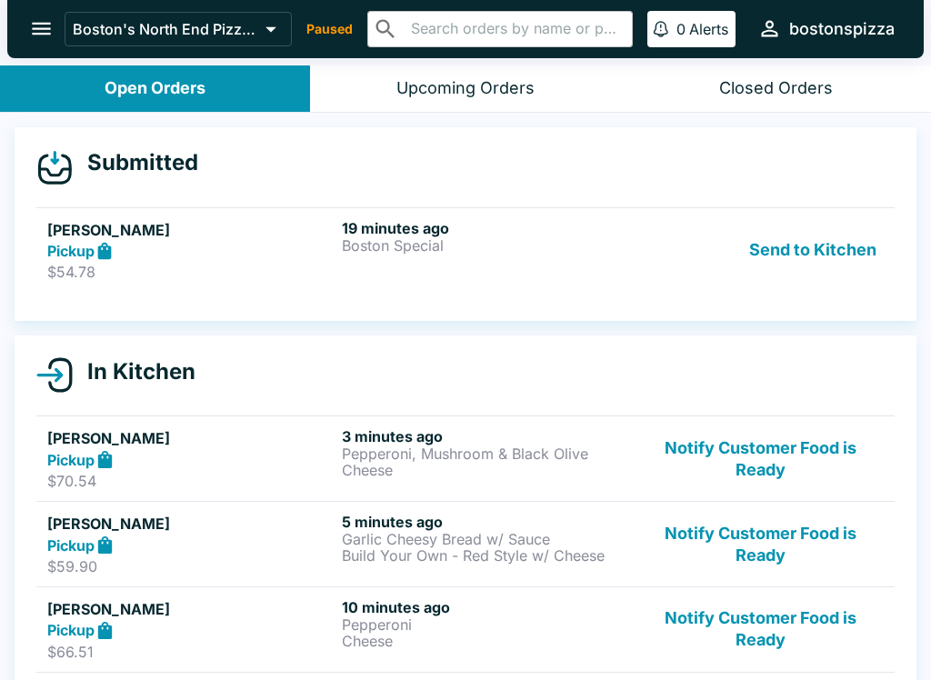
click at [268, 220] on h5 "[PERSON_NAME]" at bounding box center [190, 230] width 287 height 22
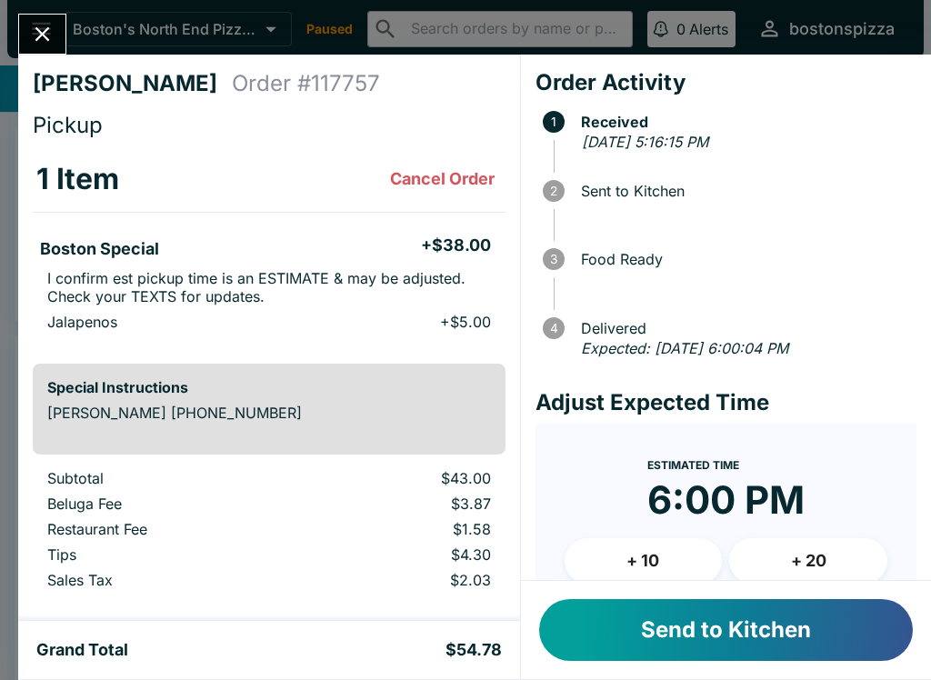
click at [704, 655] on button "Send to Kitchen" at bounding box center [726, 630] width 374 height 62
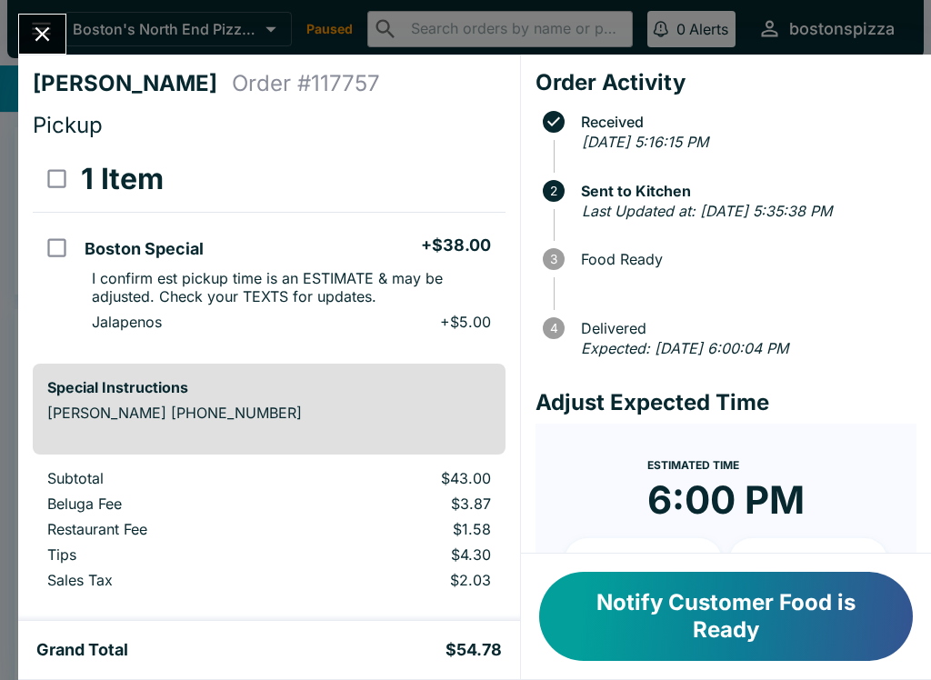
scroll to position [65, 0]
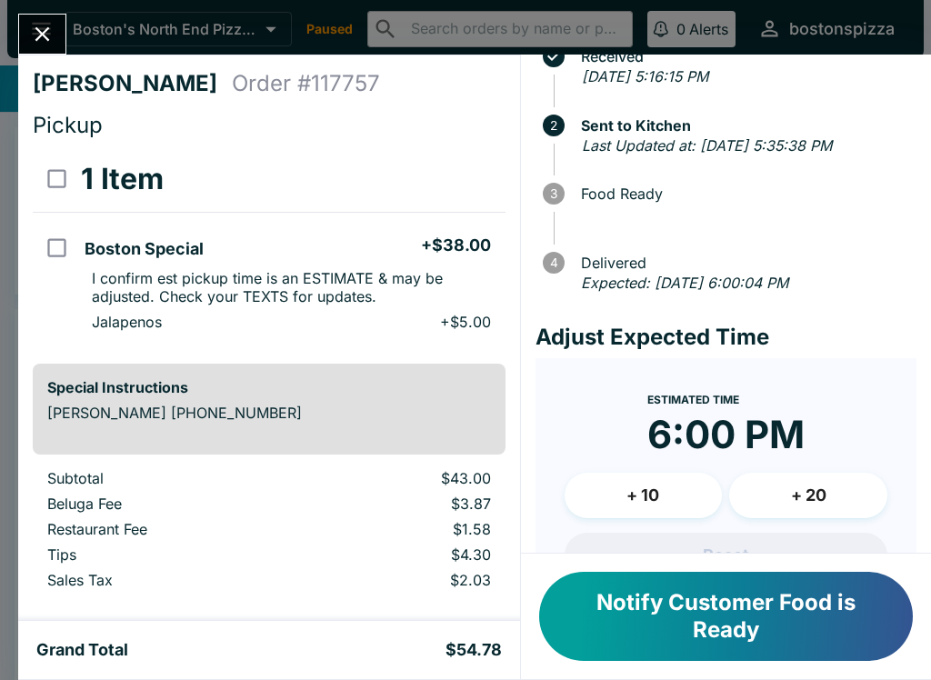
click at [801, 509] on button "+ 20" at bounding box center [808, 495] width 158 height 45
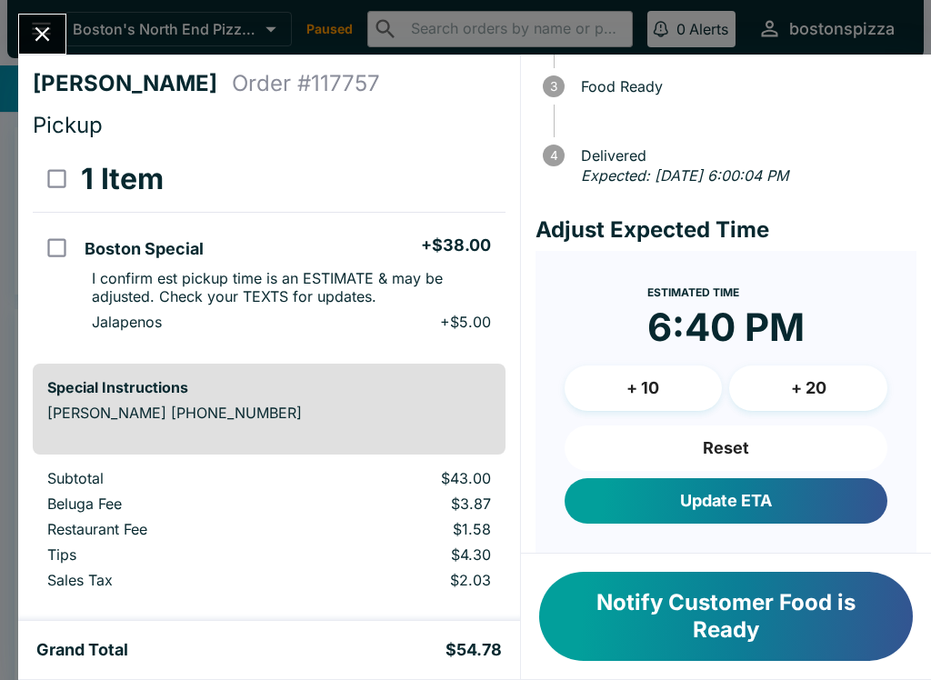
scroll to position [173, 0]
click at [739, 524] on button "Update ETA" at bounding box center [726, 500] width 323 height 45
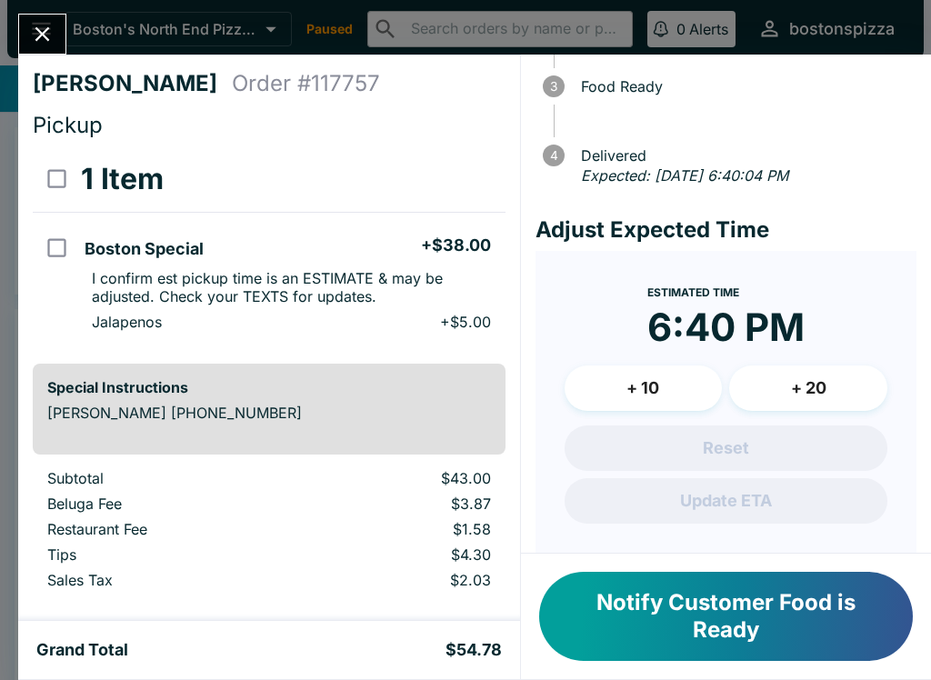
click at [33, 45] on icon "Close" at bounding box center [42, 34] width 25 height 25
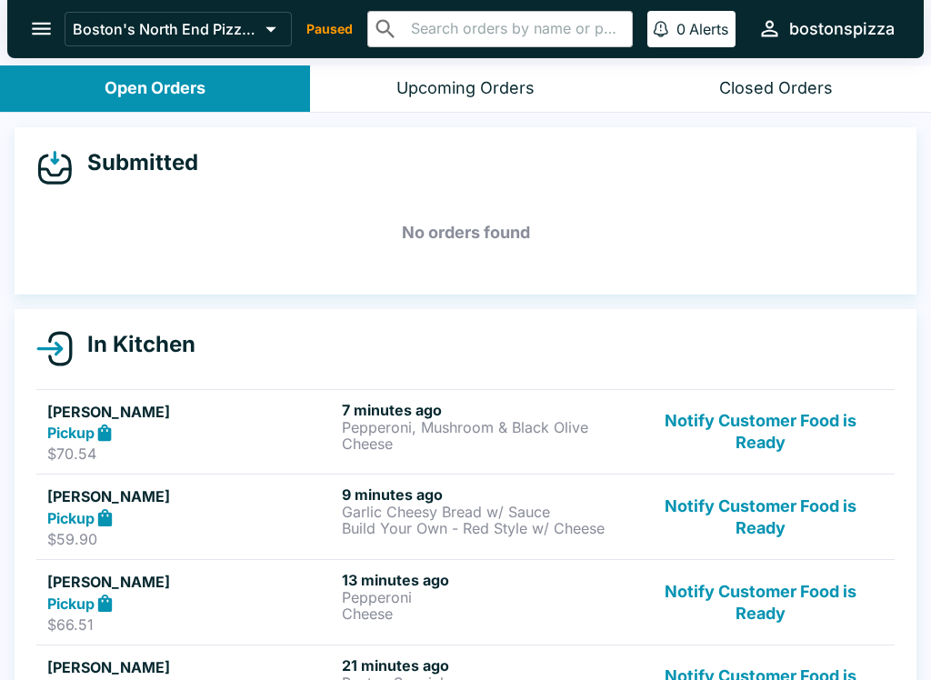
click at [260, 514] on div "Pickup" at bounding box center [190, 517] width 287 height 21
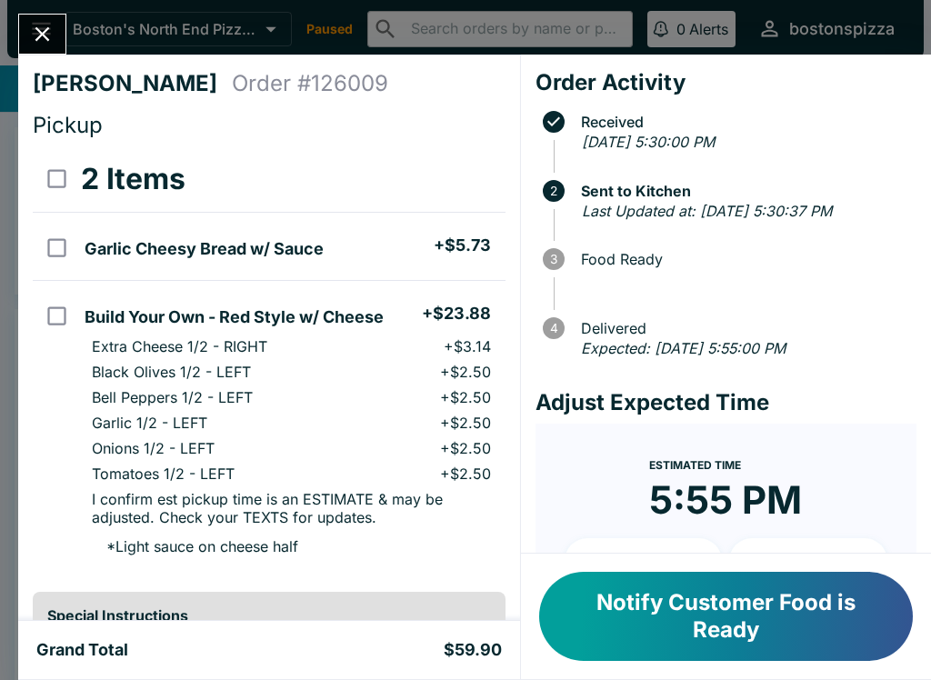
click at [46, 37] on icon "Close" at bounding box center [42, 34] width 15 height 15
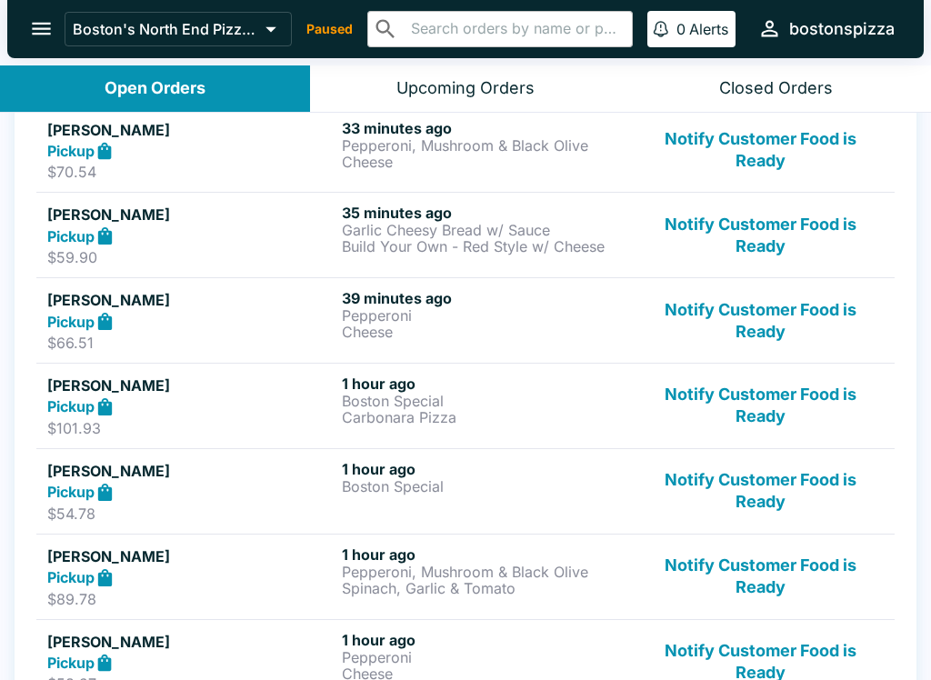
scroll to position [282, 0]
click at [735, 322] on button "Notify Customer Food is Ready" at bounding box center [760, 320] width 246 height 63
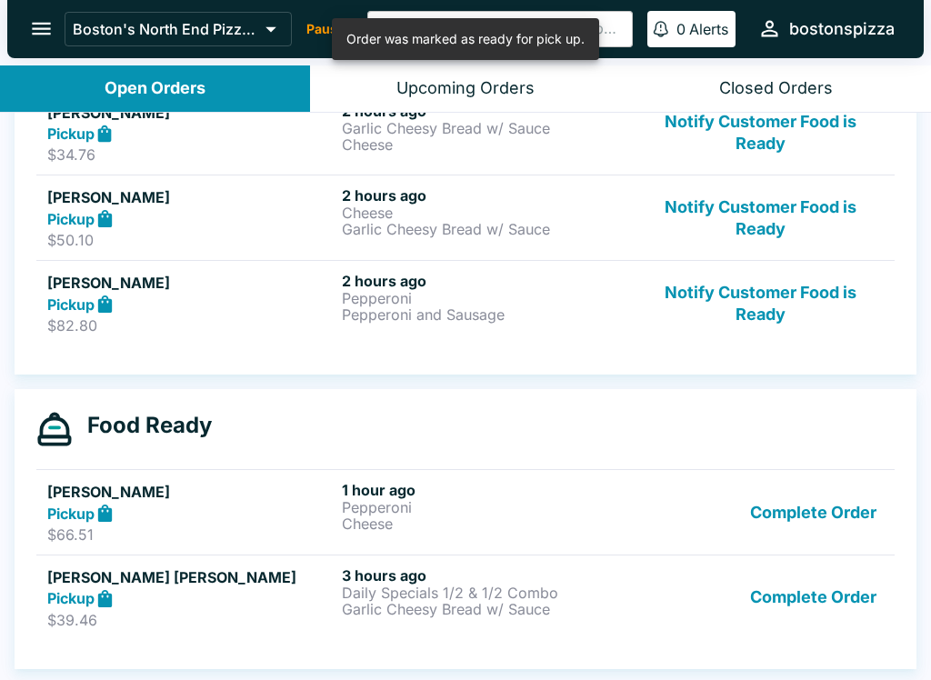
scroll to position [811, 0]
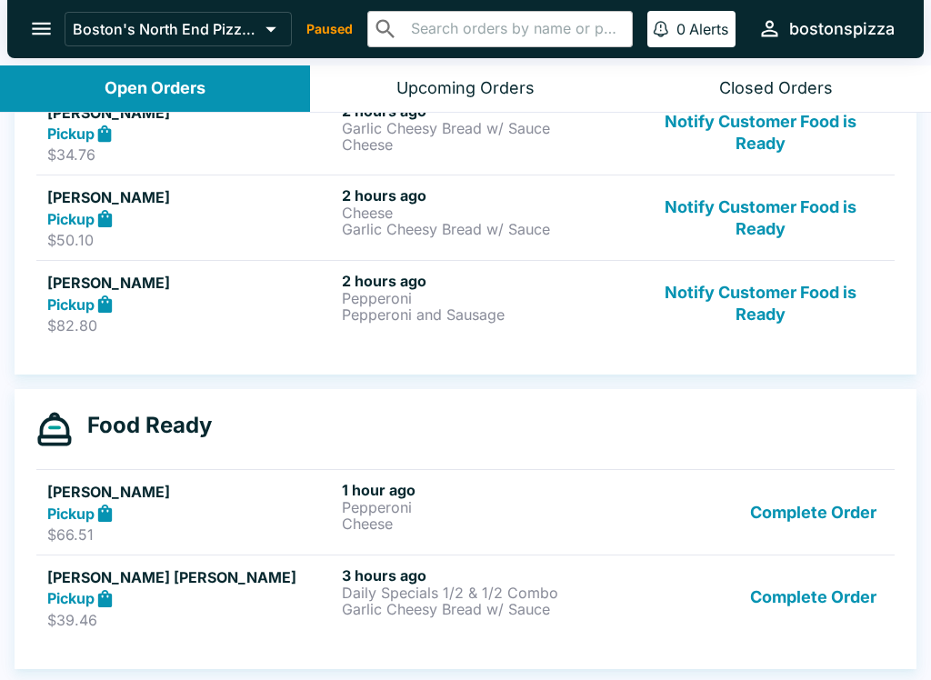
click at [803, 601] on button "Complete Order" at bounding box center [813, 597] width 141 height 63
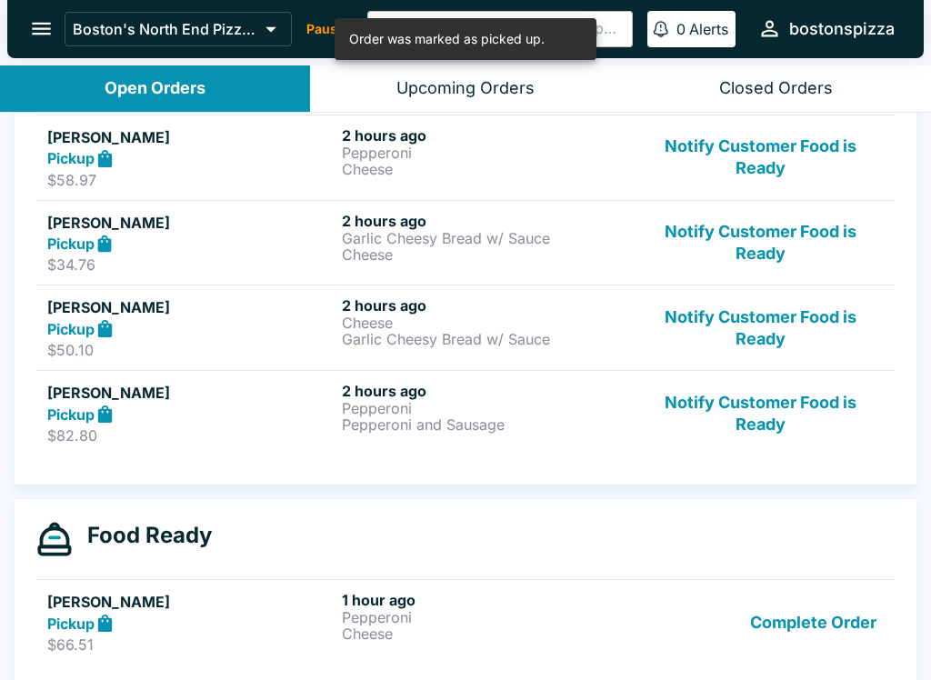
scroll to position [697, 0]
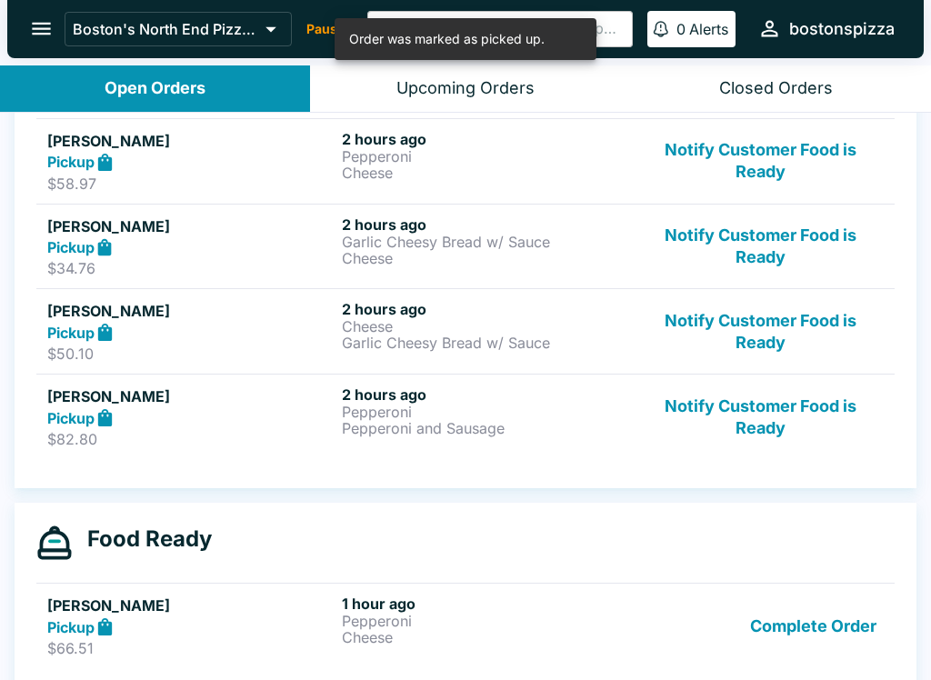
click at [405, 413] on p "Pepperoni" at bounding box center [485, 412] width 287 height 16
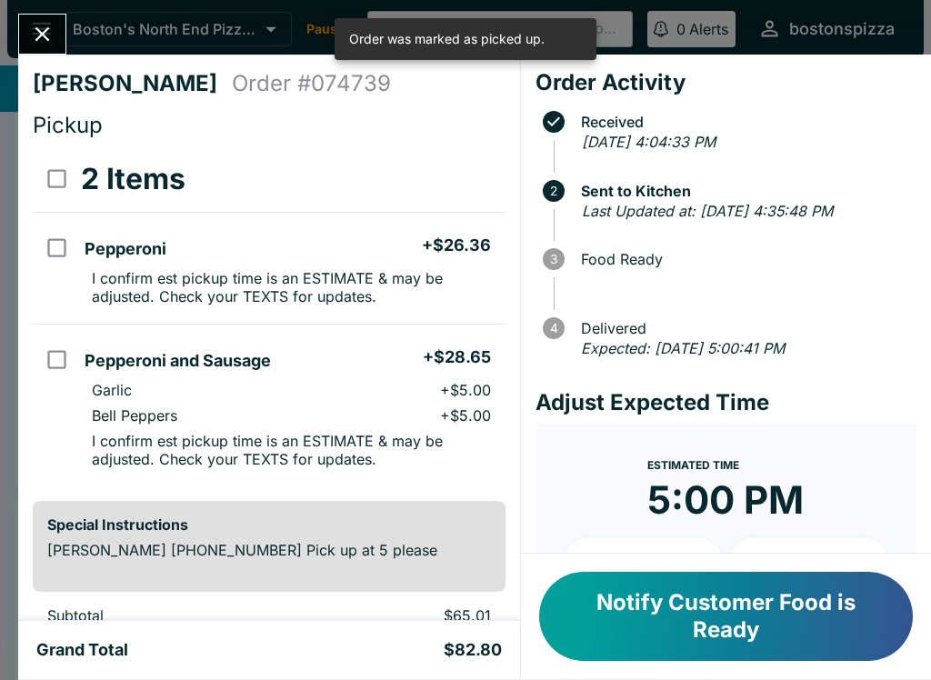
click at [29, 37] on button "Close" at bounding box center [42, 34] width 46 height 39
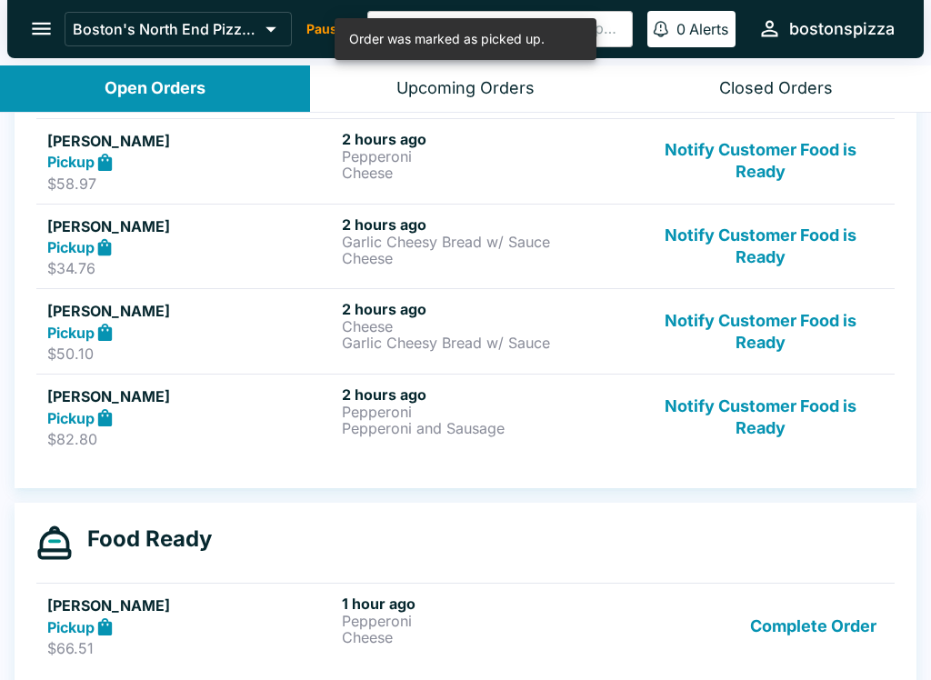
click at [766, 419] on button "Notify Customer Food is Ready" at bounding box center [760, 416] width 246 height 63
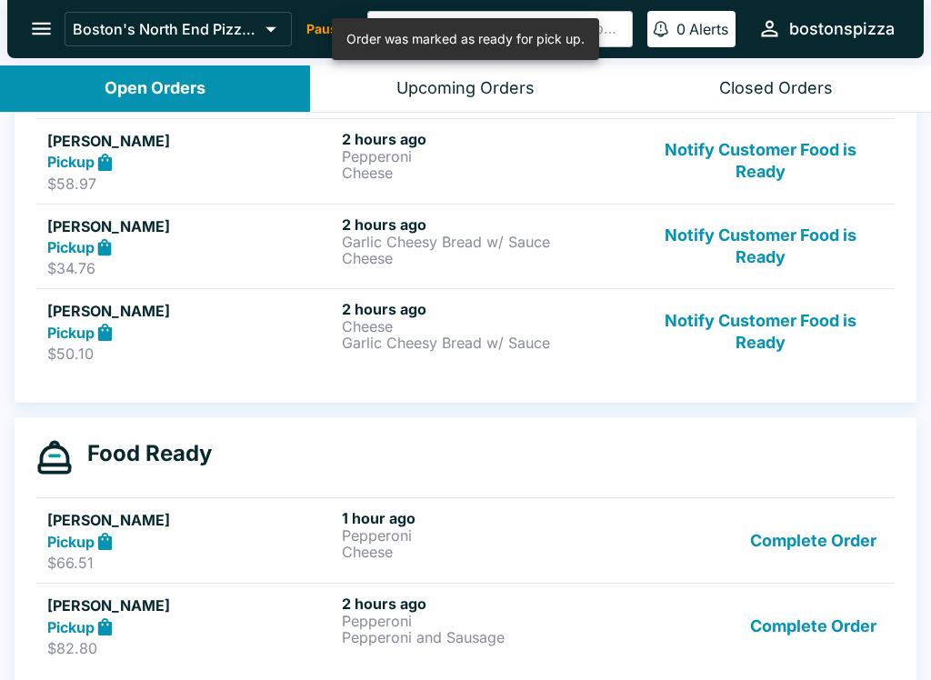
click at [816, 636] on button "Complete Order" at bounding box center [813, 626] width 141 height 63
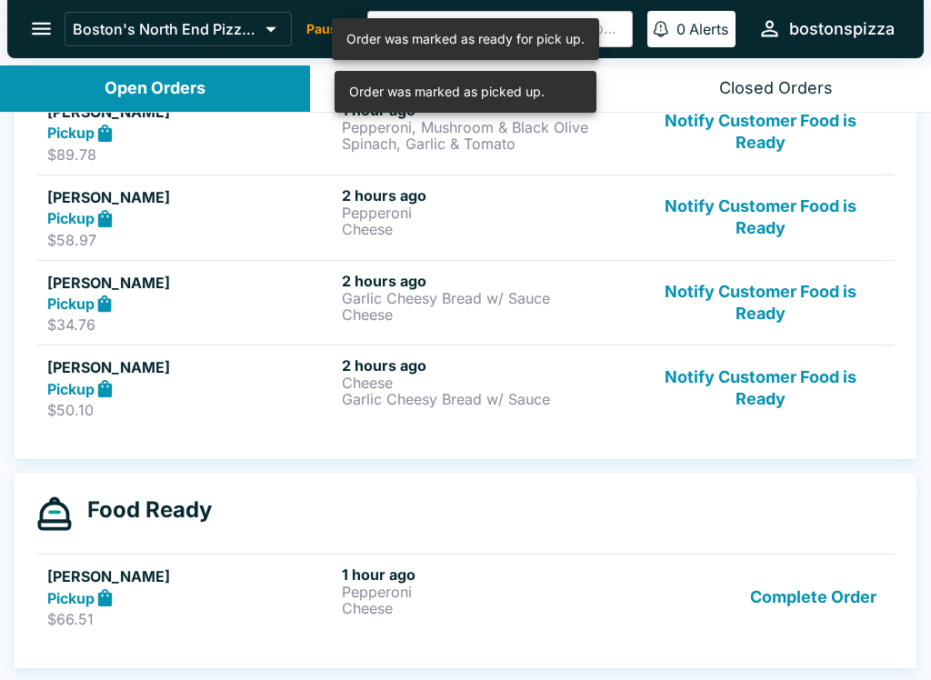
scroll to position [641, 0]
click at [480, 387] on p "Cheese" at bounding box center [485, 383] width 287 height 16
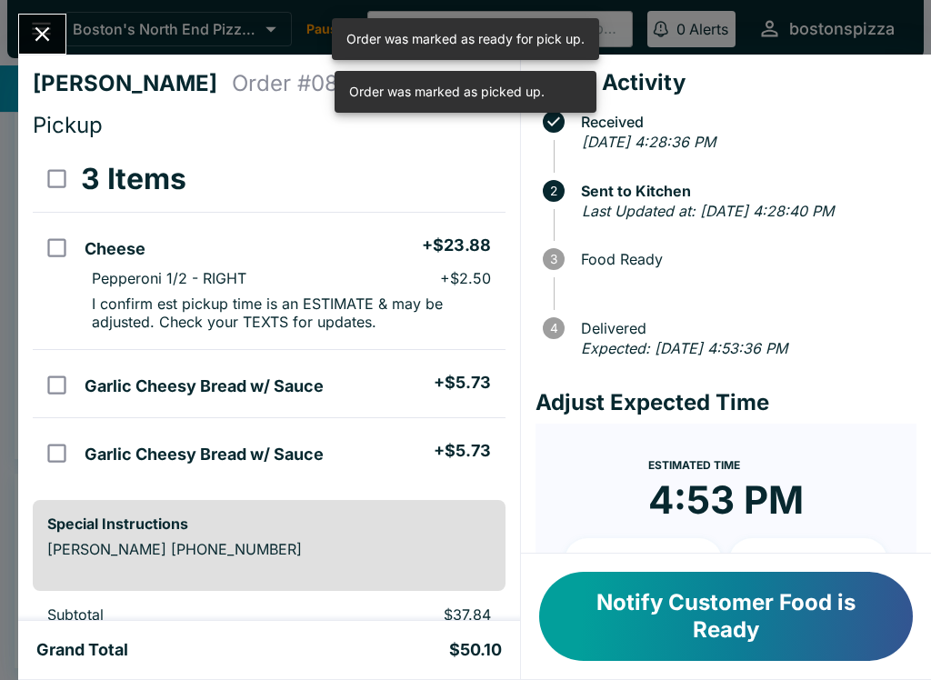
click at [697, 612] on button "Notify Customer Food is Ready" at bounding box center [726, 616] width 374 height 89
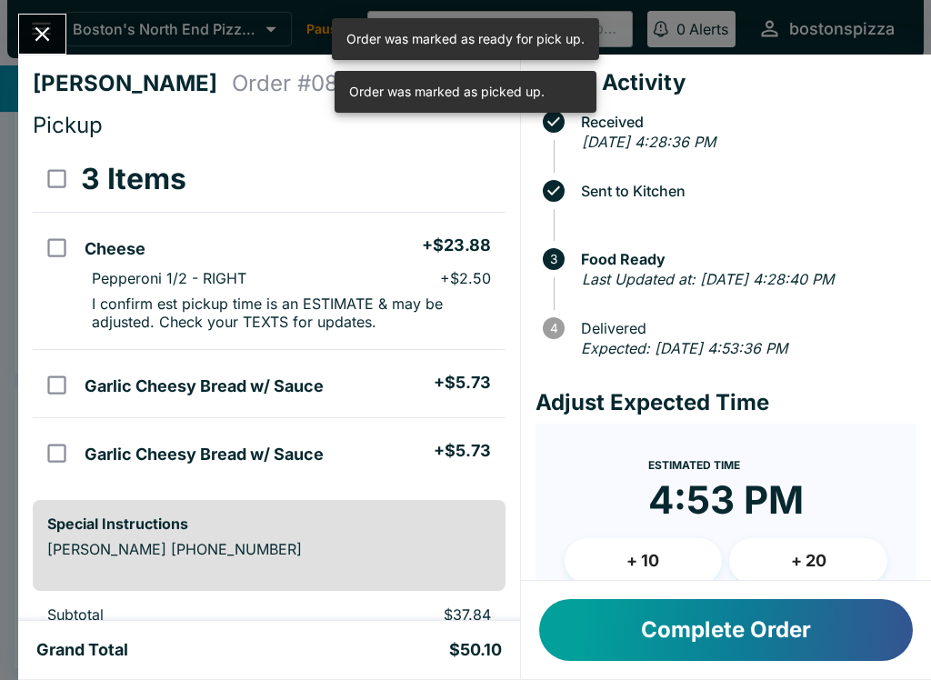
click at [708, 628] on button "Complete Order" at bounding box center [726, 630] width 374 height 62
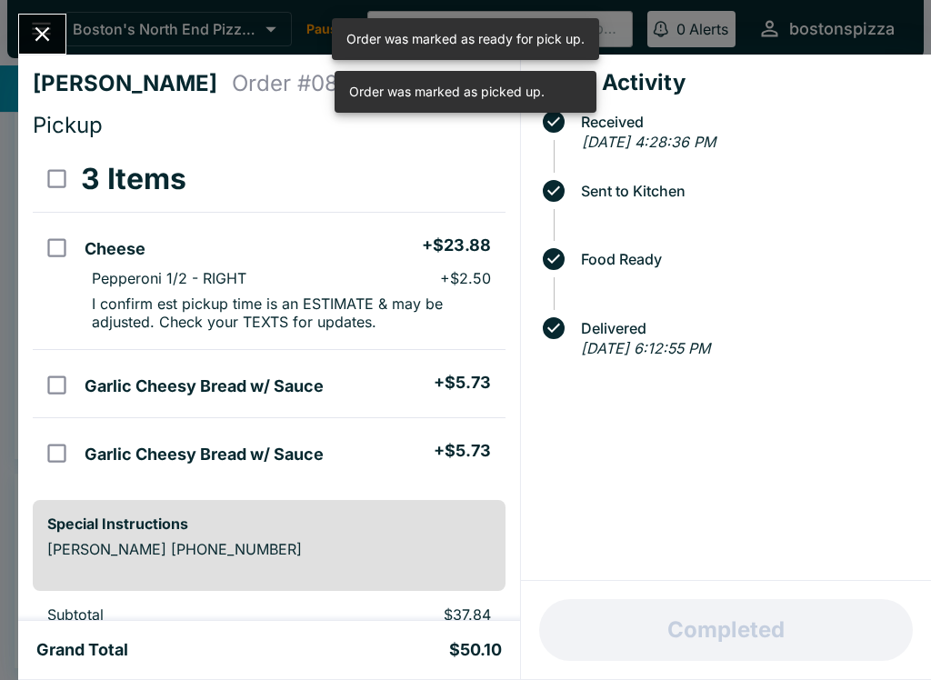
scroll to position [555, 0]
click at [45, 16] on button "Close" at bounding box center [42, 34] width 46 height 39
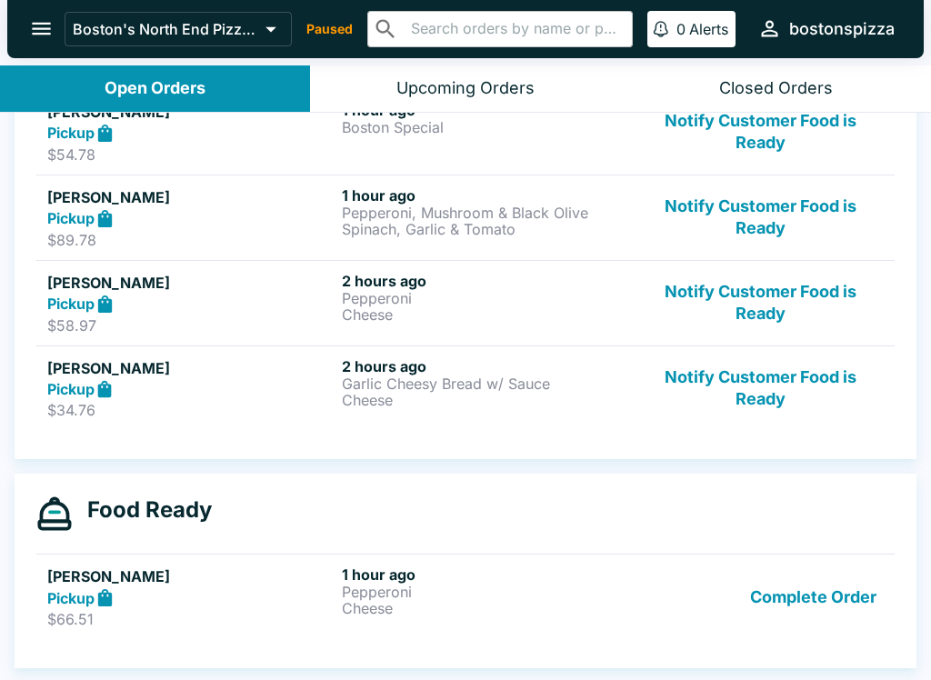
click at [758, 398] on button "Notify Customer Food is Ready" at bounding box center [760, 388] width 246 height 63
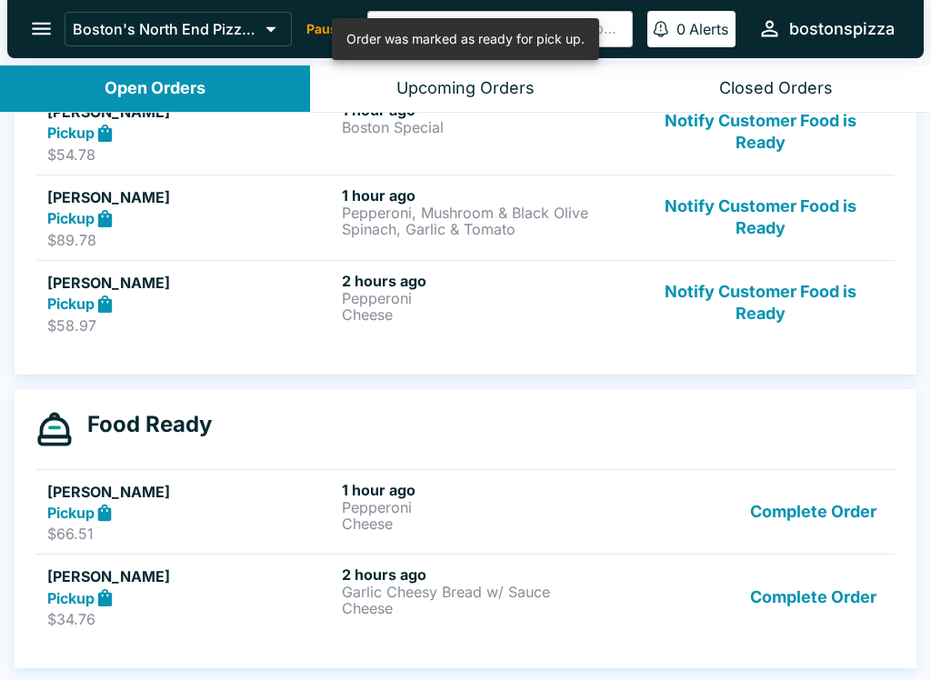
click at [755, 308] on button "Notify Customer Food is Ready" at bounding box center [760, 303] width 246 height 63
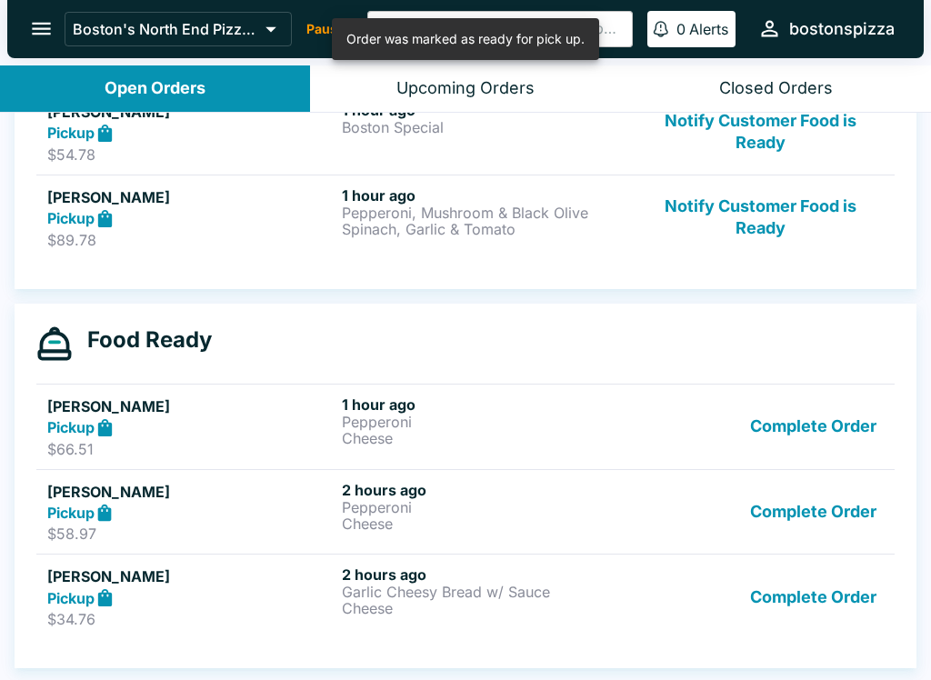
click at [755, 221] on button "Notify Customer Food is Ready" at bounding box center [760, 217] width 246 height 63
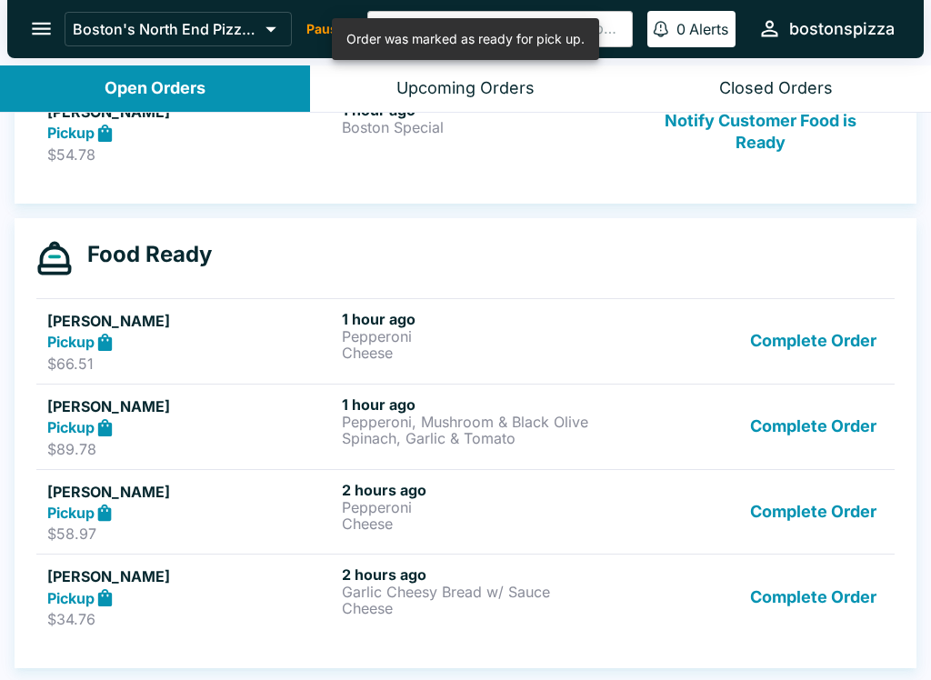
click at [759, 143] on button "Notify Customer Food is Ready" at bounding box center [760, 132] width 246 height 63
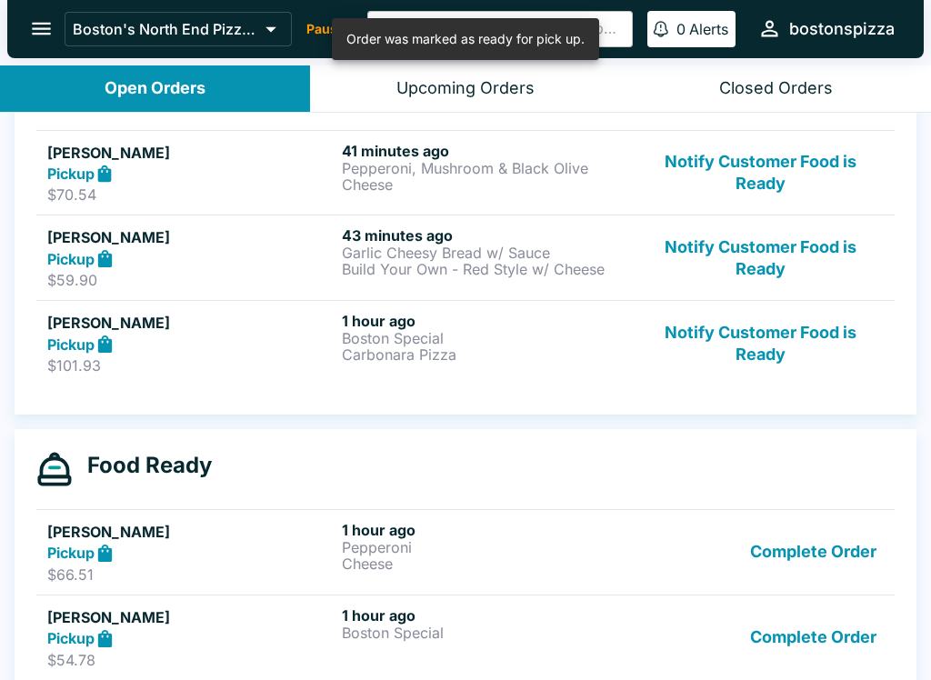
scroll to position [232, 0]
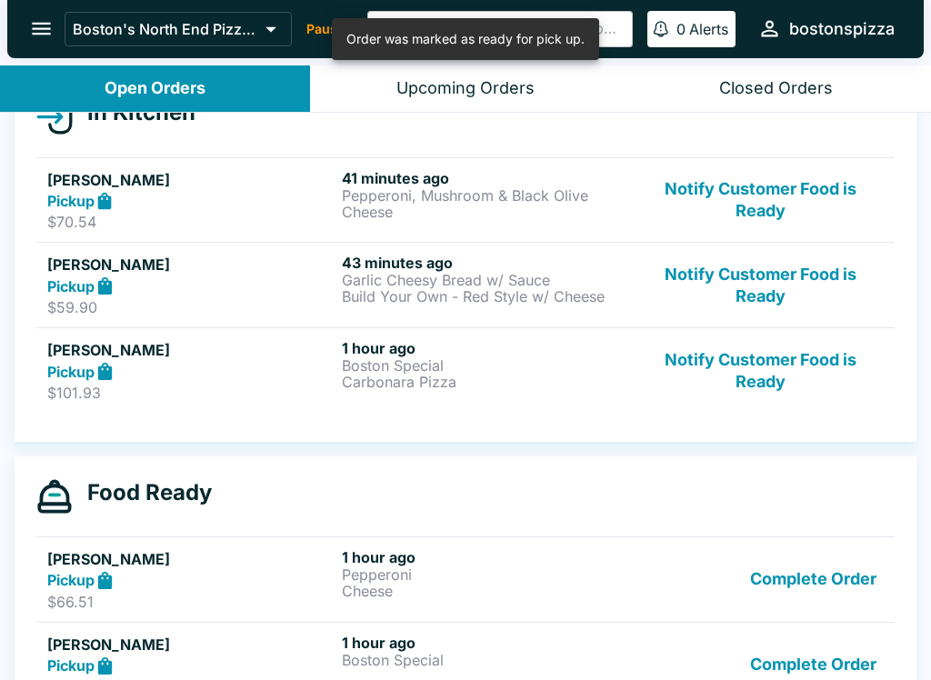
click at [748, 366] on button "Notify Customer Food is Ready" at bounding box center [760, 370] width 246 height 63
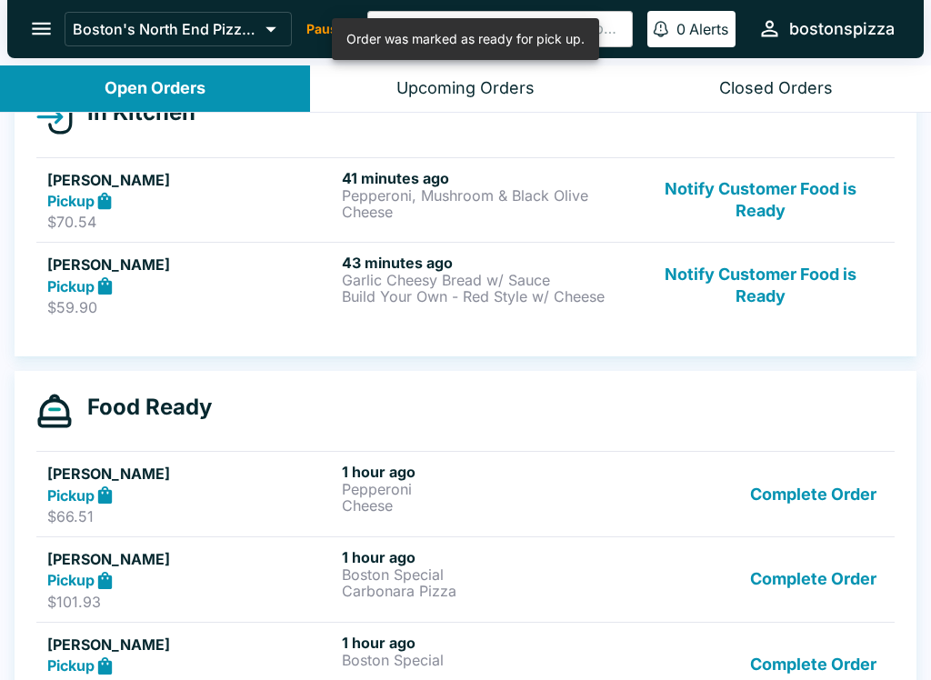
click at [754, 286] on button "Notify Customer Food is Ready" at bounding box center [760, 285] width 246 height 63
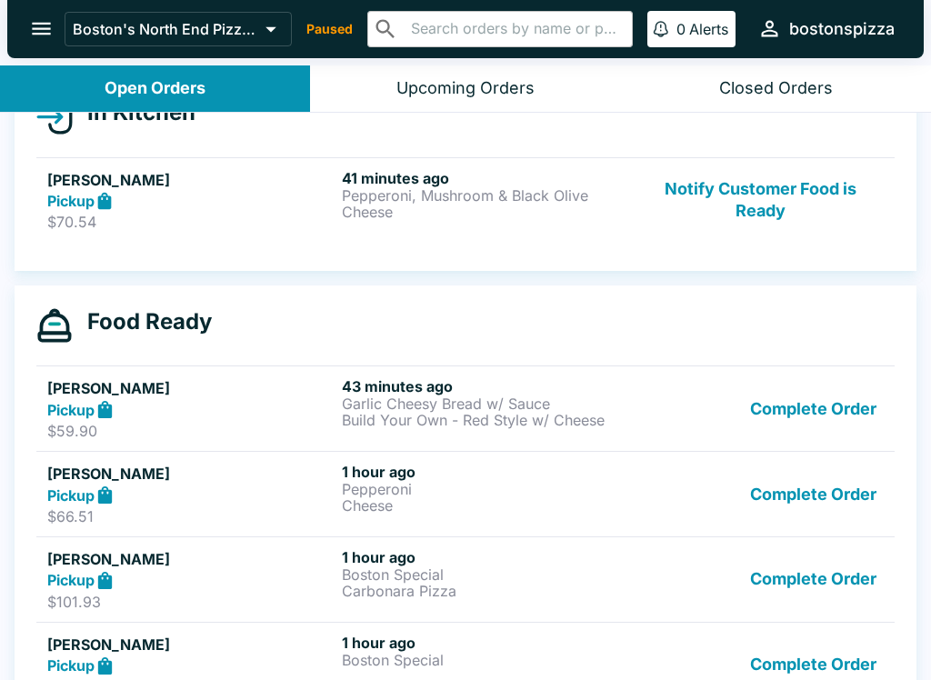
click at [776, 203] on button "Notify Customer Food is Ready" at bounding box center [760, 200] width 246 height 63
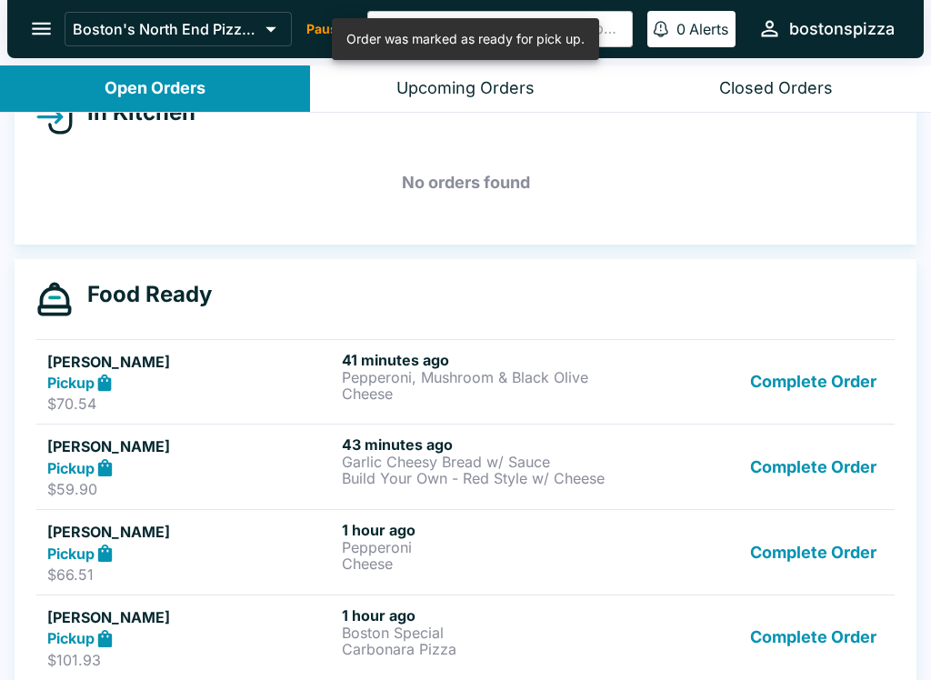
click at [799, 382] on button "Complete Order" at bounding box center [813, 382] width 141 height 63
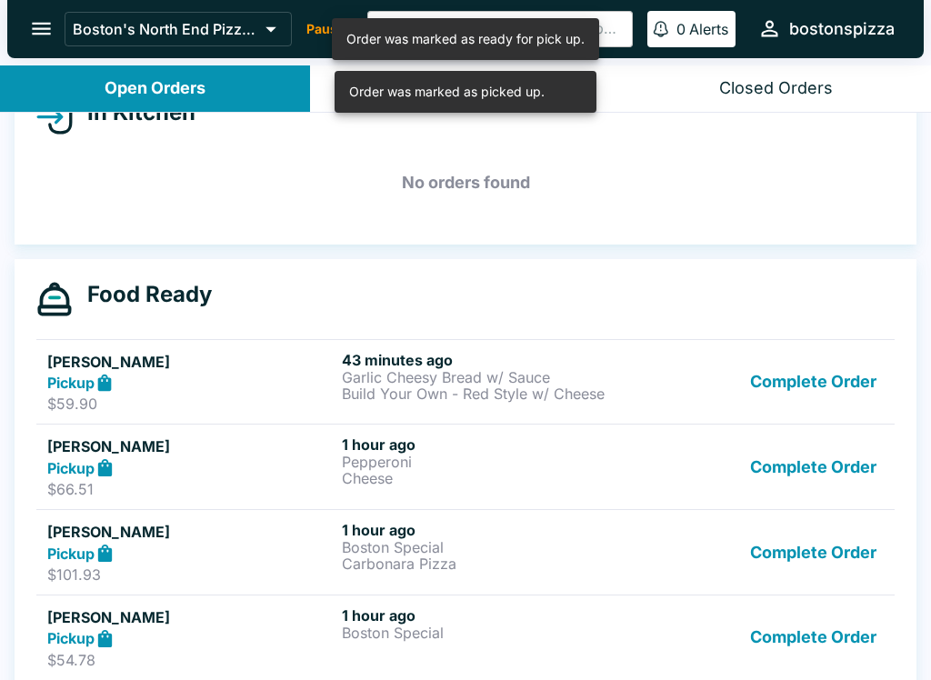
click at [819, 373] on button "Complete Order" at bounding box center [813, 382] width 141 height 63
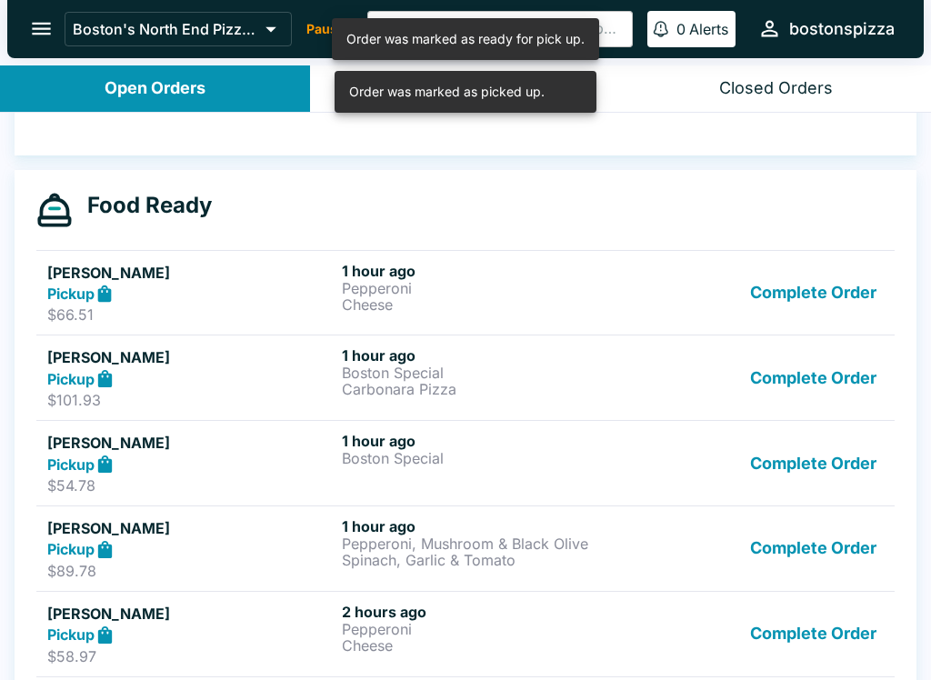
scroll to position [329, 0]
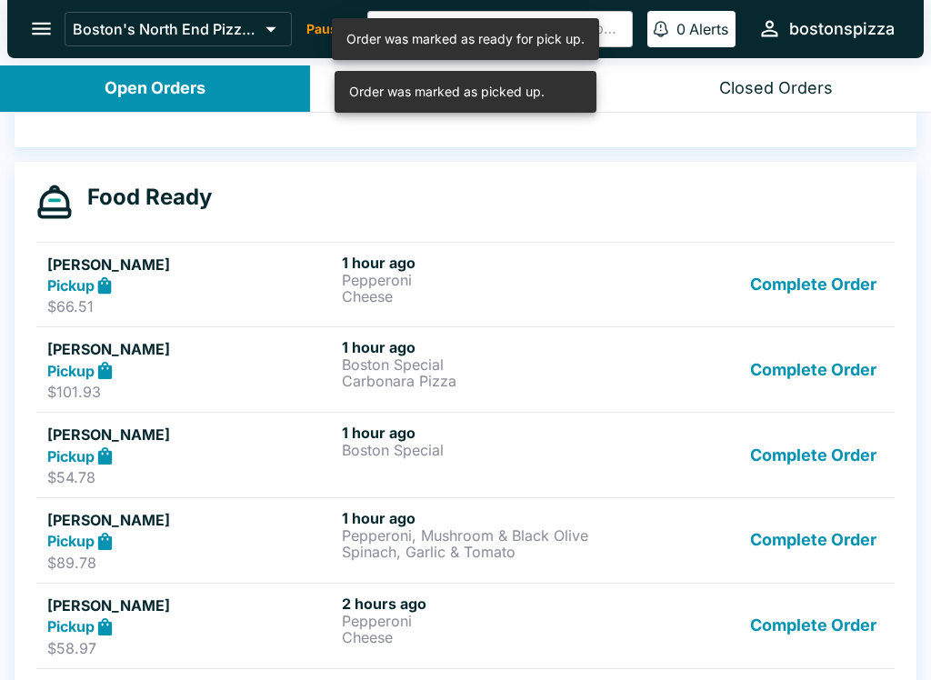
click at [813, 363] on button "Complete Order" at bounding box center [813, 369] width 141 height 63
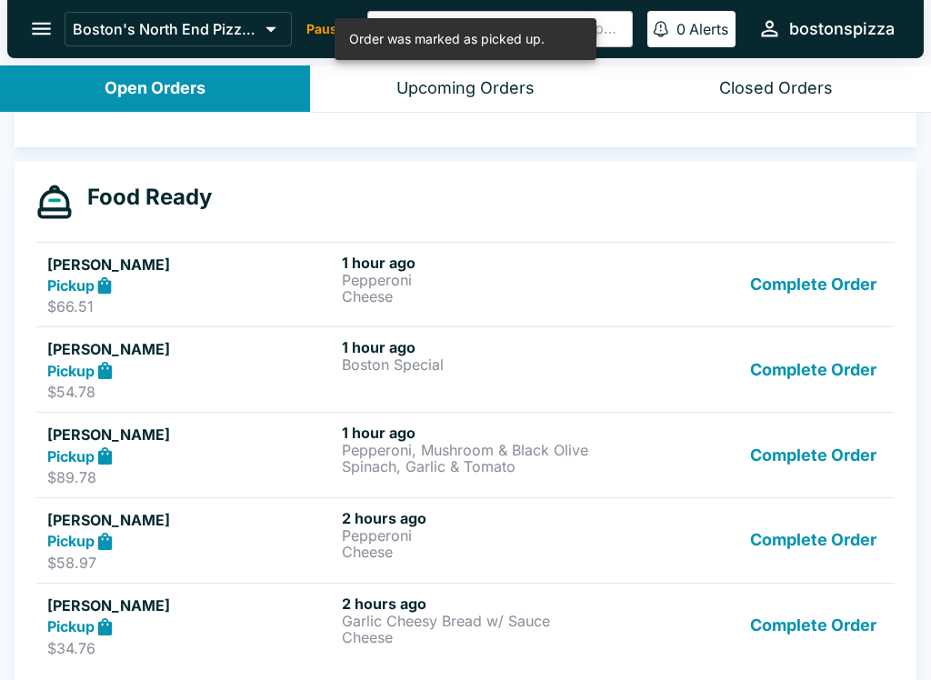
click at [810, 378] on button "Complete Order" at bounding box center [813, 369] width 141 height 63
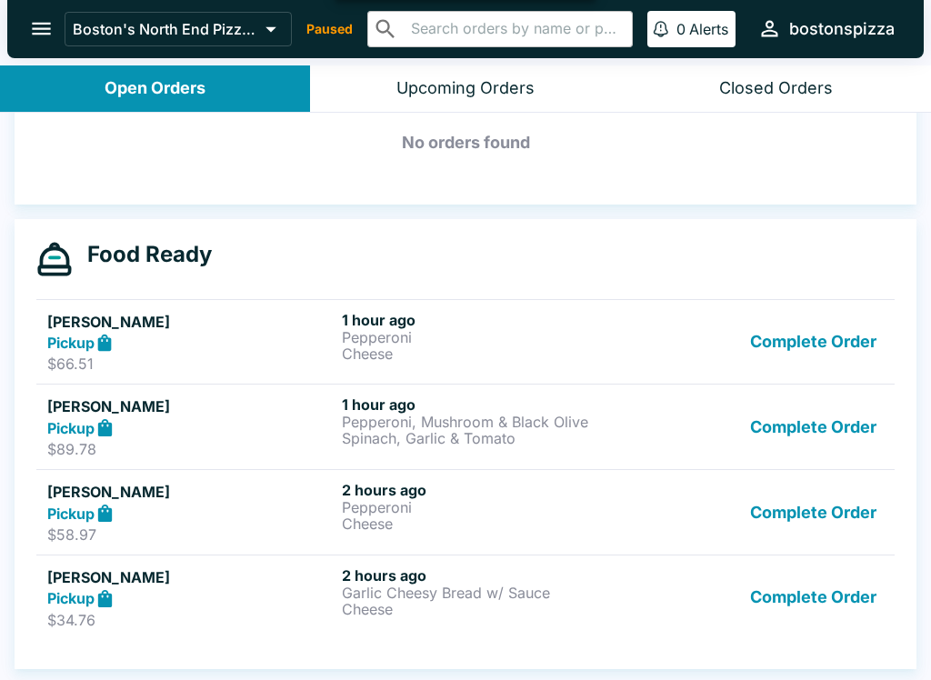
scroll to position [272, 0]
click at [815, 432] on button "Complete Order" at bounding box center [813, 426] width 141 height 63
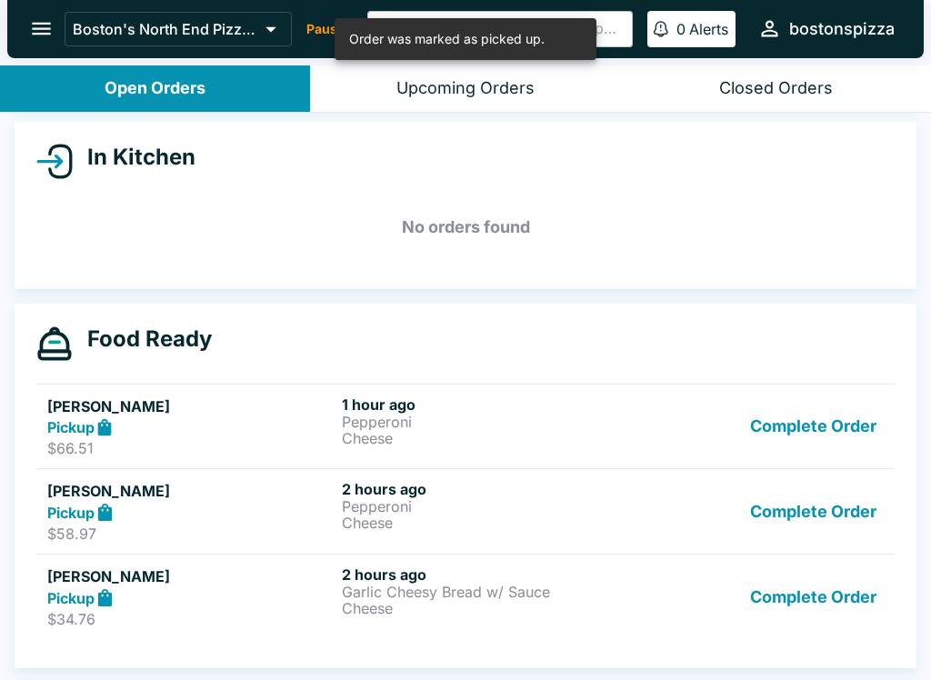
click at [805, 500] on button "Complete Order" at bounding box center [813, 511] width 141 height 63
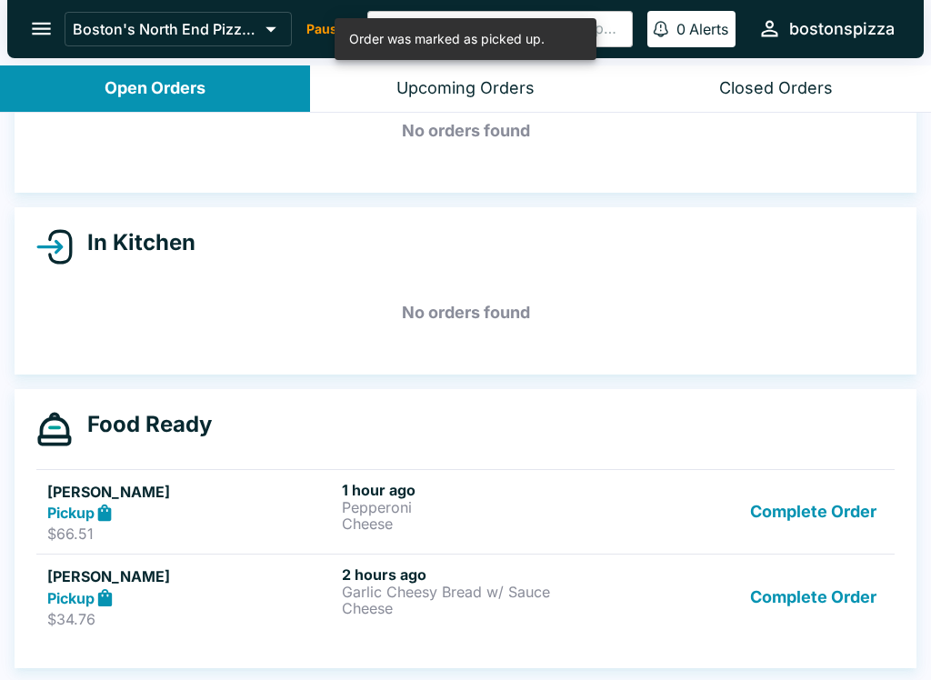
click at [794, 598] on button "Complete Order" at bounding box center [813, 596] width 141 height 63
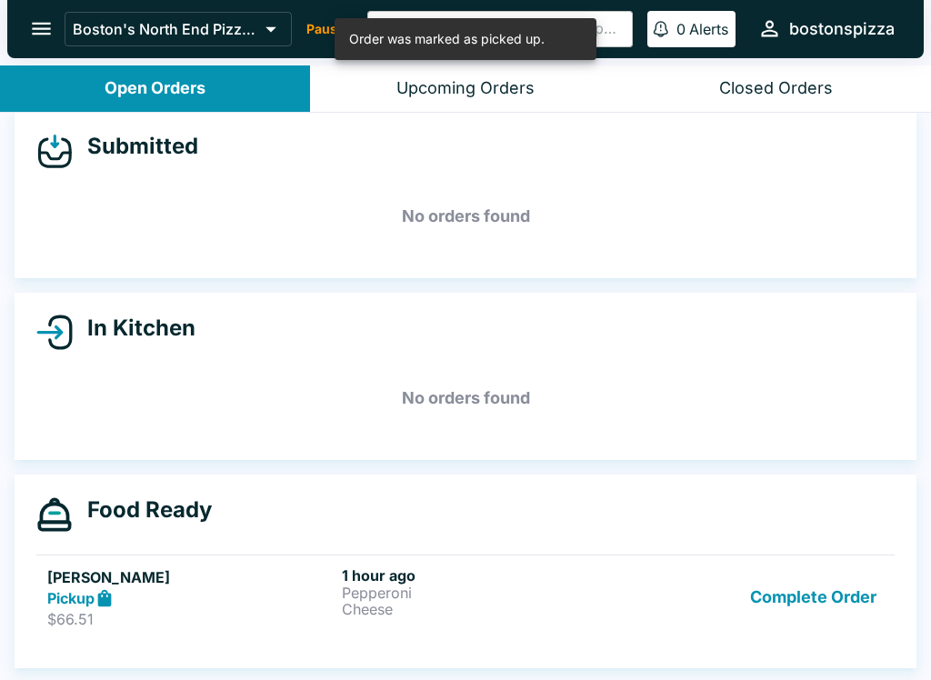
scroll to position [16, 0]
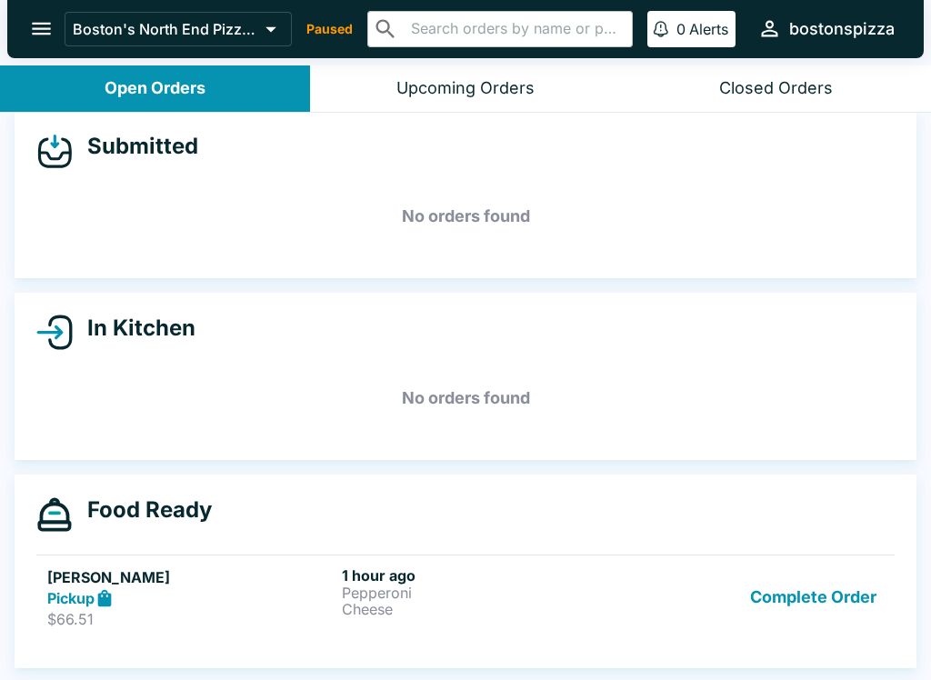
click at [807, 615] on button "Complete Order" at bounding box center [813, 597] width 141 height 63
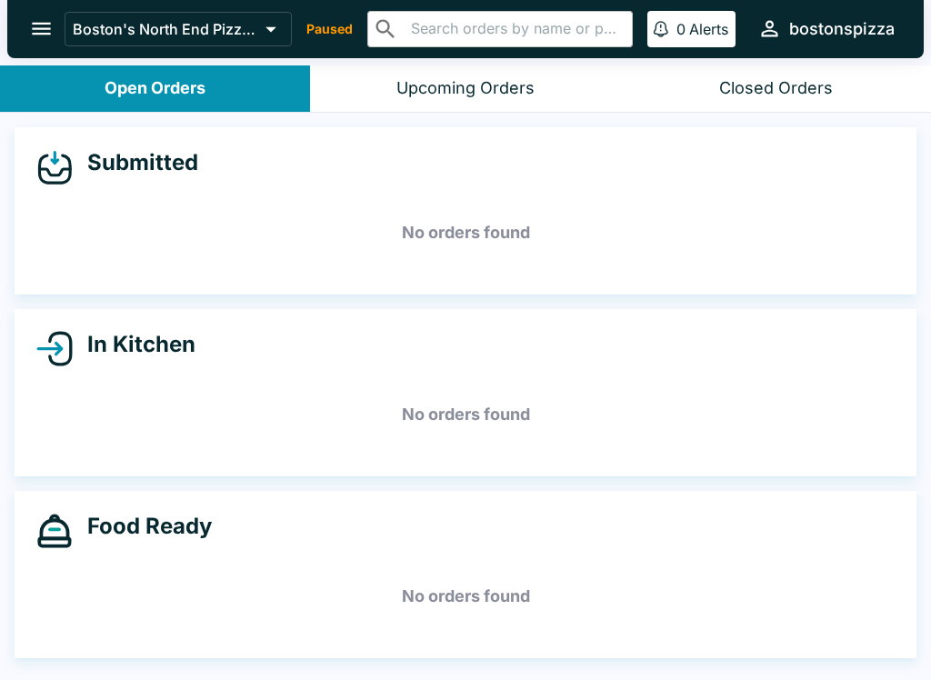
scroll to position [0, 0]
click at [488, 75] on button "Upcoming Orders" at bounding box center [465, 88] width 310 height 46
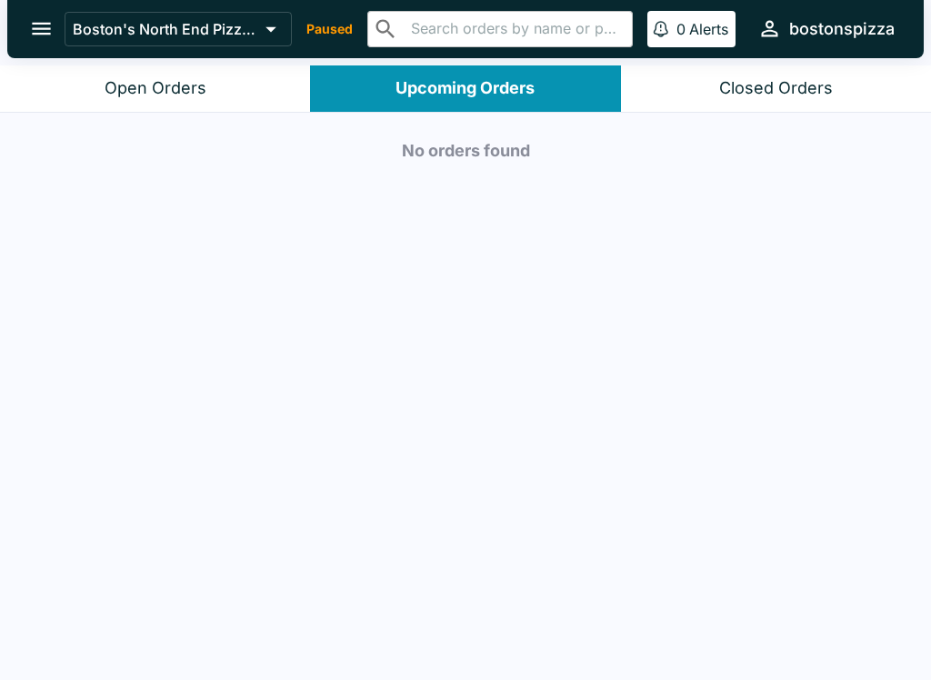
click at [232, 76] on button "Open Orders" at bounding box center [155, 88] width 310 height 46
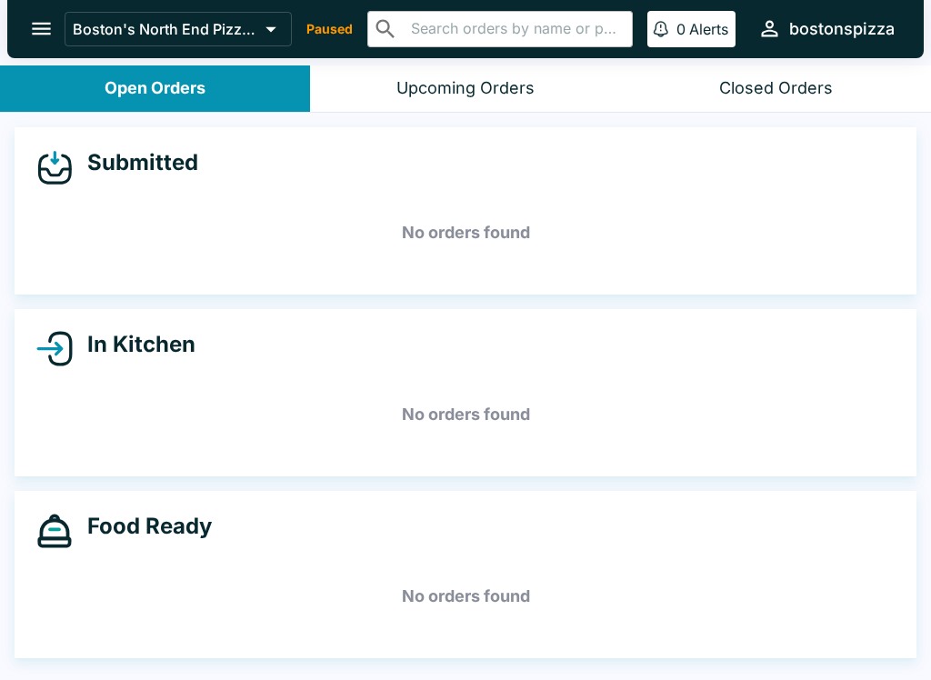
click at [314, 17] on div "Boston's North End Pizza Bakery Paused ​ ​ 0 Alerts bostonspizza" at bounding box center [483, 28] width 837 height 39
click at [273, 19] on icon at bounding box center [270, 28] width 25 height 25
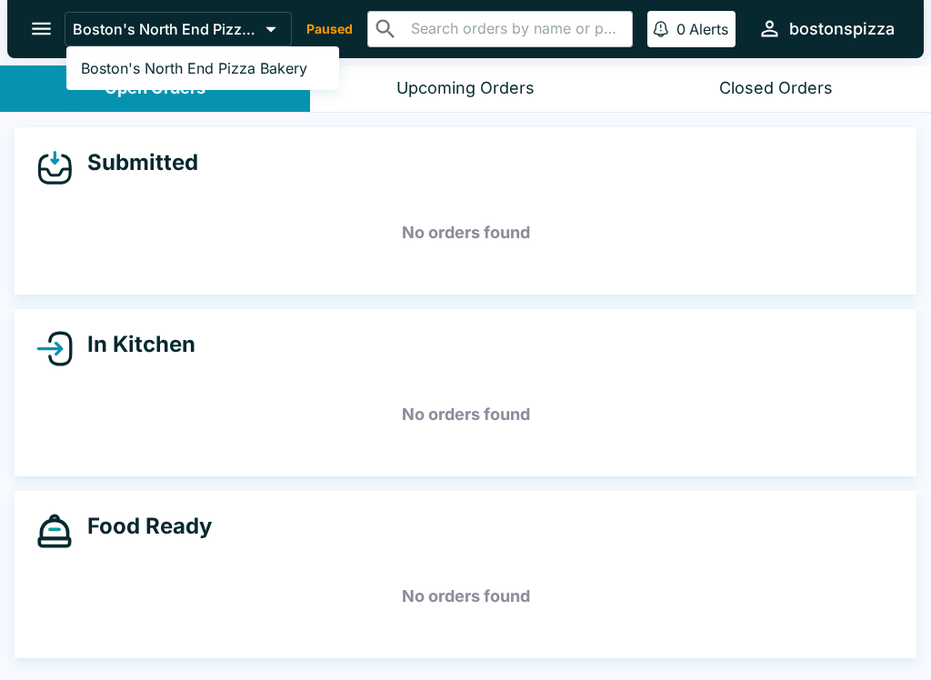
click at [32, 23] on div at bounding box center [465, 340] width 931 height 680
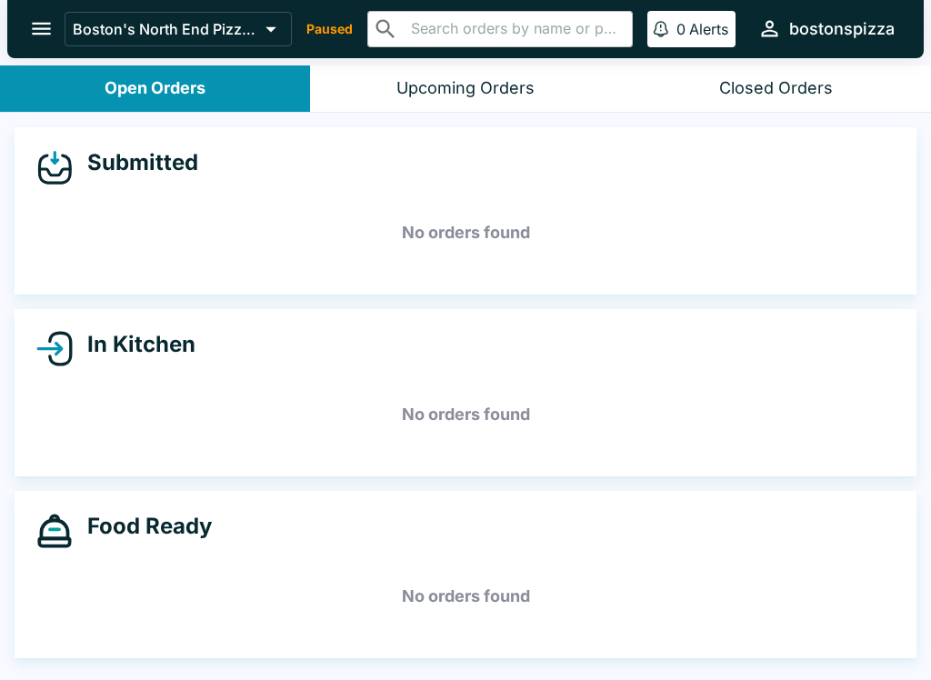
click at [61, 17] on button "open drawer" at bounding box center [41, 28] width 46 height 46
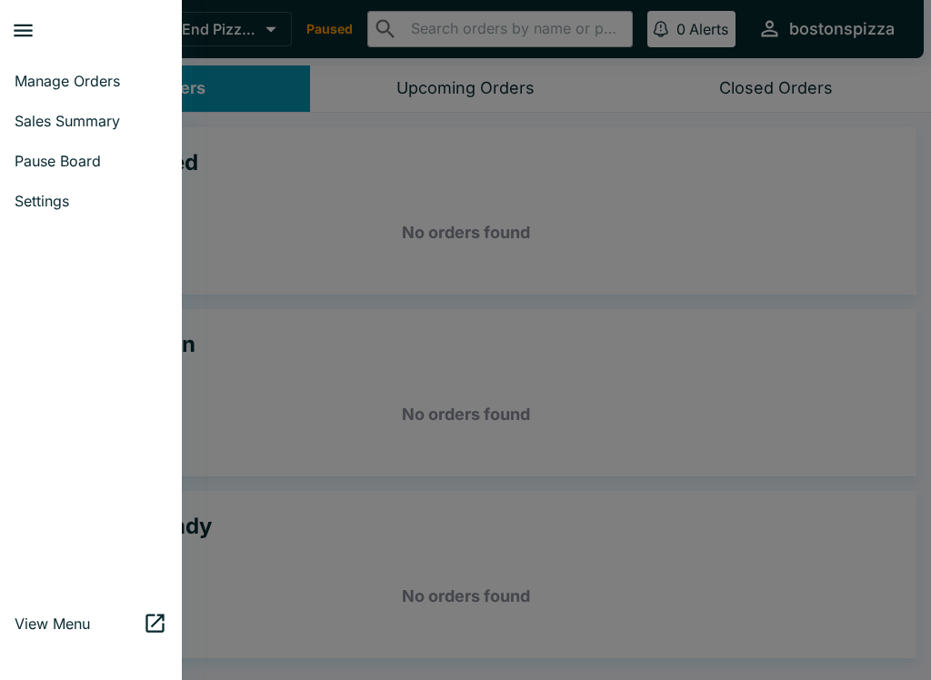
click at [639, 165] on div at bounding box center [465, 340] width 931 height 680
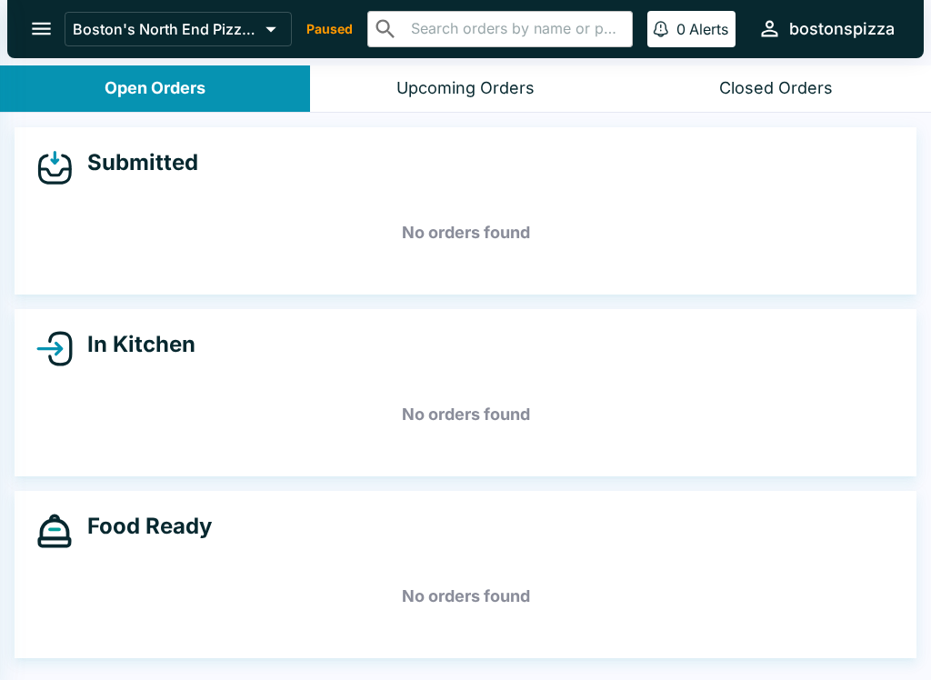
click at [792, 91] on div "Closed Orders" at bounding box center [776, 88] width 114 height 21
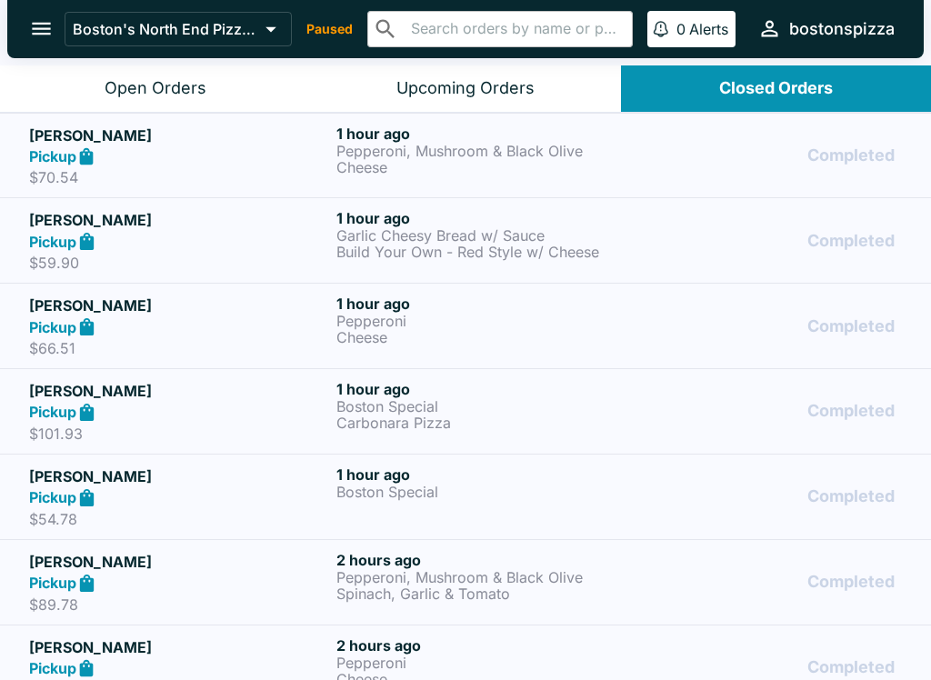
click at [191, 73] on button "Open Orders" at bounding box center [155, 88] width 310 height 46
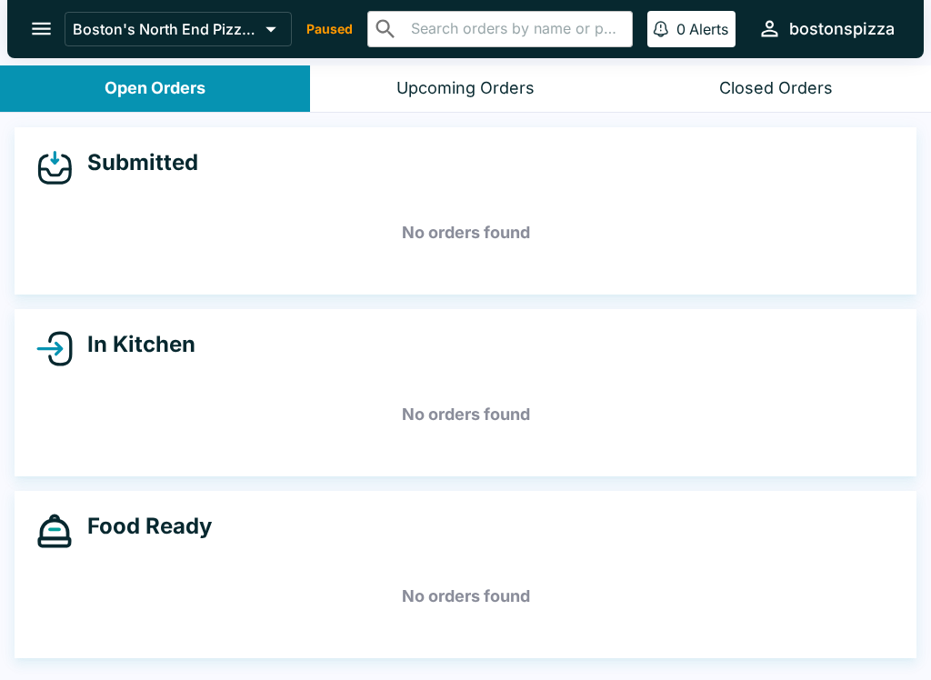
click at [55, 15] on button "open drawer" at bounding box center [41, 28] width 46 height 46
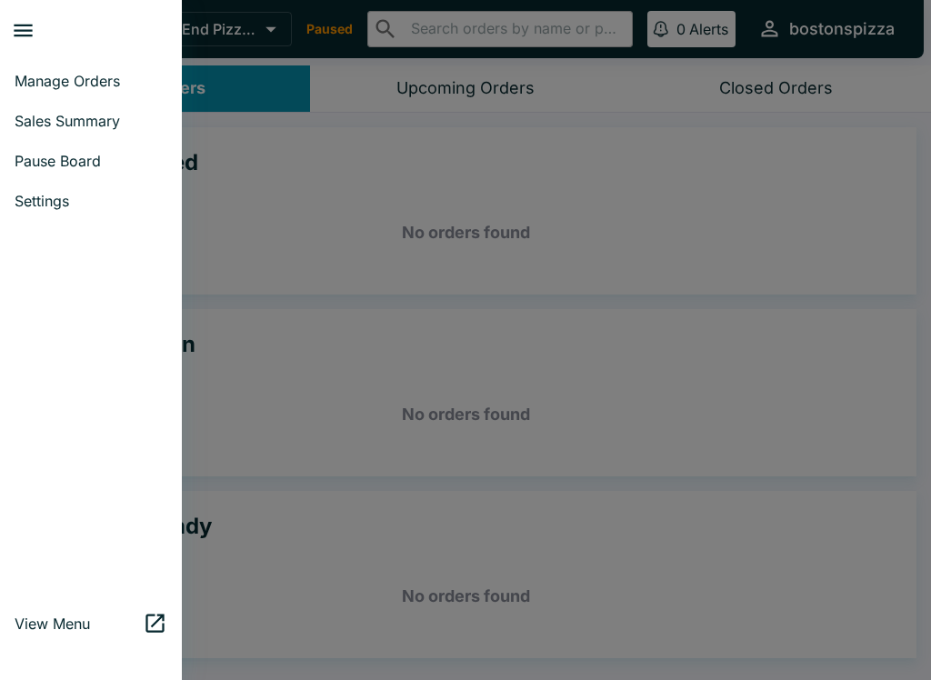
click at [22, 82] on span "Manage Orders" at bounding box center [91, 81] width 153 height 18
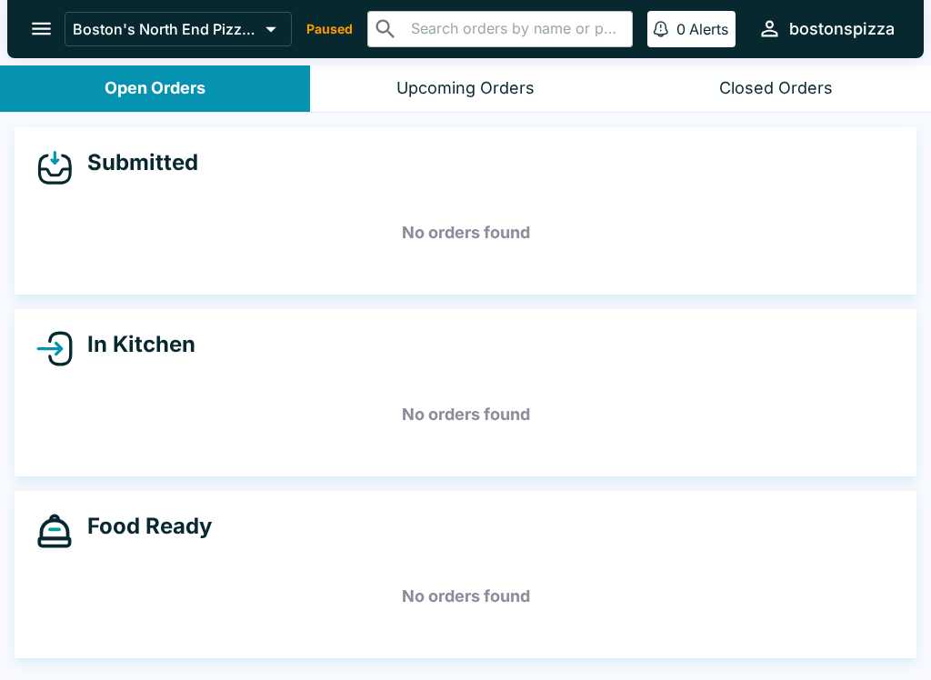
click at [358, 30] on div "Boston's North End Pizza Bakery Paused ​ ​ 0 Alerts bostonspizza" at bounding box center [483, 28] width 837 height 39
click at [207, 32] on p "Boston's North End Pizza Bakery" at bounding box center [165, 29] width 185 height 18
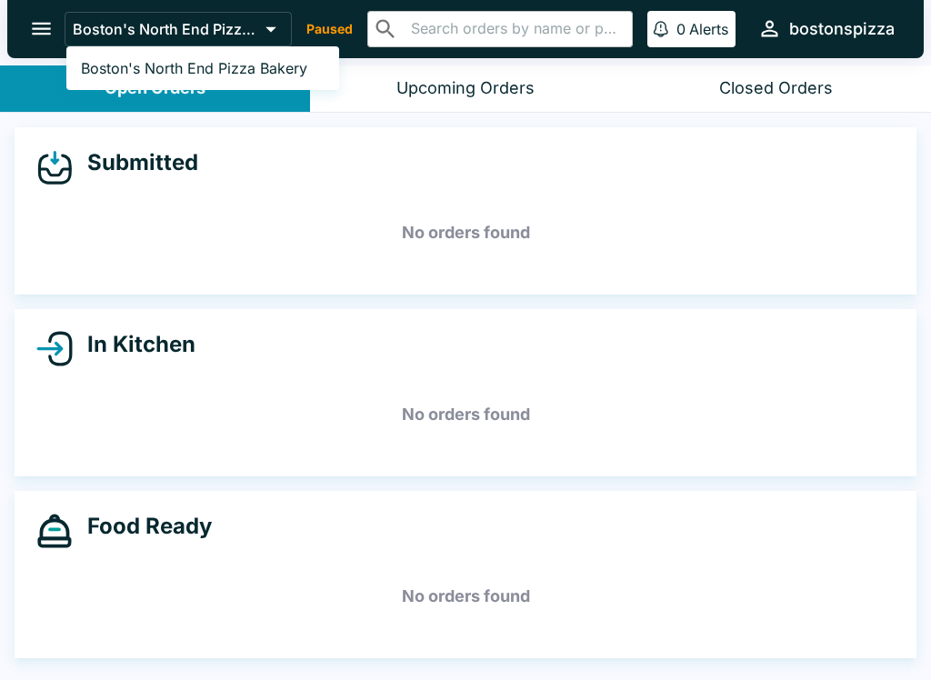
click at [15, 61] on div at bounding box center [465, 340] width 931 height 680
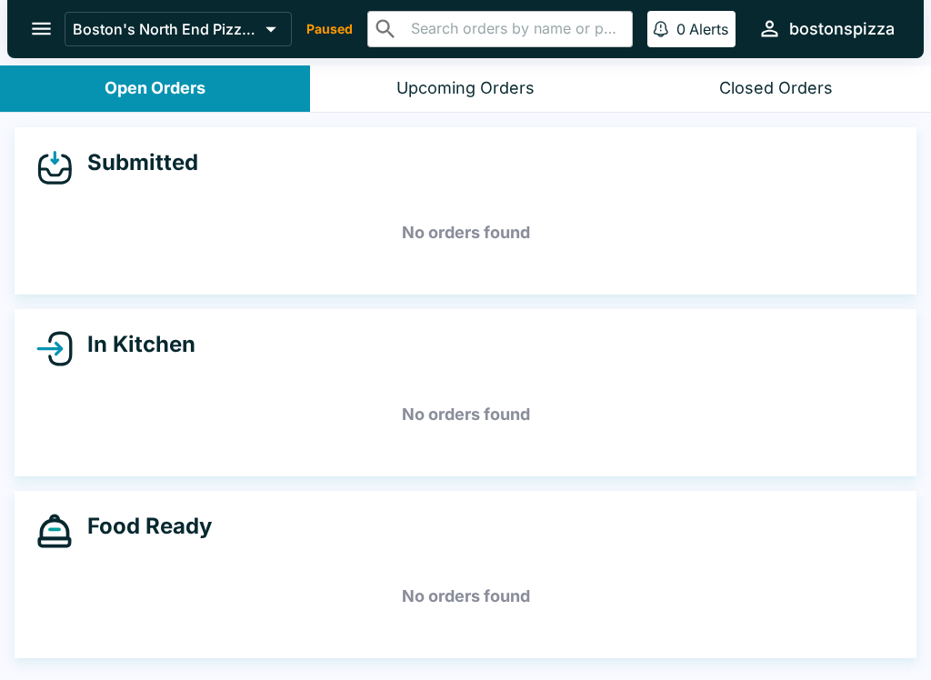
click at [15, 60] on div at bounding box center [9, 340] width 18 height 680
click at [28, 35] on button "open drawer" at bounding box center [41, 28] width 46 height 46
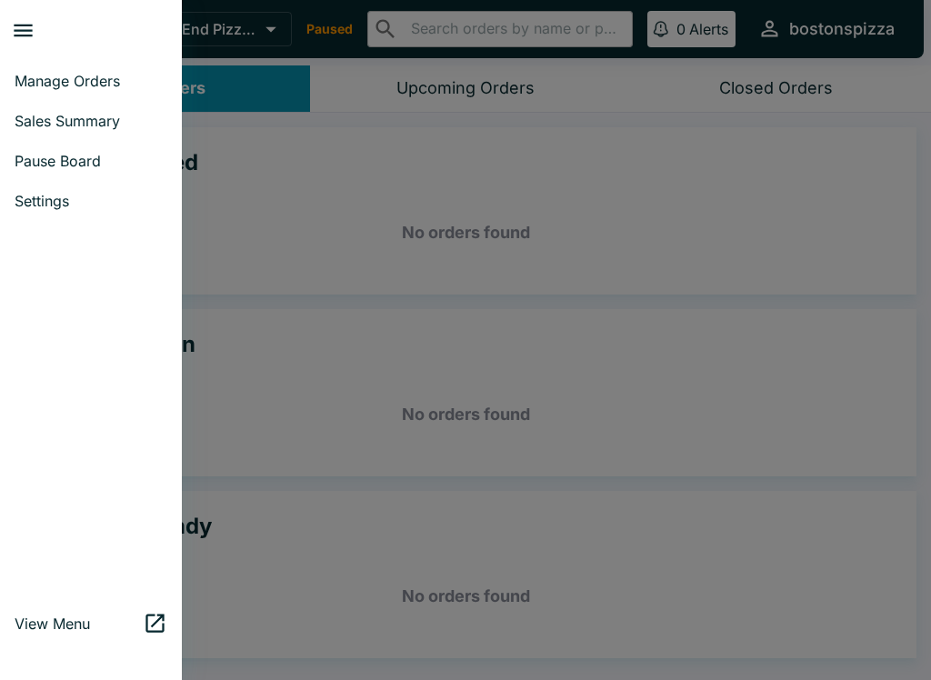
click at [44, 77] on span "Manage Orders" at bounding box center [91, 81] width 153 height 18
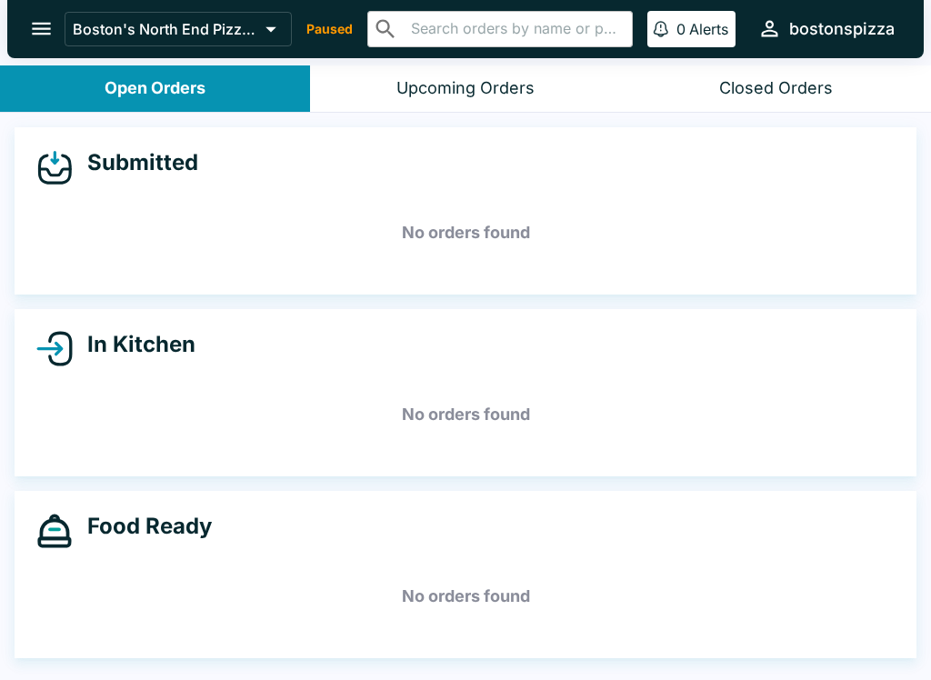
click at [31, 25] on icon "open drawer" at bounding box center [41, 28] width 25 height 25
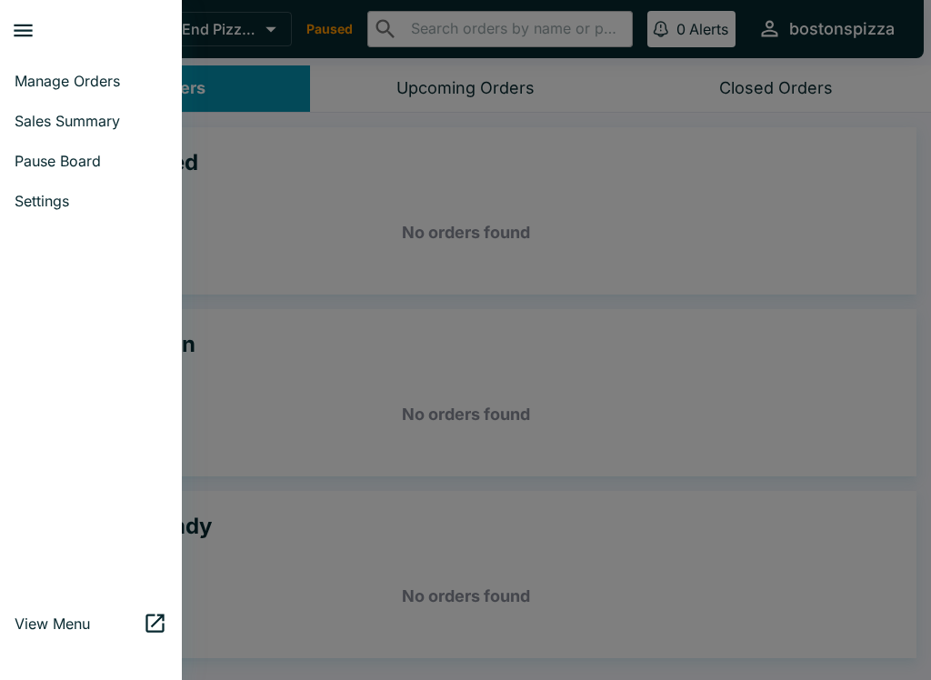
click at [24, 75] on span "Manage Orders" at bounding box center [91, 81] width 153 height 18
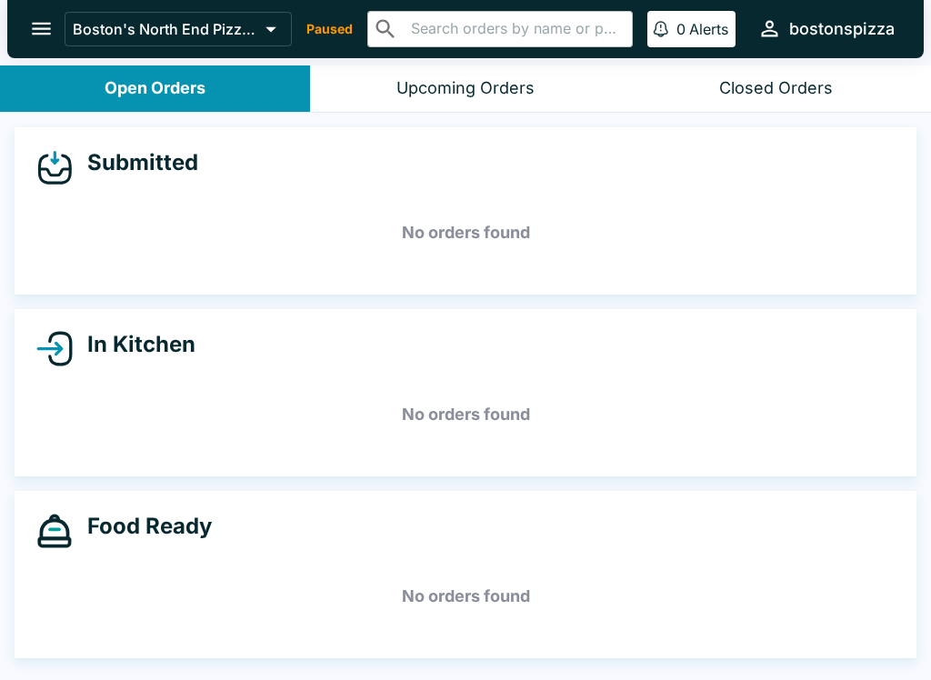
scroll to position [2, 0]
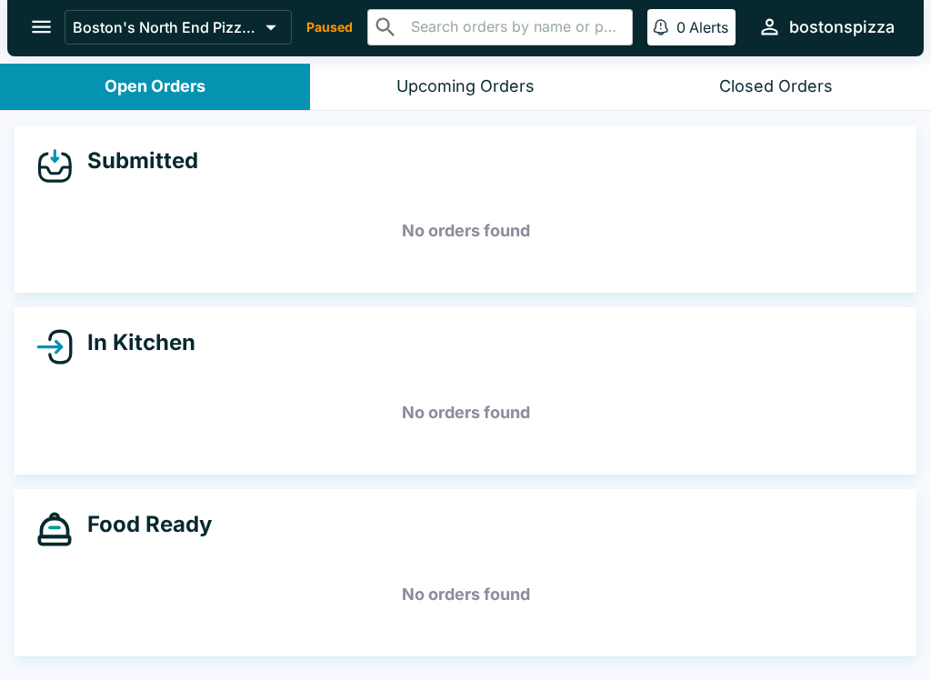
click at [49, 40] on button "open drawer" at bounding box center [41, 27] width 46 height 46
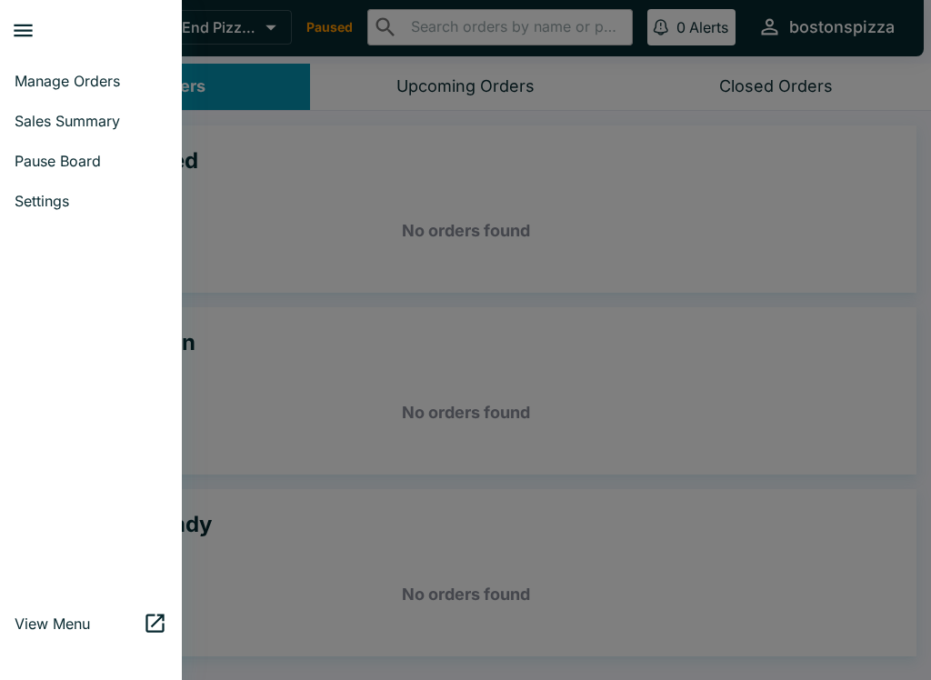
click at [57, 131] on link "Sales Summary" at bounding box center [91, 121] width 182 height 40
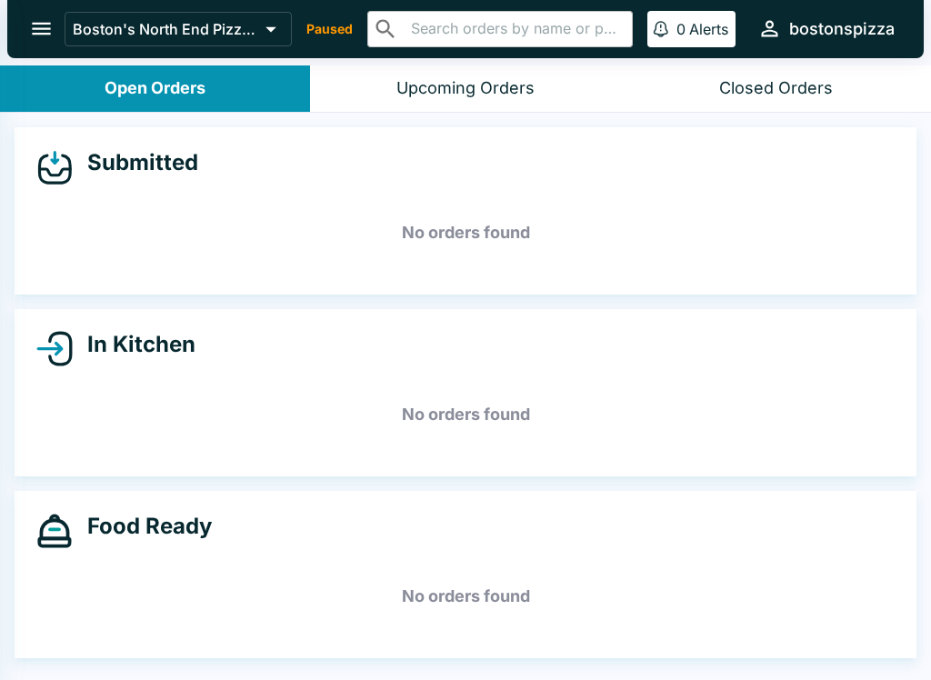
select select "03:00"
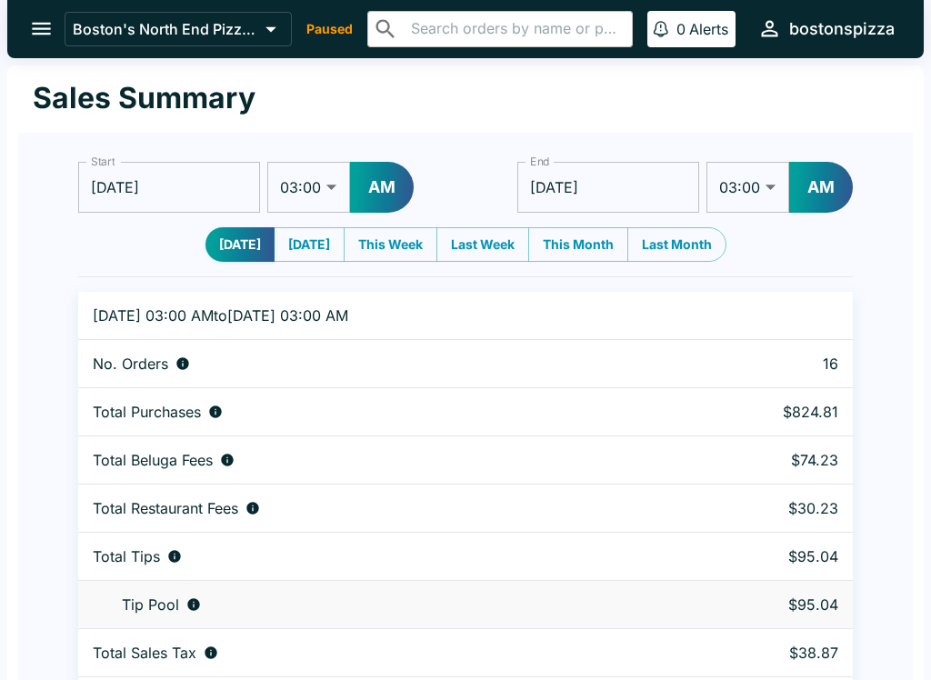
click at [47, 33] on icon "open drawer" at bounding box center [41, 28] width 25 height 25
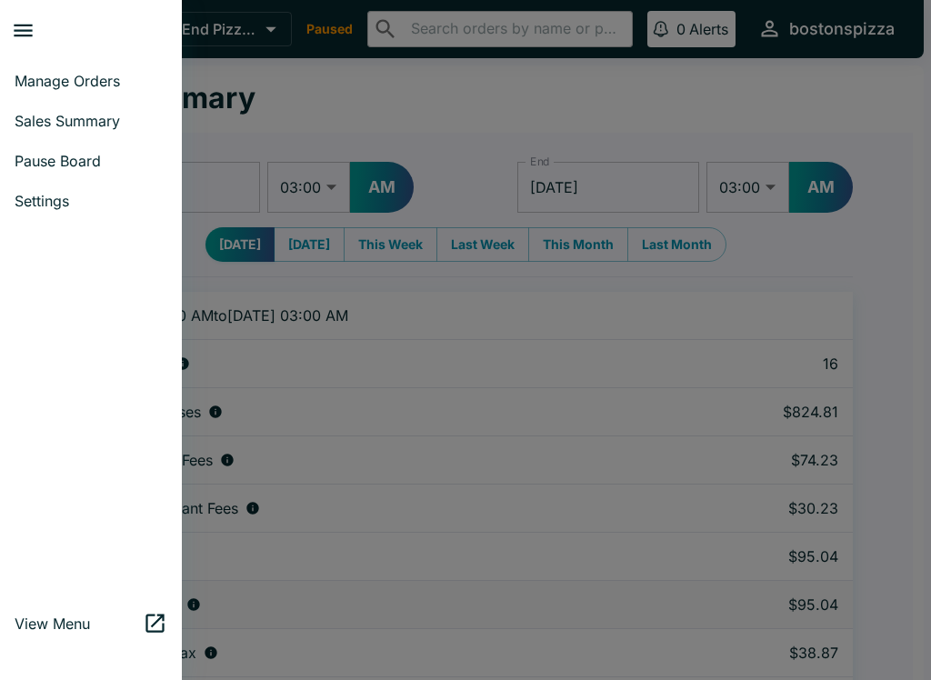
click at [79, 75] on span "Manage Orders" at bounding box center [91, 81] width 153 height 18
